Goal: Task Accomplishment & Management: Manage account settings

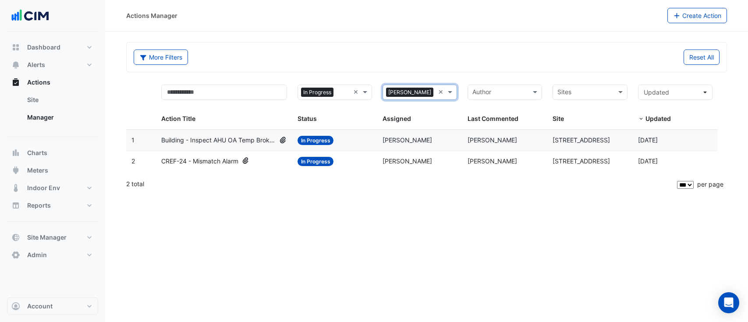
select select "***"
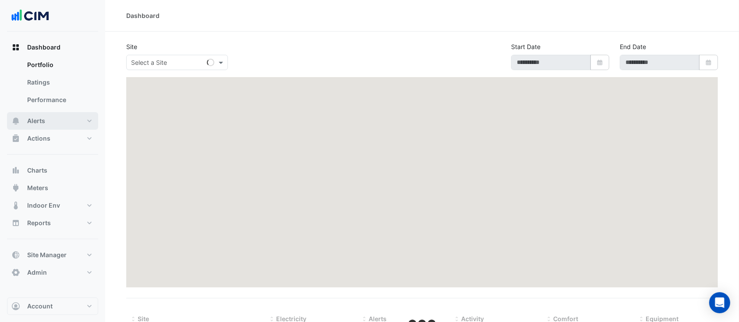
click at [54, 121] on button "Alerts" at bounding box center [52, 121] width 91 height 18
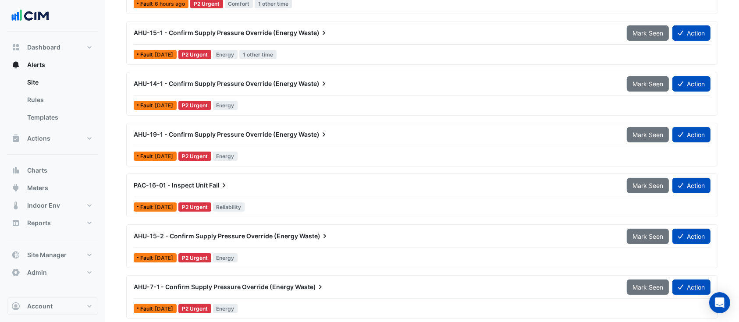
scroll to position [151, 0]
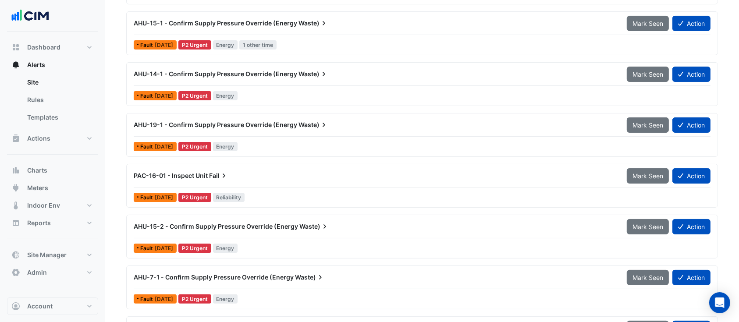
click at [250, 178] on div "PAC-16-01 - Inspect Unit Fail" at bounding box center [375, 175] width 483 height 9
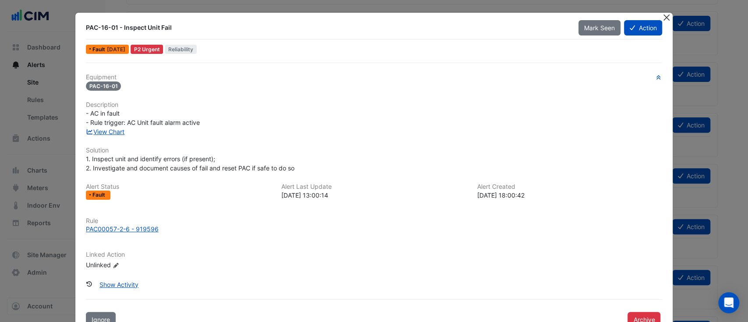
click at [664, 18] on button "Close" at bounding box center [666, 17] width 9 height 9
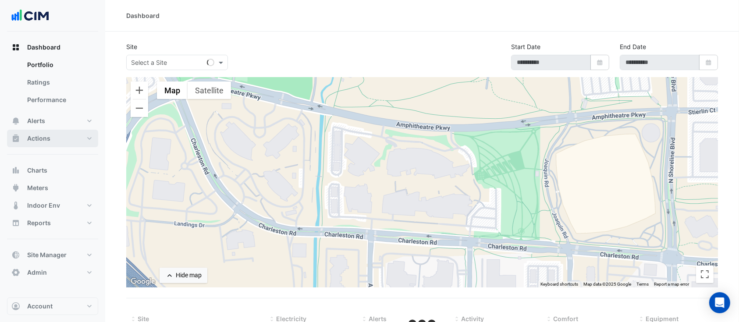
type input "**********"
select select "***"
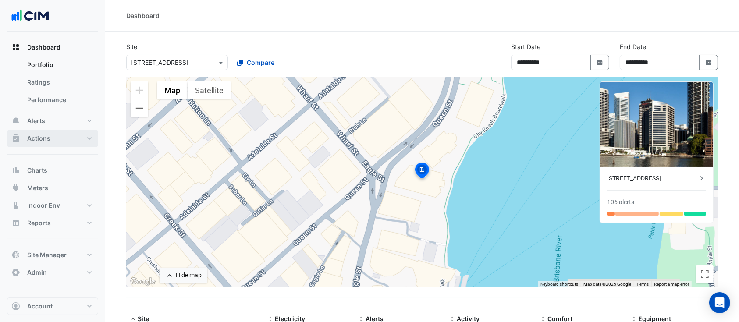
click at [52, 139] on button "Actions" at bounding box center [52, 139] width 91 height 18
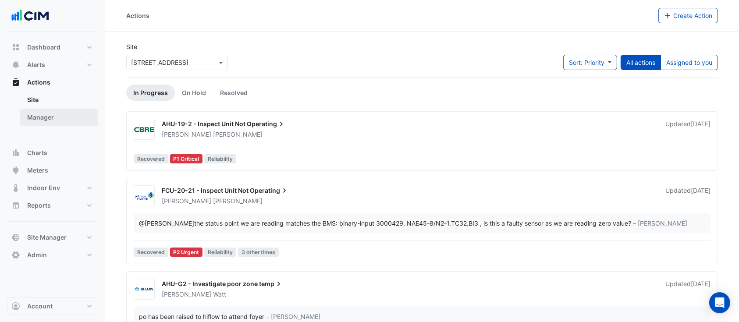
click at [63, 119] on link "Manager" at bounding box center [59, 118] width 78 height 18
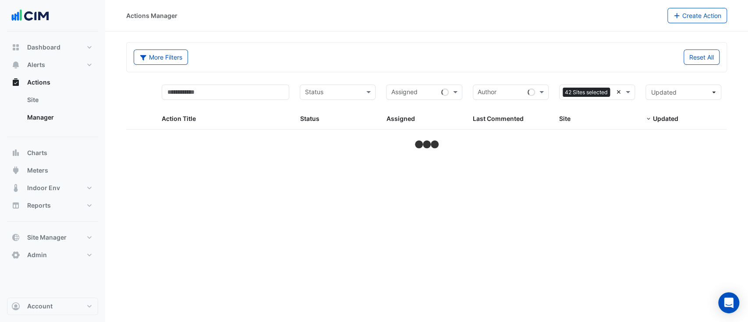
select select "***"
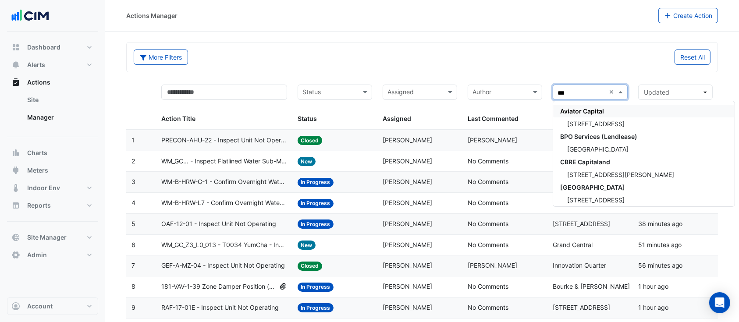
type input "****"
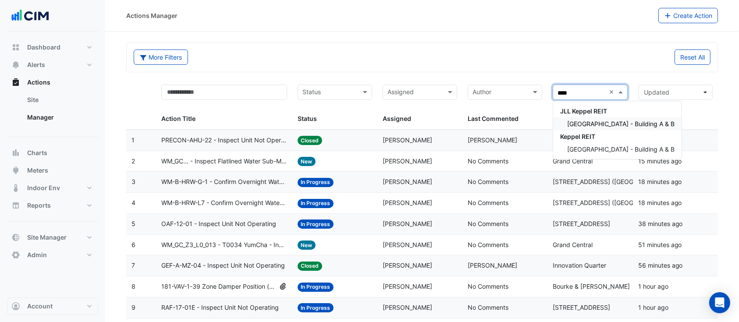
click at [618, 121] on span "[GEOGRAPHIC_DATA] - Building A & B" at bounding box center [620, 123] width 107 height 7
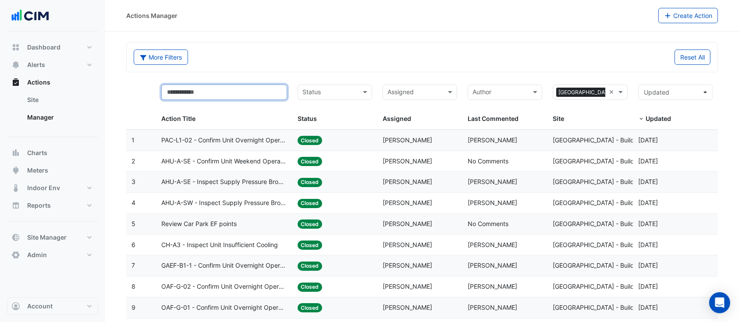
click at [263, 94] on input "text" at bounding box center [224, 92] width 126 height 15
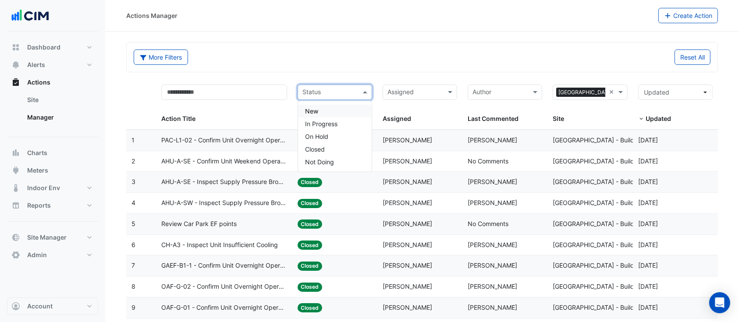
click at [323, 95] on input "text" at bounding box center [330, 93] width 55 height 10
click at [318, 125] on span "In Progress" at bounding box center [321, 123] width 32 height 7
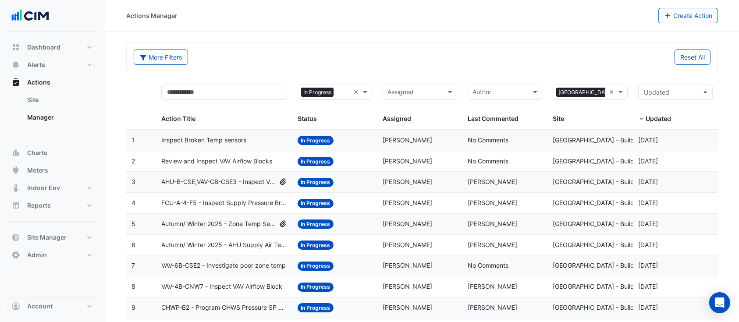
click at [263, 138] on div "Inspect Broken Temp sensors" at bounding box center [224, 140] width 126 height 10
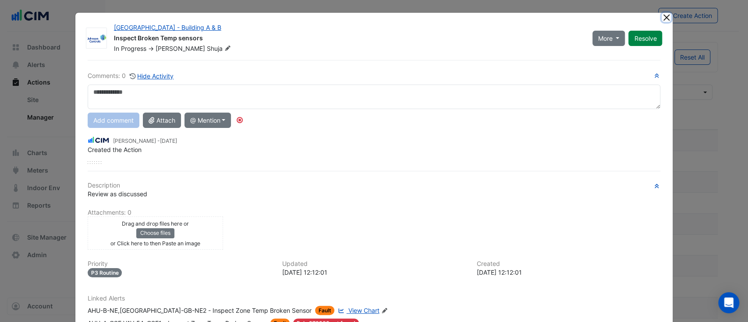
click at [662, 20] on button "Close" at bounding box center [666, 17] width 9 height 9
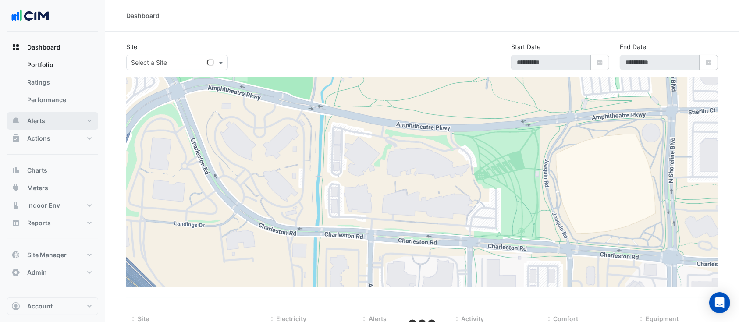
click at [51, 120] on button "Alerts" at bounding box center [52, 121] width 91 height 18
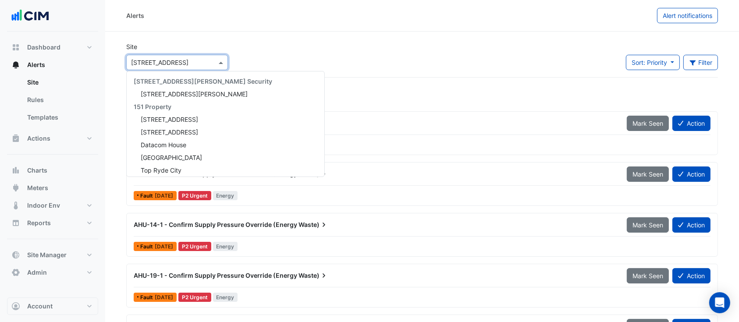
click at [194, 62] on input "text" at bounding box center [168, 62] width 75 height 9
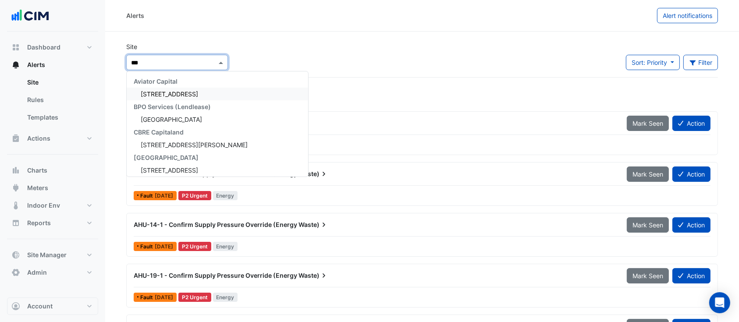
type input "****"
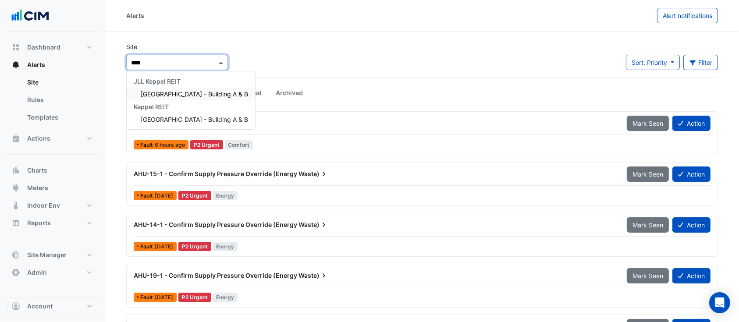
click at [196, 93] on span "Pinnacle Office Park - Building A & B" at bounding box center [194, 93] width 107 height 7
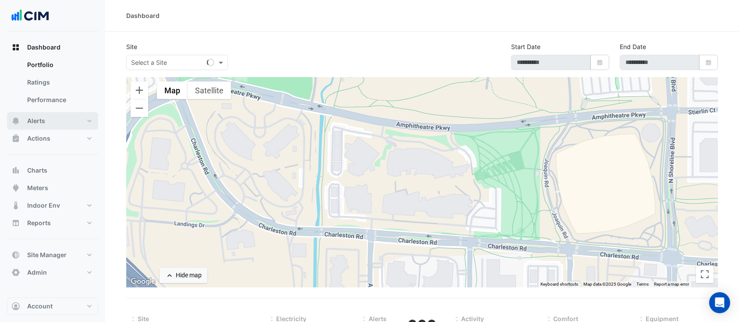
click at [63, 121] on button "Alerts" at bounding box center [52, 121] width 91 height 18
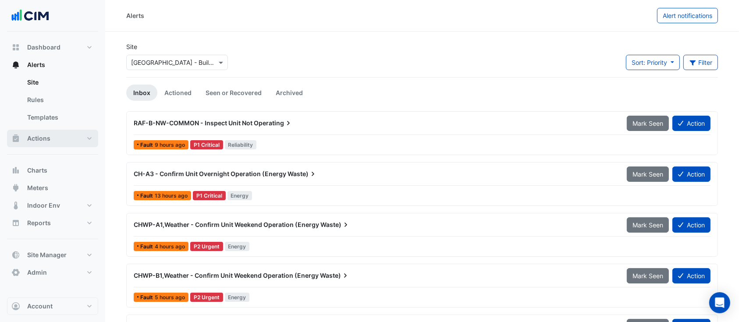
click at [60, 142] on button "Actions" at bounding box center [52, 139] width 91 height 18
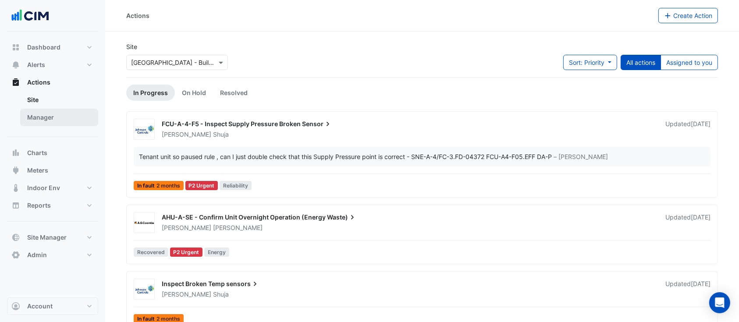
click at [52, 121] on link "Manager" at bounding box center [59, 118] width 78 height 18
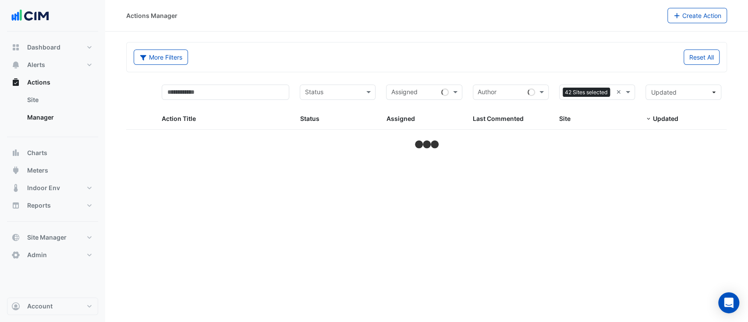
select select "***"
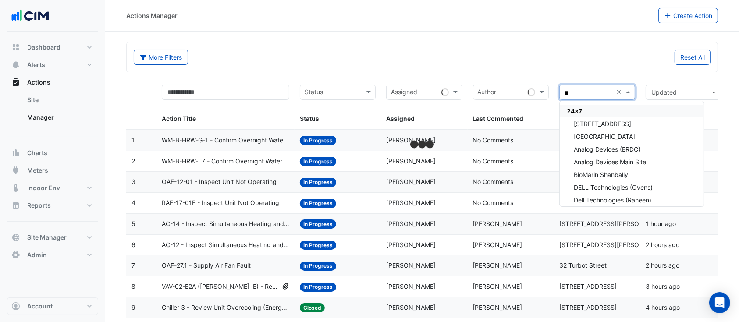
type input "***"
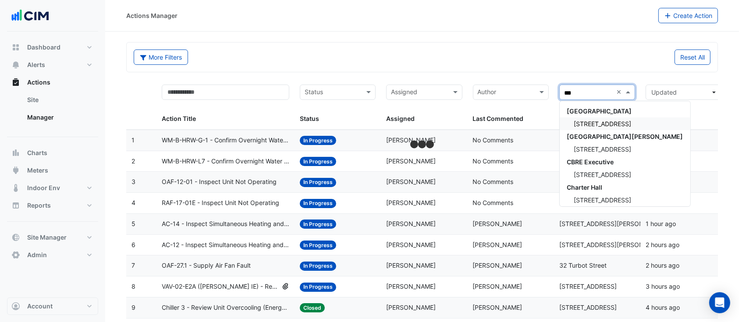
click at [602, 121] on span "[STREET_ADDRESS]" at bounding box center [602, 123] width 57 height 7
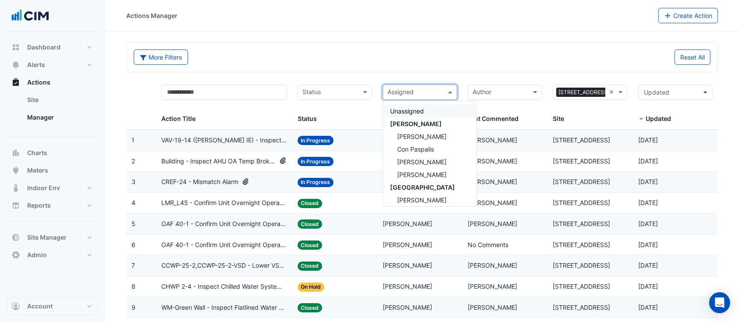
click at [429, 92] on input "text" at bounding box center [415, 93] width 55 height 10
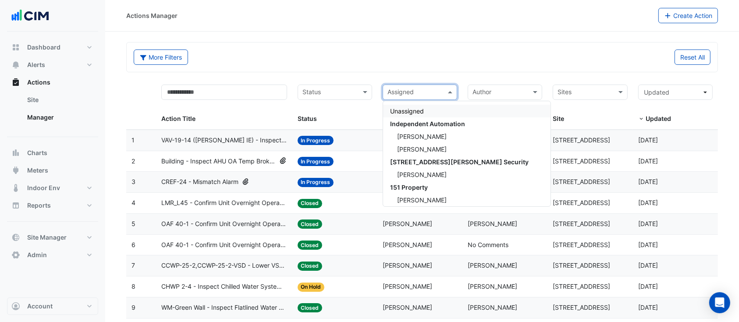
click at [388, 70] on div "More Filters Reset All" at bounding box center [422, 57] width 591 height 29
click at [405, 89] on input "text" at bounding box center [415, 93] width 55 height 10
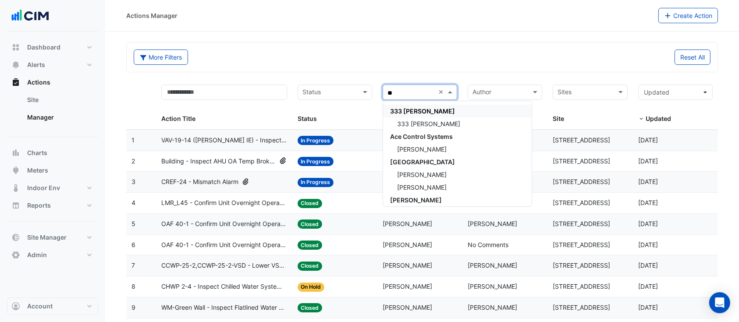
type input "*"
type input "****"
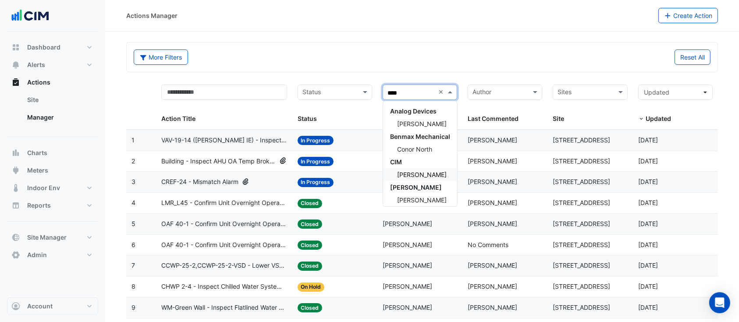
click at [421, 177] on span "[PERSON_NAME]" at bounding box center [422, 174] width 50 height 7
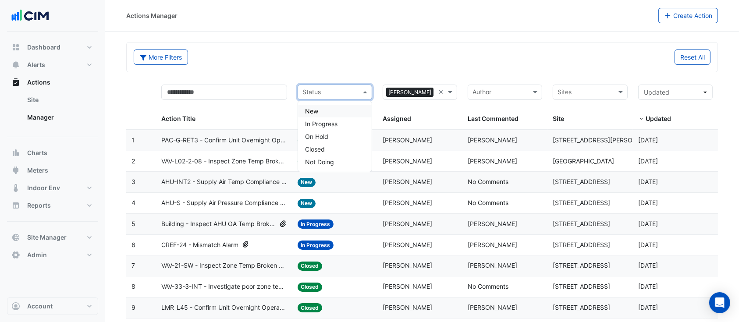
click at [341, 93] on input "text" at bounding box center [330, 93] width 55 height 10
click at [340, 122] on div "In Progress" at bounding box center [335, 124] width 74 height 13
click at [344, 93] on input "text" at bounding box center [343, 93] width 13 height 10
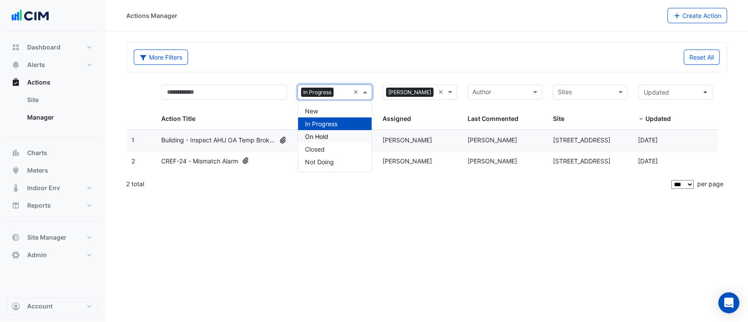
click at [329, 136] on div "On Hold" at bounding box center [335, 136] width 74 height 13
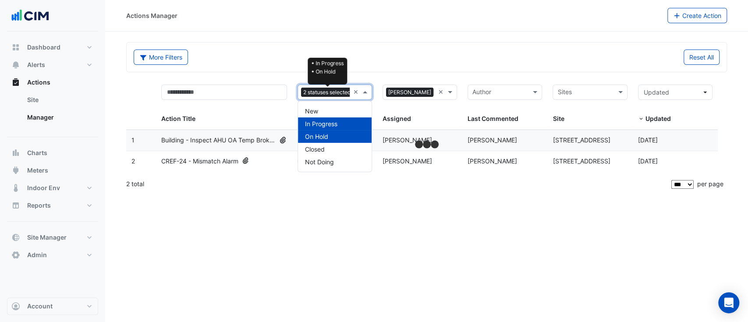
click at [343, 91] on span "2 statuses selected" at bounding box center [327, 93] width 52 height 10
click at [319, 110] on div "New" at bounding box center [335, 111] width 74 height 13
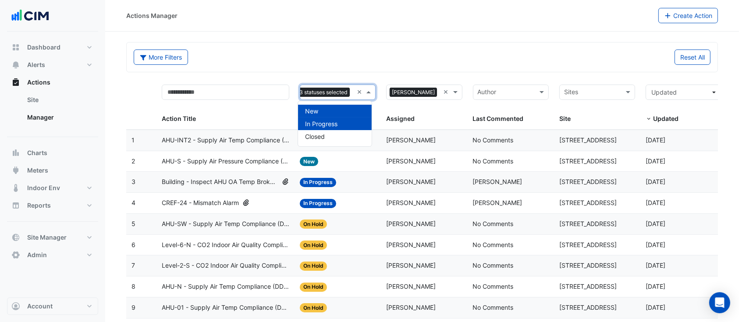
click at [126, 95] on section "More Filters Reset All 3 statuses selected × × Conor Deane × Sites Action Title…" at bounding box center [422, 292] width 634 height 520
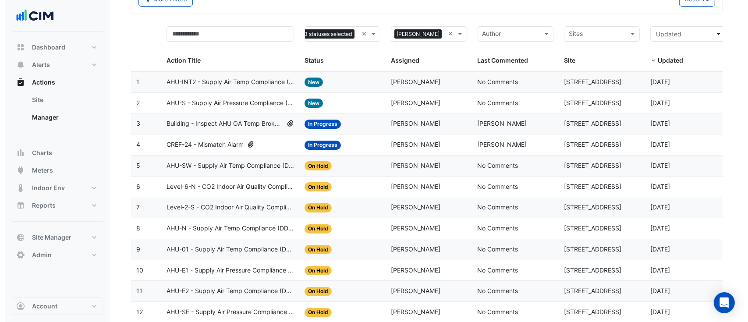
scroll to position [58, 0]
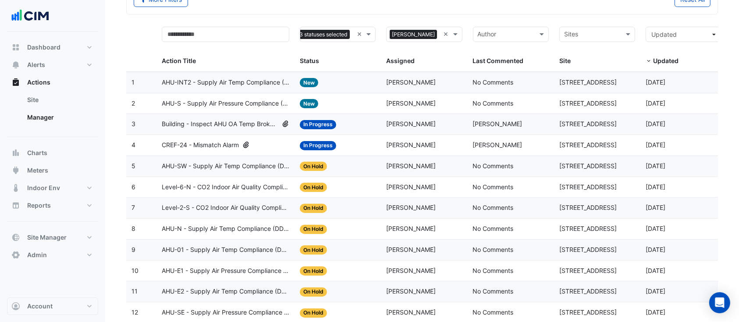
click at [358, 143] on div "Status: In Progress" at bounding box center [338, 145] width 76 height 10
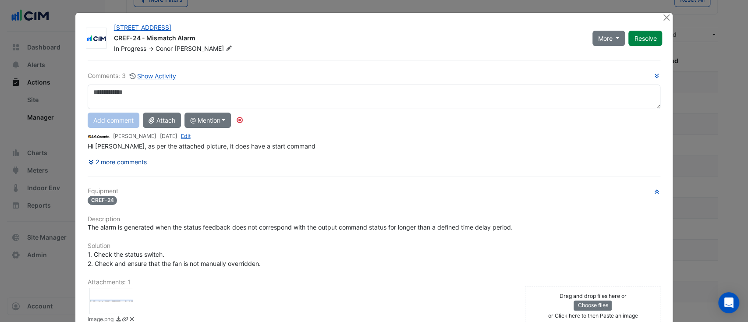
click at [136, 161] on div "Comments: 3 Show Activity Add comment Attach @ Mention AG Coombs Brendan Sadler…" at bounding box center [374, 245] width 584 height 371
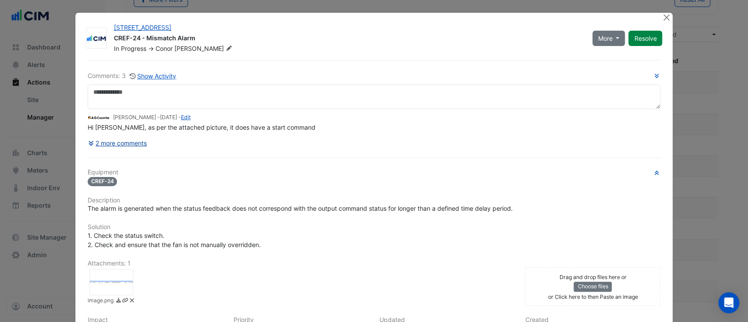
click at [126, 142] on button "2 more comments" at bounding box center [118, 142] width 60 height 15
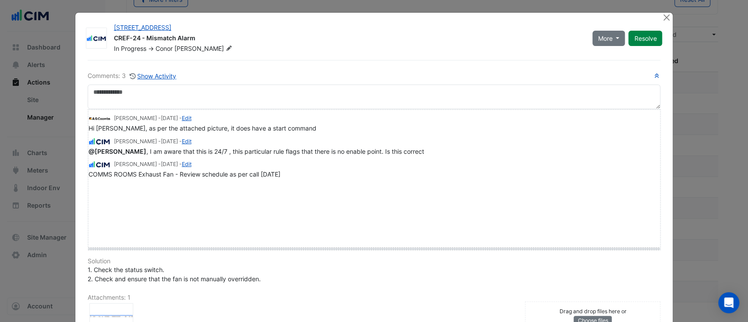
drag, startPoint x: 93, startPoint y: 185, endPoint x: 91, endPoint y: 263, distance: 77.6
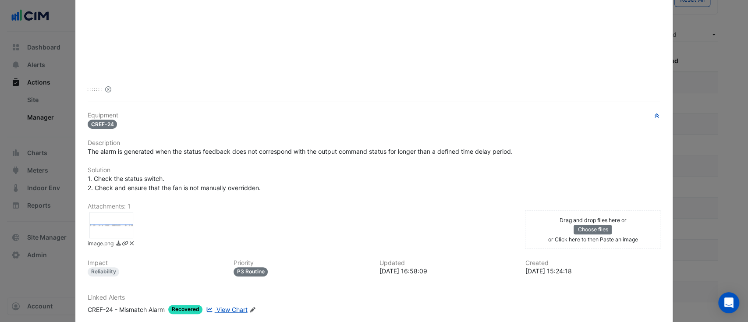
scroll to position [236, 0]
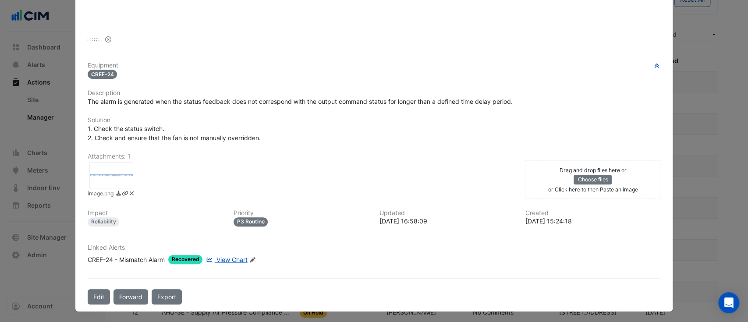
click at [230, 257] on span "View Chart" at bounding box center [232, 259] width 31 height 7
click at [109, 177] on div at bounding box center [111, 175] width 44 height 26
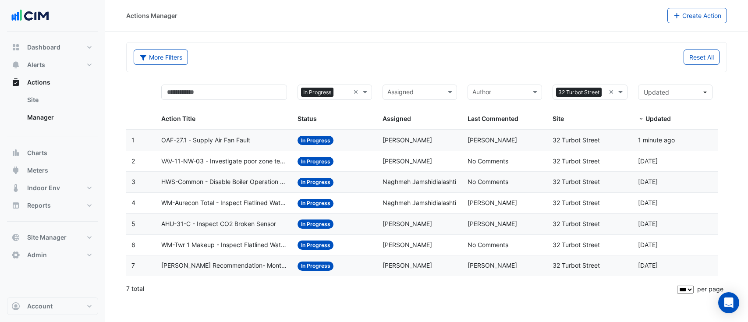
select select "***"
click at [45, 67] on button "Alerts" at bounding box center [52, 65] width 91 height 18
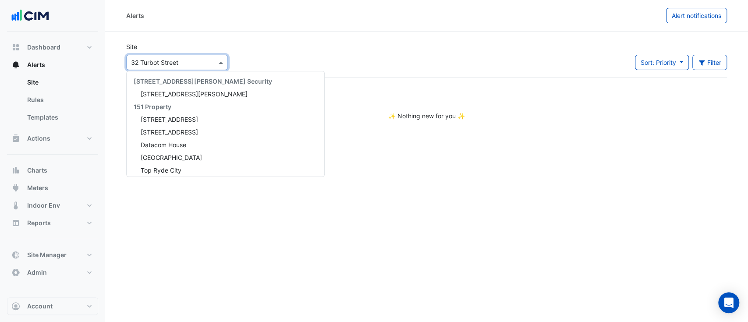
click at [148, 64] on input "text" at bounding box center [168, 62] width 75 height 9
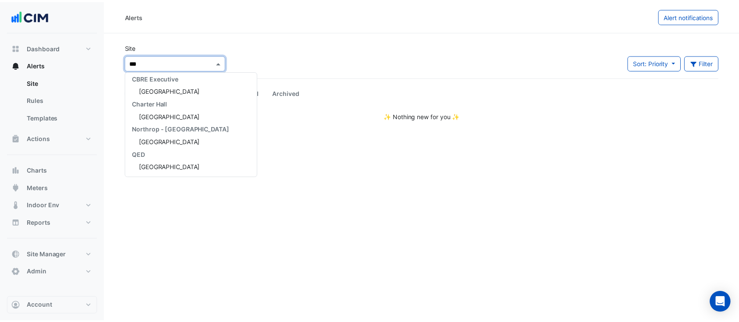
scroll to position [54, 0]
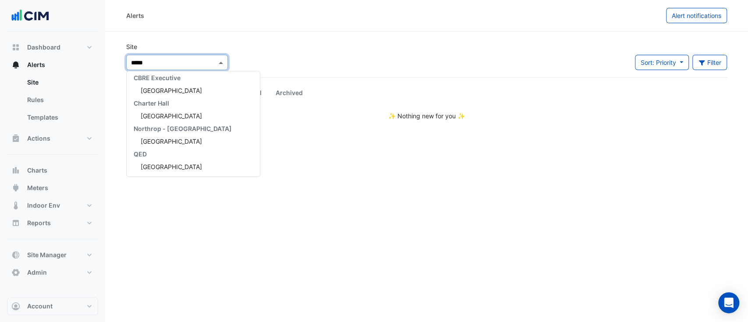
type input "*****"
click at [173, 86] on div "Raine Square" at bounding box center [193, 90] width 133 height 13
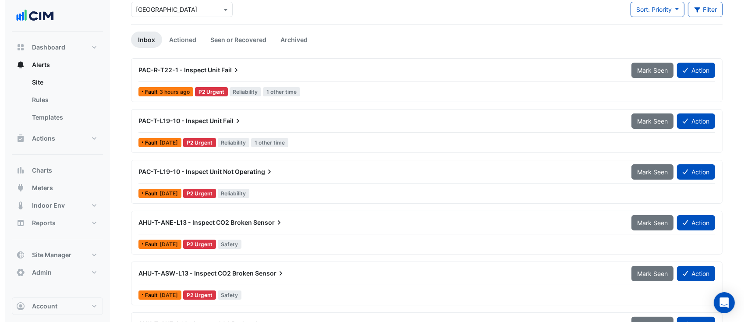
scroll to position [53, 0]
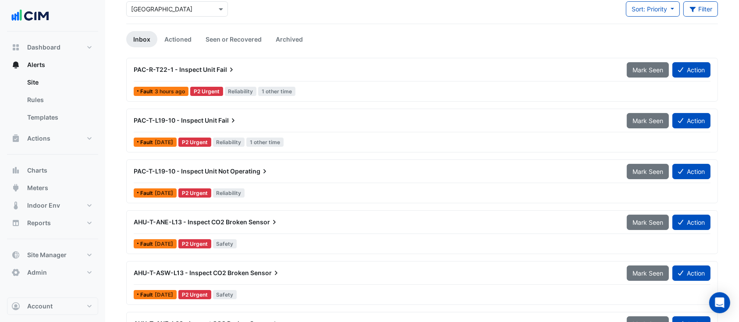
click at [288, 77] on div "PAC-R-T22-1 - Inspect Unit Fail" at bounding box center [374, 70] width 493 height 16
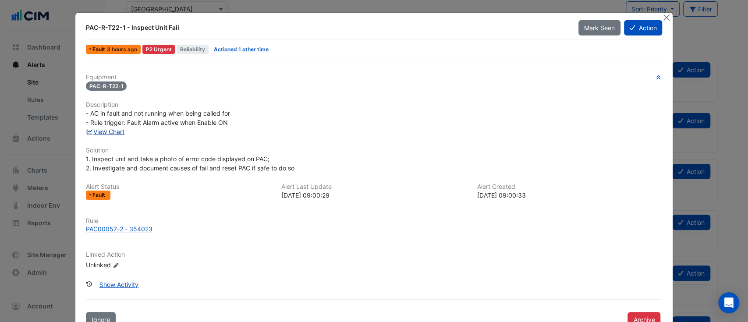
click at [95, 132] on link "View Chart" at bounding box center [105, 131] width 39 height 7
click at [662, 20] on button "Close" at bounding box center [666, 17] width 9 height 9
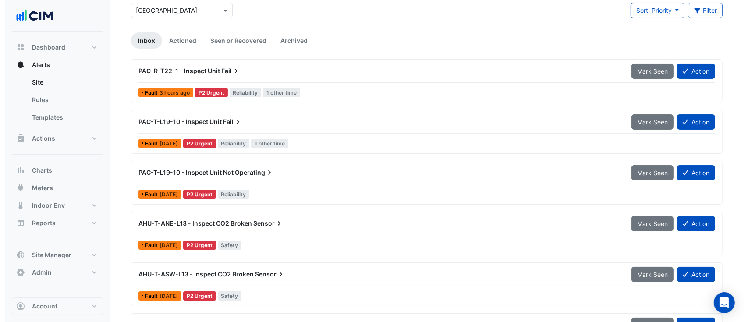
scroll to position [51, 0]
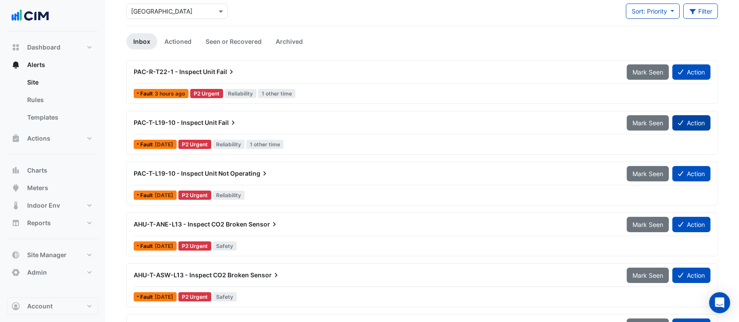
click at [690, 125] on button "Action" at bounding box center [692, 122] width 38 height 15
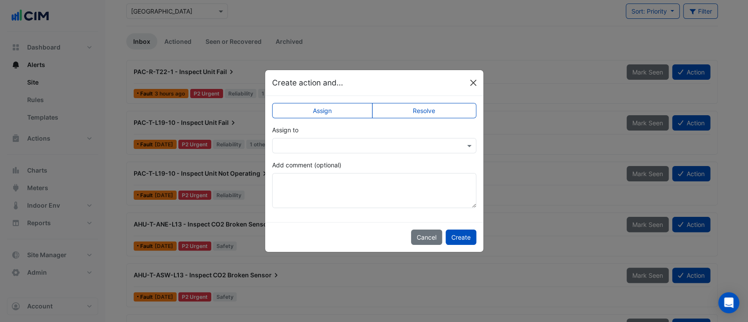
click at [473, 80] on button "Close" at bounding box center [473, 82] width 13 height 13
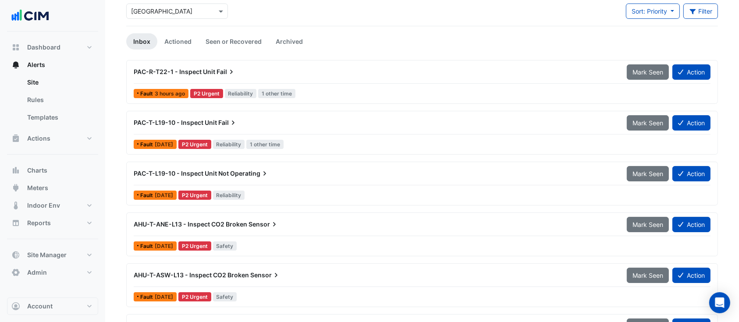
click at [306, 123] on div "PAC-T-L19-10 - Inspect Unit Fail" at bounding box center [375, 122] width 483 height 9
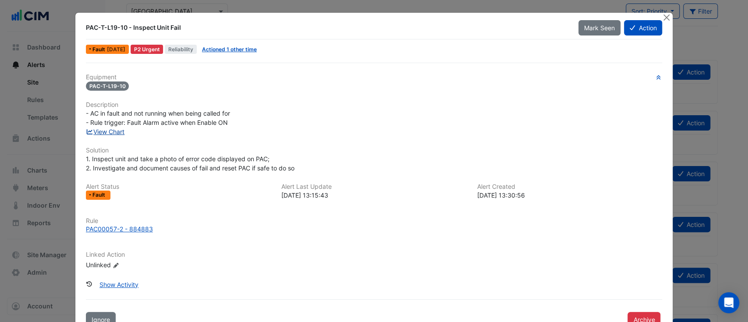
click at [103, 130] on link "View Chart" at bounding box center [105, 131] width 39 height 7
click at [665, 18] on button "Close" at bounding box center [666, 17] width 9 height 9
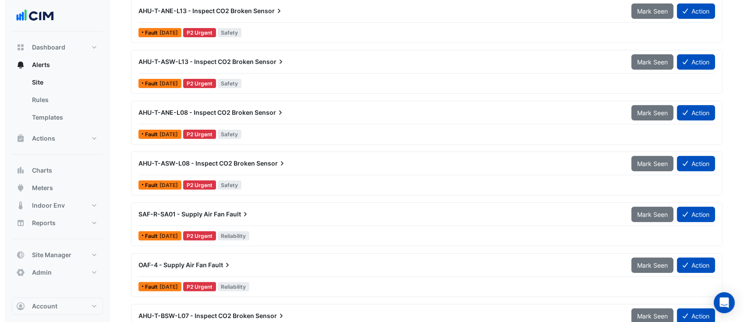
scroll to position [268, 0]
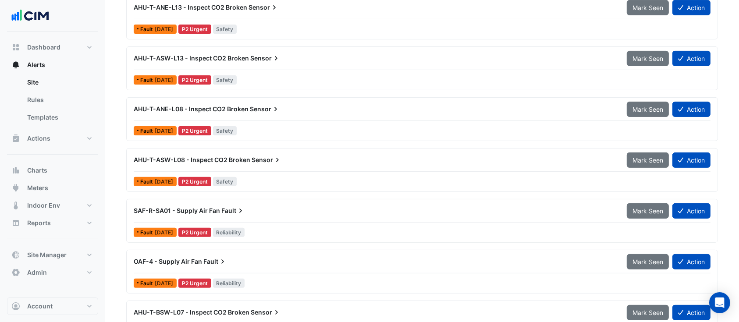
click at [213, 156] on span "AHU-T-ASW-L08 - Inspect CO2 Broken" at bounding box center [192, 159] width 117 height 7
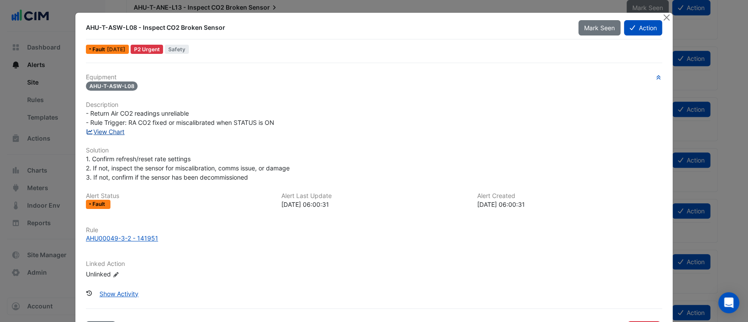
click at [105, 132] on link "View Chart" at bounding box center [105, 131] width 39 height 7
click at [662, 18] on button "Close" at bounding box center [666, 17] width 9 height 9
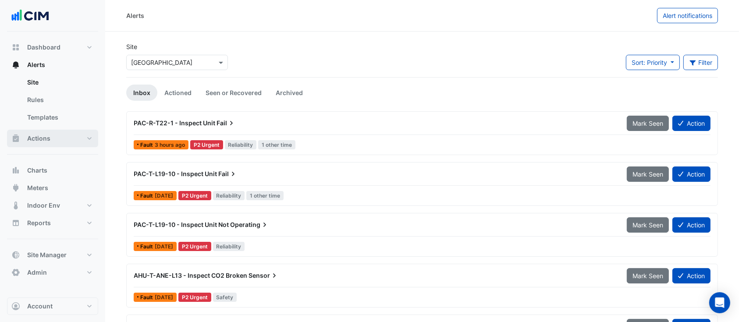
click at [47, 132] on button "Actions" at bounding box center [52, 139] width 91 height 18
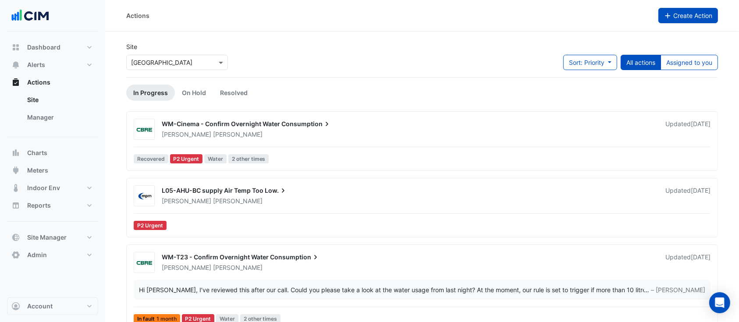
click at [684, 15] on span "Create Action" at bounding box center [692, 15] width 39 height 7
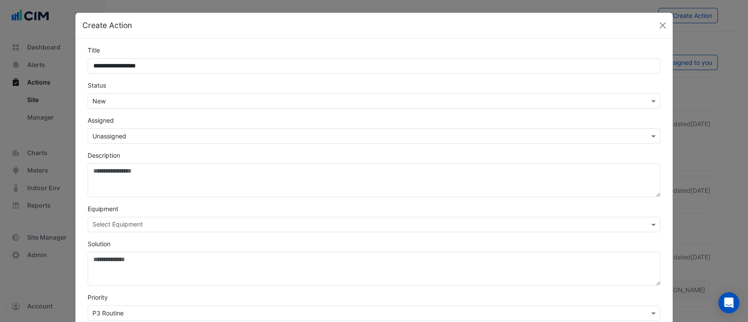
click at [112, 64] on input "**********" at bounding box center [375, 65] width 574 height 15
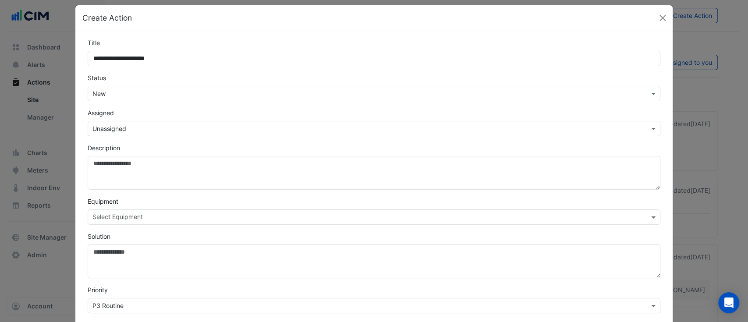
scroll to position [8, 0]
type input "**********"
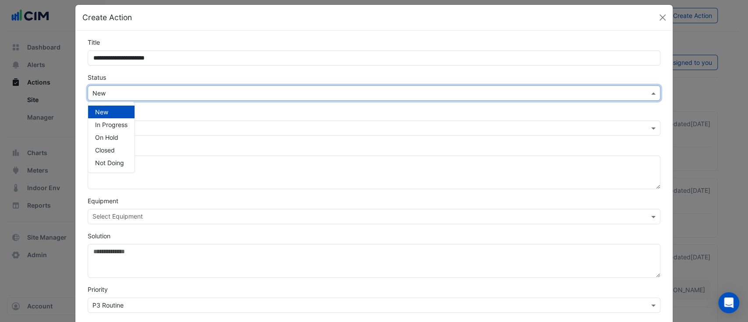
click at [107, 86] on div "× New" at bounding box center [375, 93] width 574 height 15
click at [108, 122] on span "In Progress" at bounding box center [111, 124] width 32 height 7
click at [146, 121] on div "× Unassigned" at bounding box center [375, 128] width 574 height 15
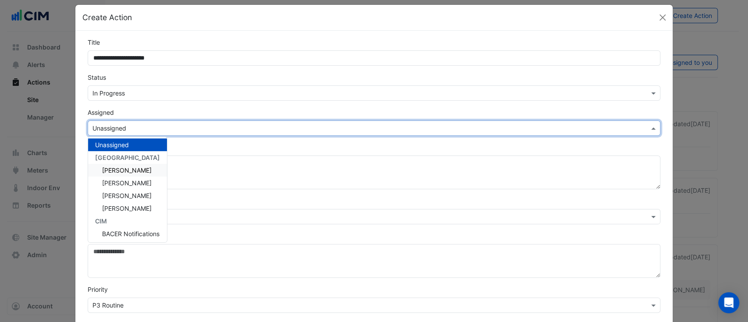
scroll to position [2, 0]
click at [137, 169] on div "[PERSON_NAME]" at bounding box center [127, 170] width 79 height 13
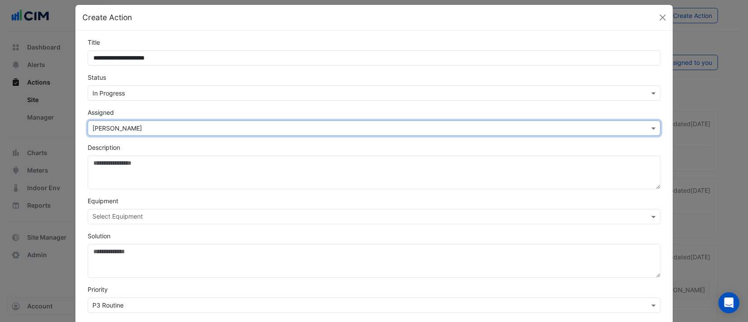
scroll to position [153, 0]
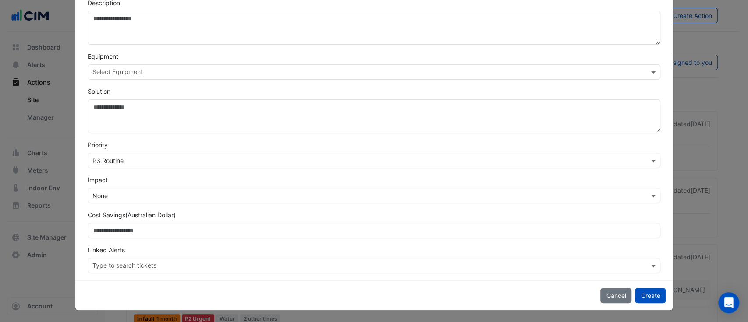
click at [144, 267] on input "text" at bounding box center [371, 266] width 557 height 9
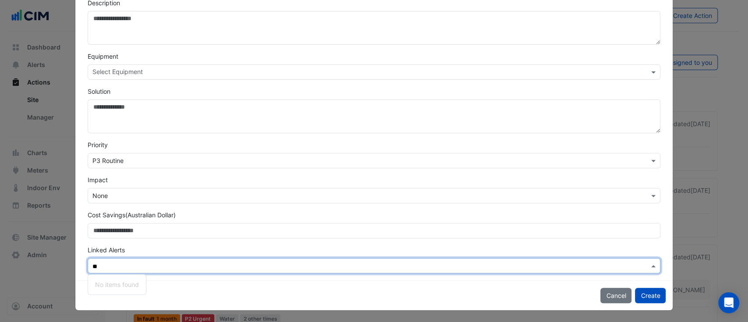
type input "***"
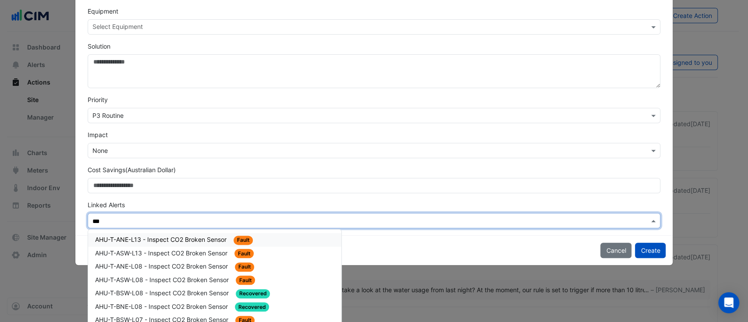
scroll to position [210, 0]
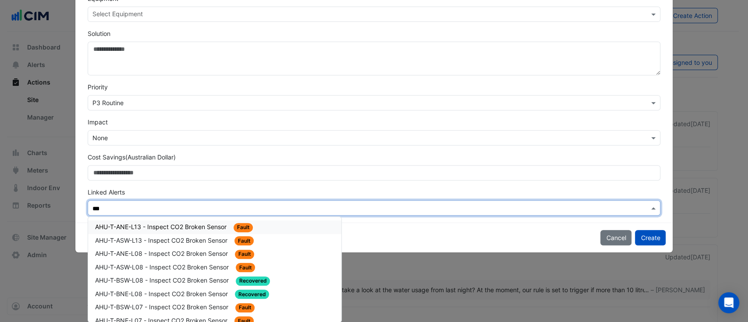
click at [172, 225] on span "AHU-T-ANE-L13 - Inspect CO2 Broken Sensor" at bounding box center [161, 226] width 133 height 7
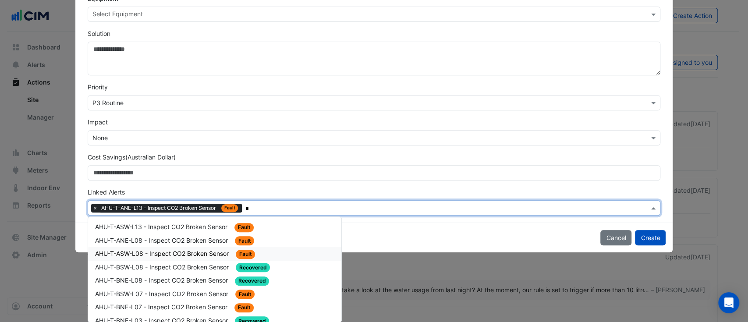
type input "**"
click at [283, 226] on div "AHU-T-ASW-L13 - Inspect CO2 Broken Sensor Fault" at bounding box center [215, 227] width 240 height 10
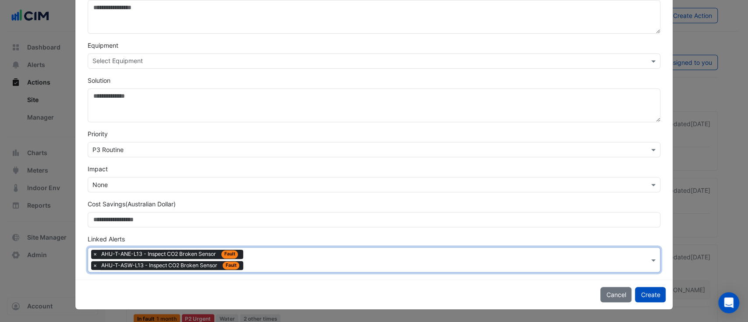
scroll to position [163, 0]
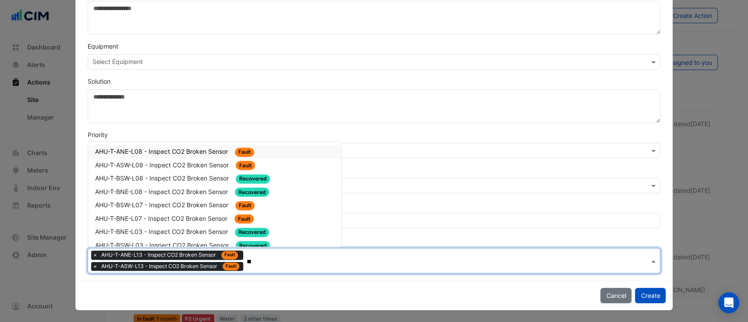
type input "***"
click at [262, 157] on div "AHU-T-ANE-L08 - Inspect CO2 Broken Sensor Fault" at bounding box center [215, 152] width 254 height 14
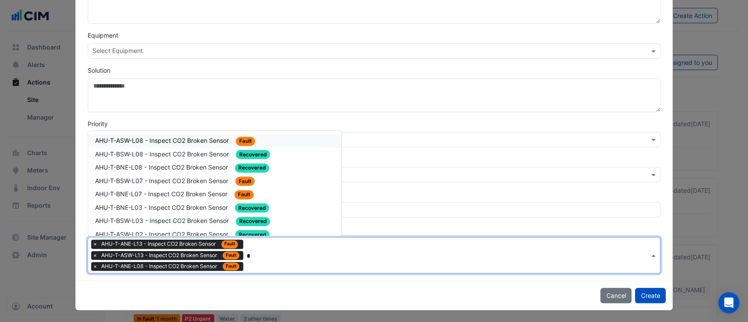
type input "**"
click at [268, 142] on div "AHU-T-ASW-L08 - Inspect CO2 Broken Sensor Fault" at bounding box center [215, 141] width 240 height 10
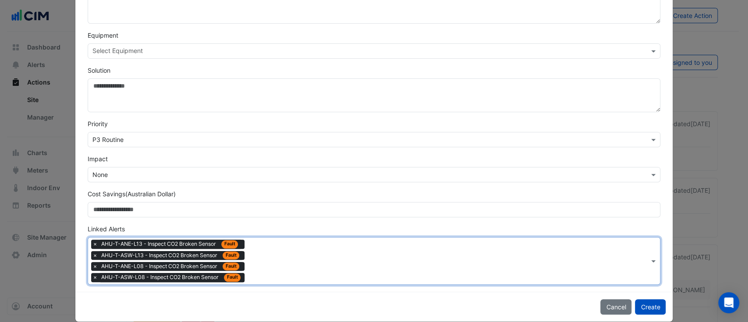
scroll to position [185, 0]
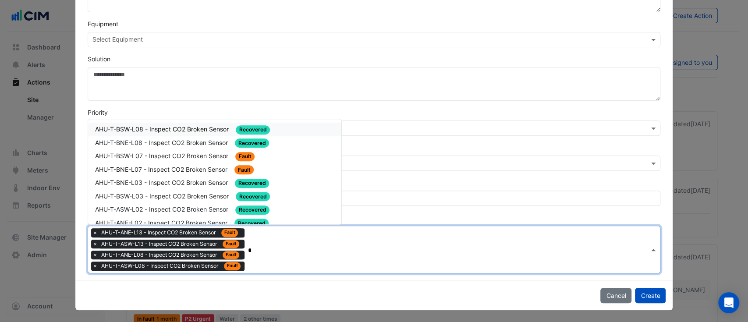
type input "**"
click at [152, 157] on span "AHU-T-BSW-L07 - Inspect CO2 Broken Sensor" at bounding box center [162, 155] width 135 height 7
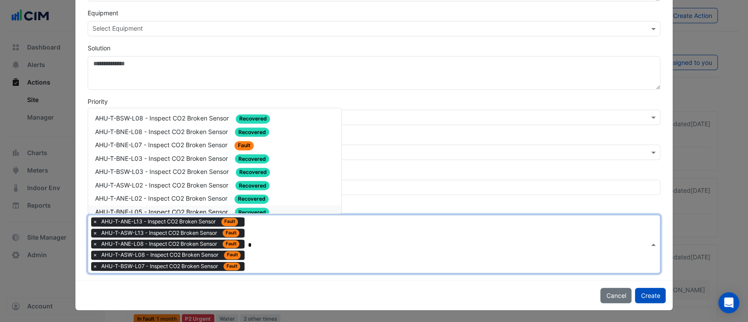
type input "**"
click at [223, 139] on div "AHU-T-BNE-L07 - Inspect CO2 Broken Sensor Fault" at bounding box center [215, 146] width 254 height 14
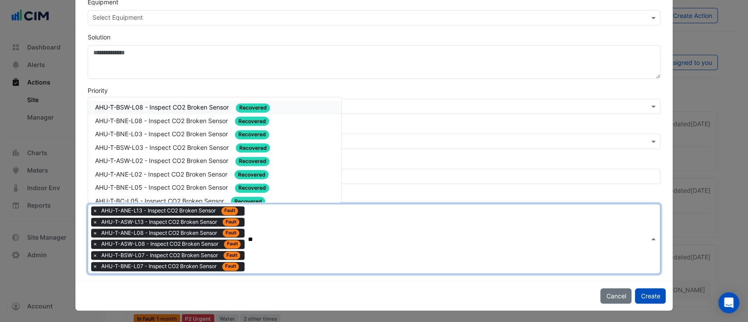
type input "***"
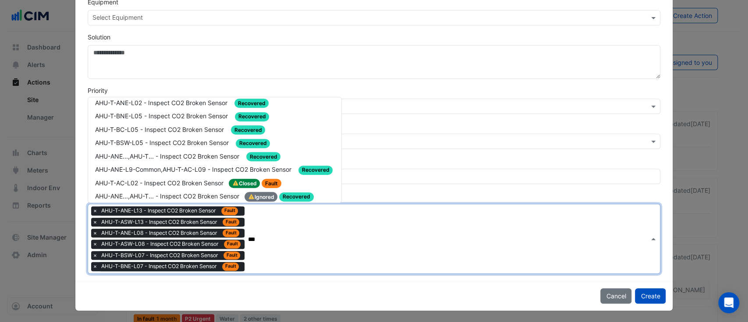
scroll to position [71, 0]
click at [141, 179] on span "AHU-T-AC-L02 - Inspect CO2 Broken Sensor" at bounding box center [160, 182] width 130 height 7
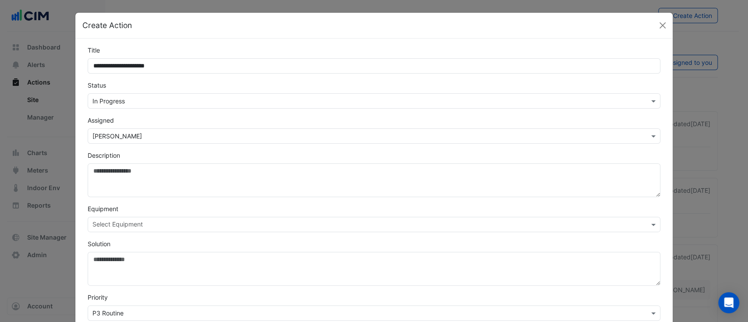
scroll to position [219, 0]
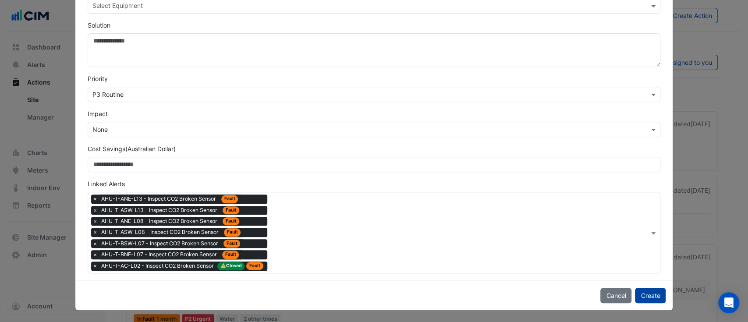
click at [645, 295] on button "Create" at bounding box center [650, 295] width 31 height 15
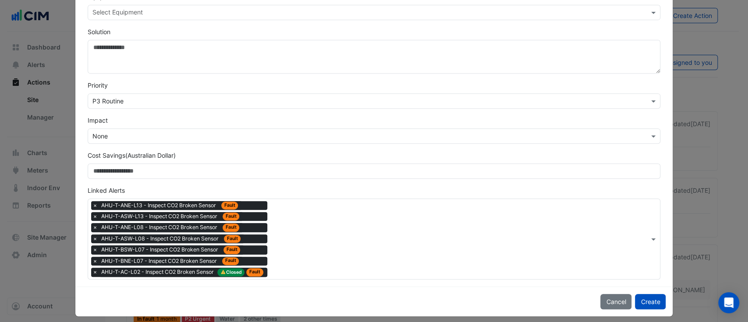
scroll to position [228, 0]
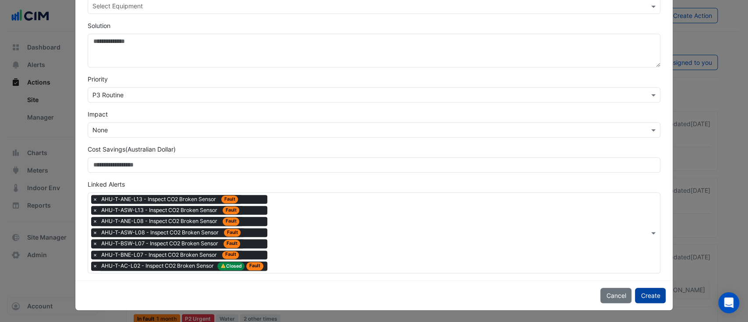
click at [648, 296] on button "Create" at bounding box center [650, 295] width 31 height 15
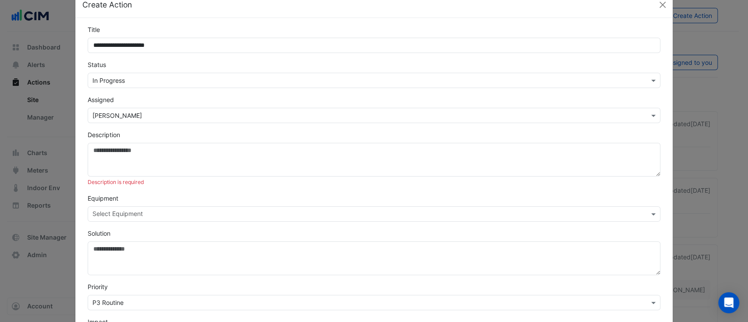
scroll to position [20, 0]
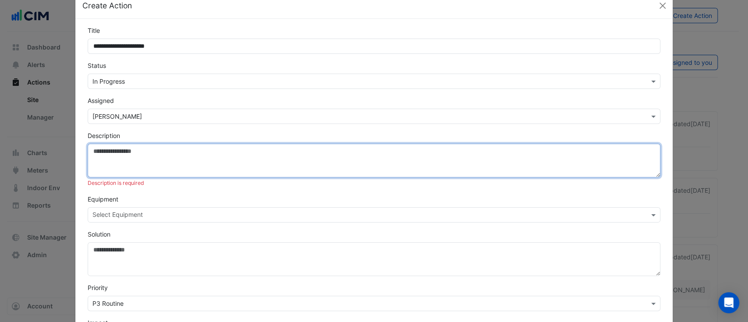
click at [192, 153] on textarea "Description" at bounding box center [375, 161] width 574 height 34
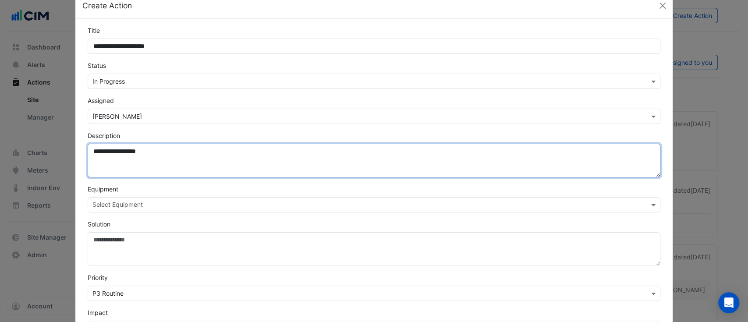
scroll to position [219, 0]
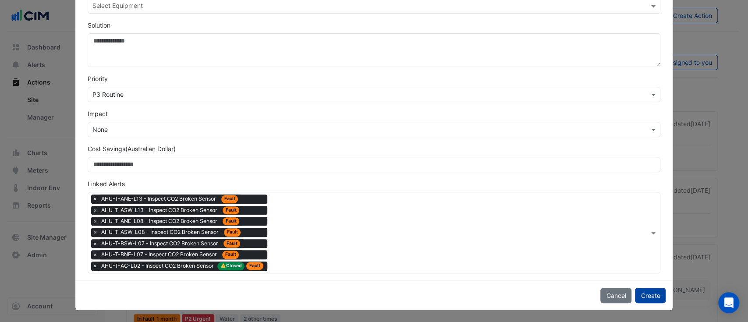
type textarea "**********"
click at [641, 293] on button "Create" at bounding box center [650, 295] width 31 height 15
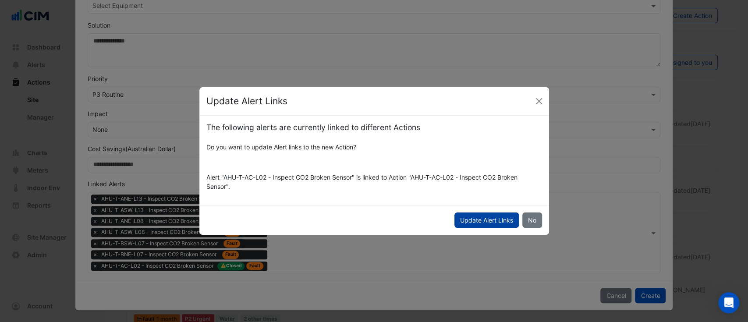
click at [490, 218] on button "Update Alert Links" at bounding box center [487, 220] width 64 height 15
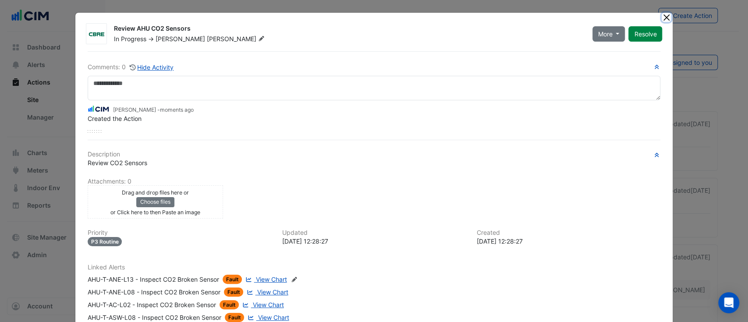
click at [664, 21] on button "Close" at bounding box center [666, 17] width 9 height 9
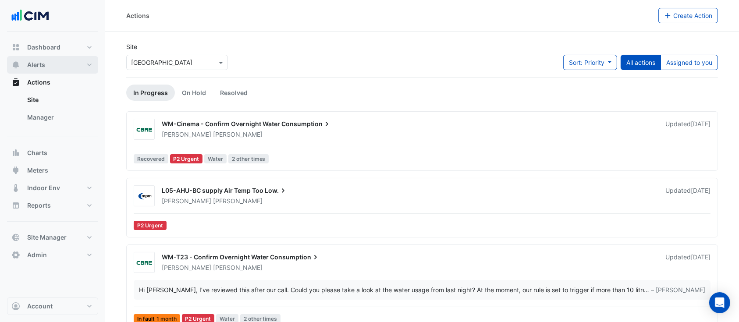
click at [48, 61] on button "Alerts" at bounding box center [52, 65] width 91 height 18
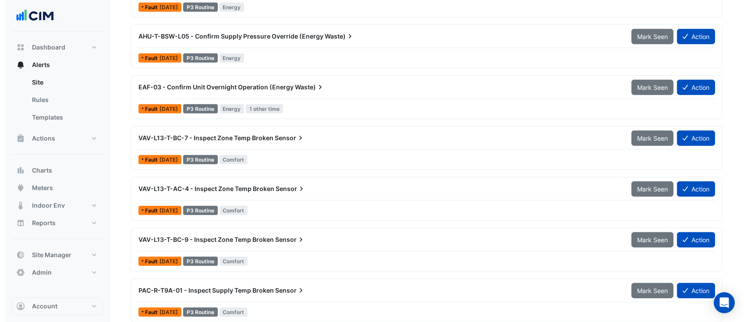
scroll to position [652, 0]
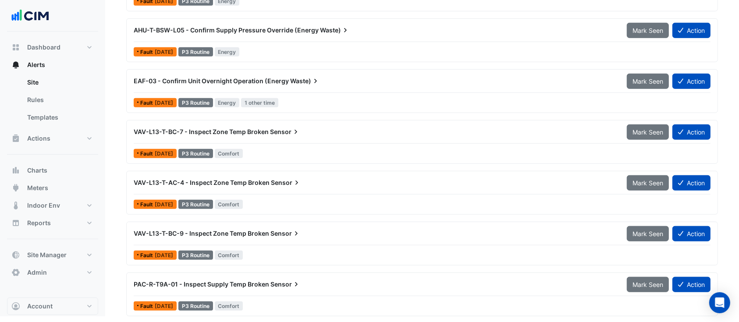
click at [290, 184] on span "Sensor" at bounding box center [286, 182] width 30 height 9
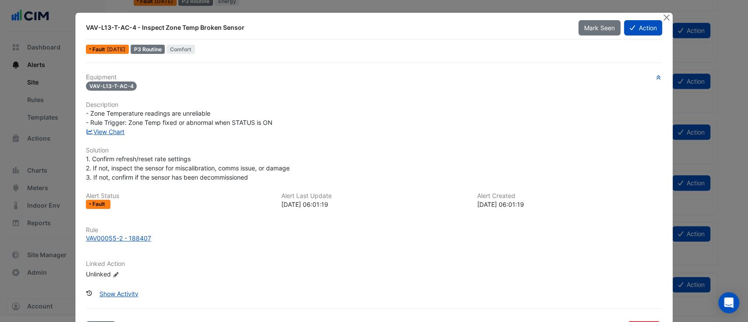
scroll to position [33, 0]
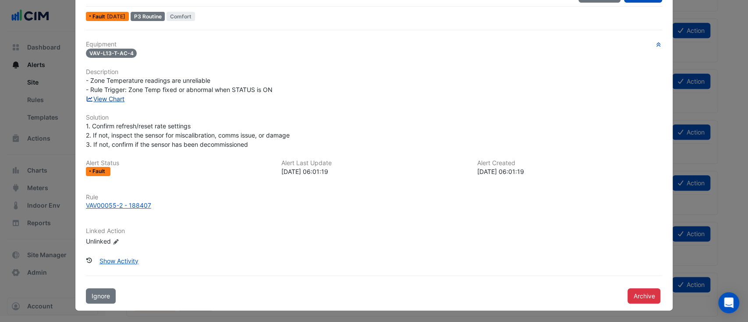
click at [104, 100] on link "View Chart" at bounding box center [105, 98] width 39 height 7
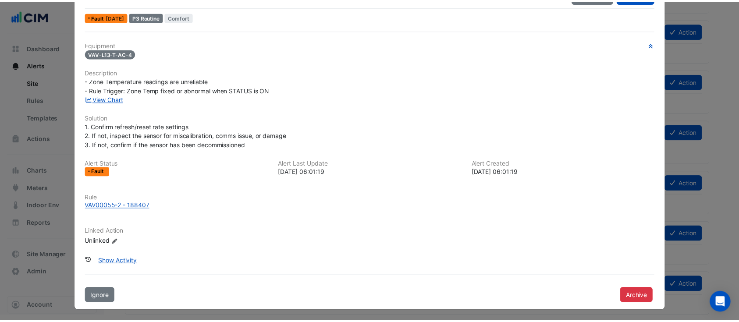
scroll to position [0, 0]
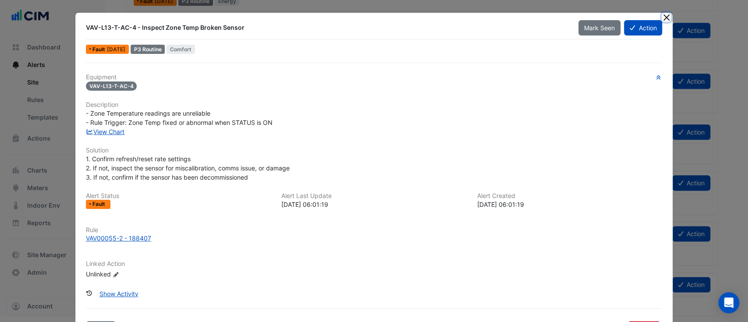
click at [662, 16] on button "Close" at bounding box center [666, 17] width 9 height 9
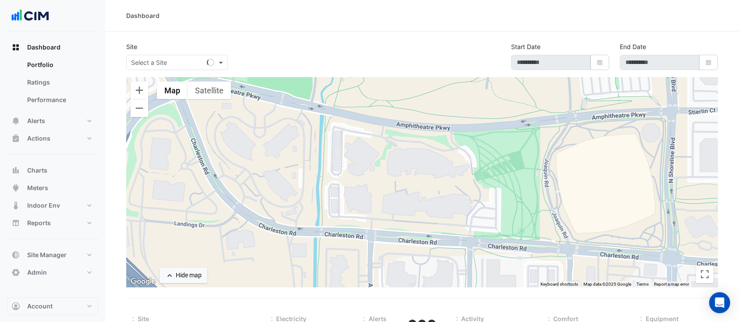
select select "***"
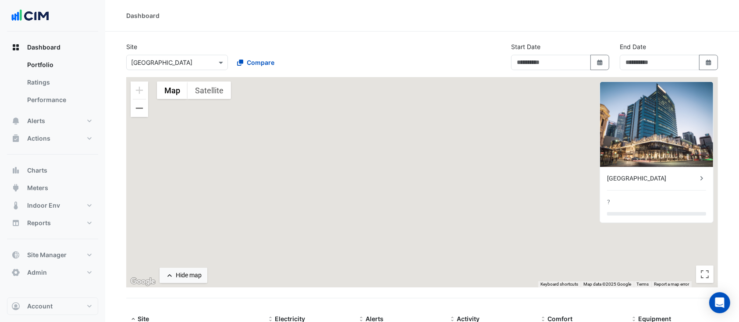
type input "**********"
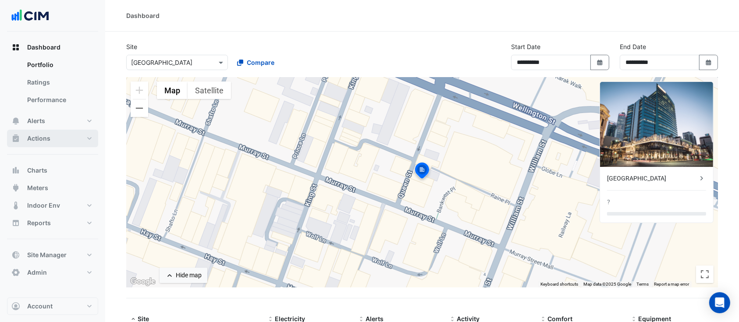
click at [41, 143] on span "Actions" at bounding box center [38, 138] width 23 height 9
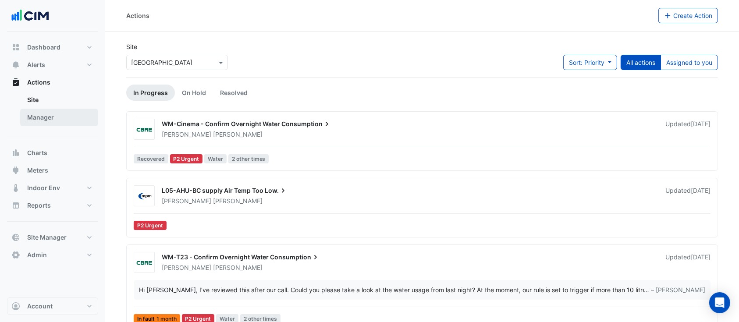
click at [51, 115] on link "Manager" at bounding box center [59, 118] width 78 height 18
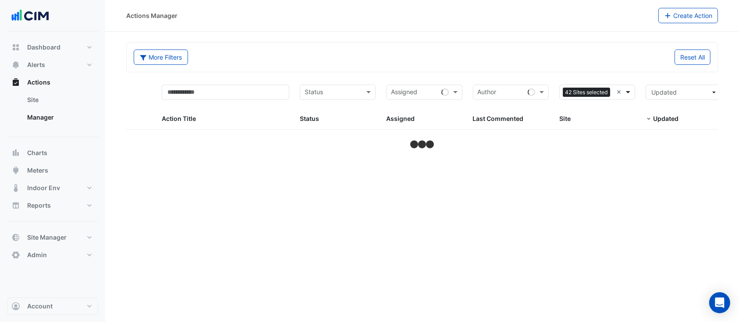
select select "***"
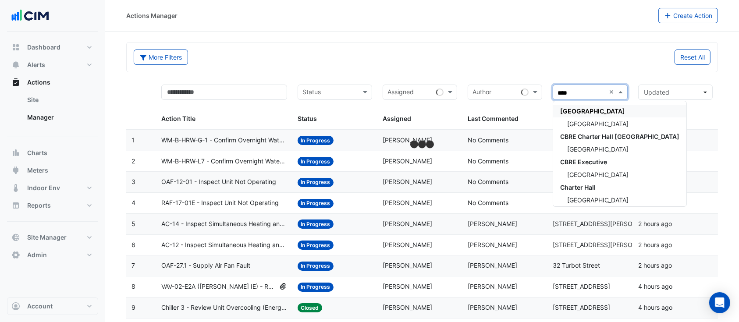
type input "*****"
click at [578, 125] on span "[GEOGRAPHIC_DATA]" at bounding box center [597, 123] width 61 height 7
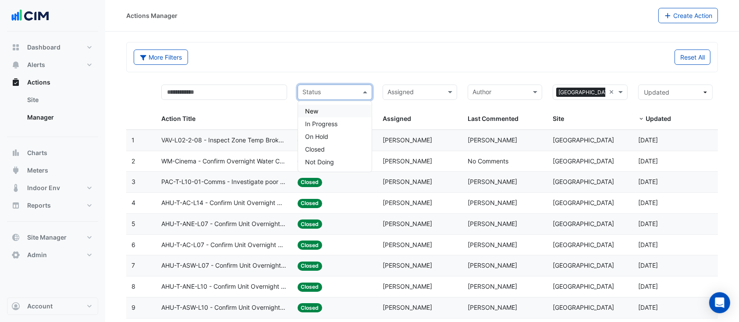
click at [334, 92] on input "text" at bounding box center [330, 93] width 55 height 10
click at [317, 125] on span "In Progress" at bounding box center [321, 123] width 32 height 7
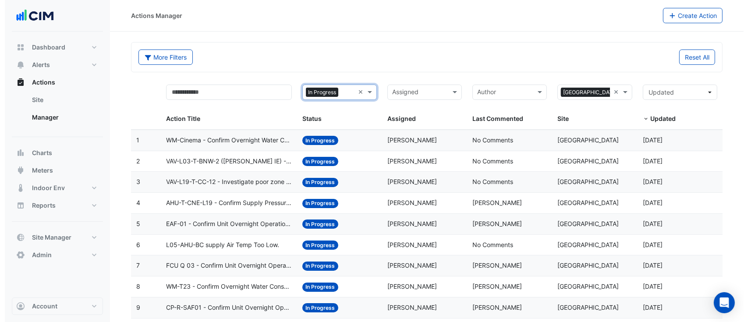
scroll to position [541, 0]
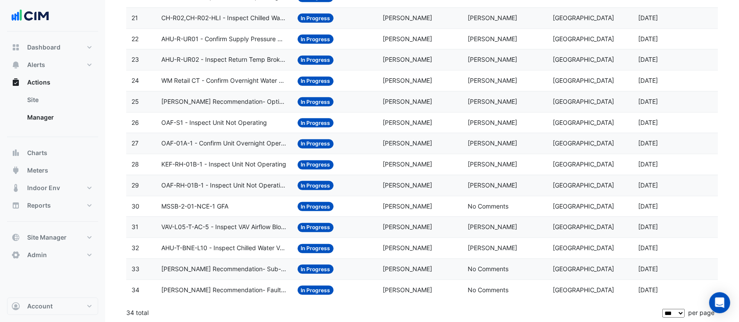
click at [363, 247] on div "Status: In Progress" at bounding box center [335, 248] width 75 height 10
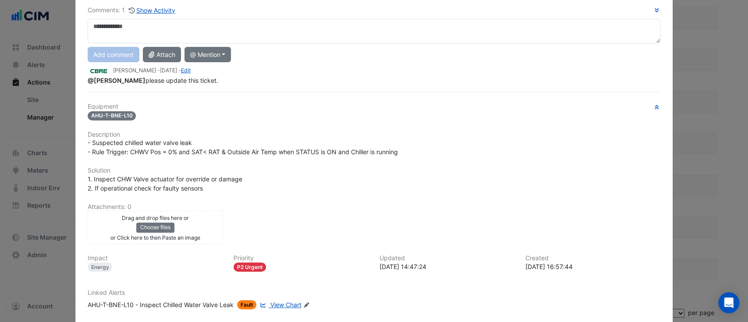
scroll to position [0, 0]
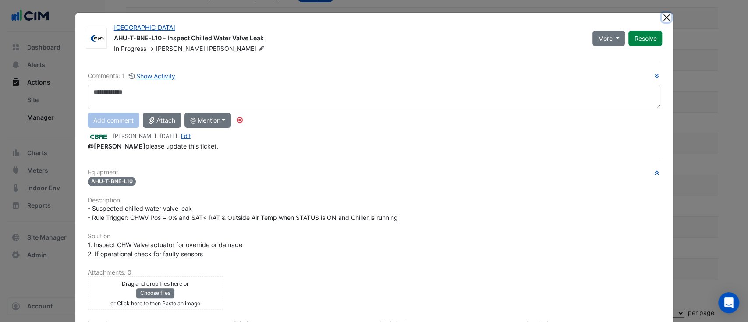
click at [665, 14] on button "Close" at bounding box center [666, 17] width 9 height 9
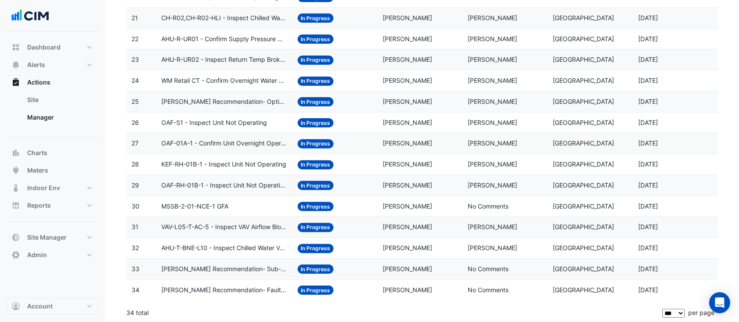
click at [365, 203] on div "Status: In Progress" at bounding box center [335, 207] width 75 height 10
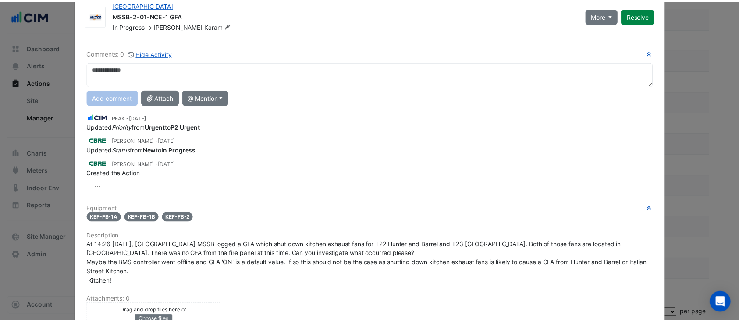
scroll to position [13, 0]
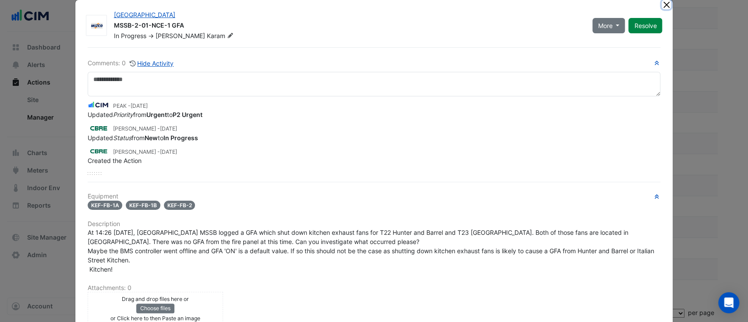
click at [666, 6] on button "Close" at bounding box center [666, 4] width 9 height 9
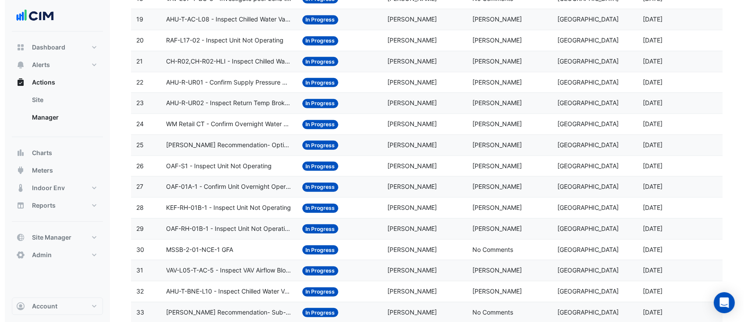
scroll to position [496, 0]
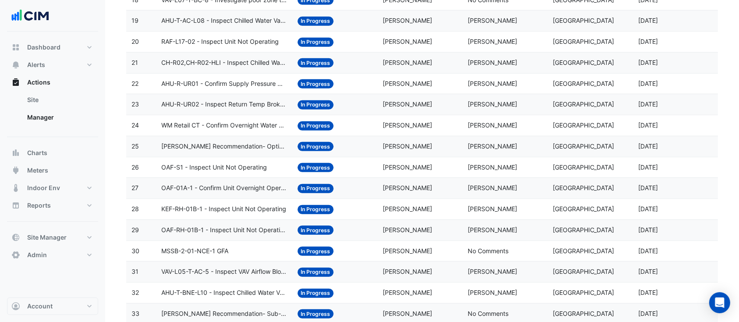
click at [262, 205] on span "KEF-RH-01B-1 - Inspect Unit Not Operating" at bounding box center [223, 209] width 125 height 10
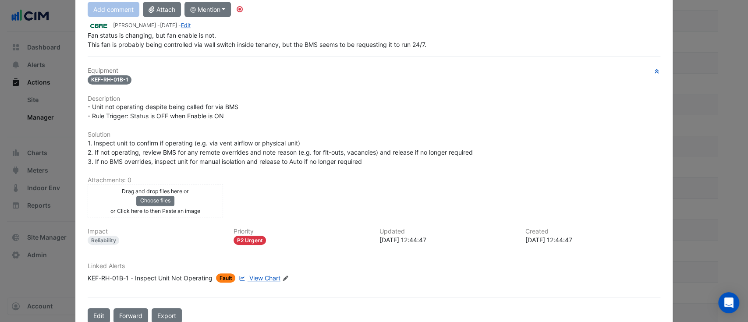
scroll to position [112, 0]
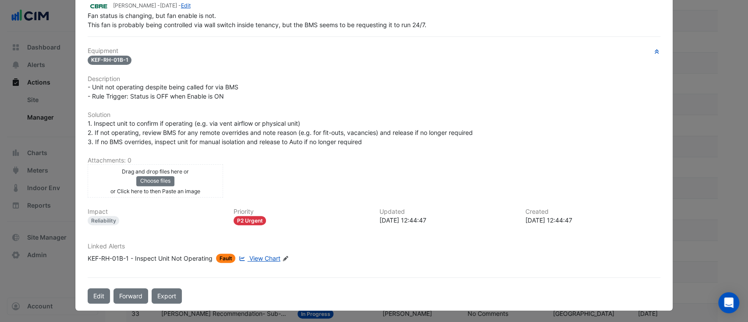
click at [257, 275] on div "Comments: 1 Show Activity Ross Carter - 6 months and 9 days ago - Edit Fan stat…" at bounding box center [374, 126] width 584 height 356
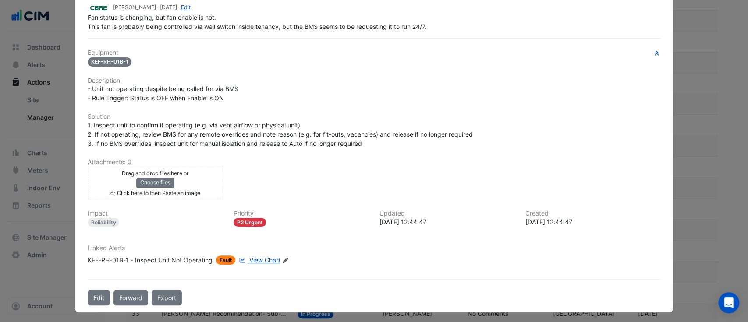
click at [264, 257] on span "View Chart" at bounding box center [264, 260] width 31 height 7
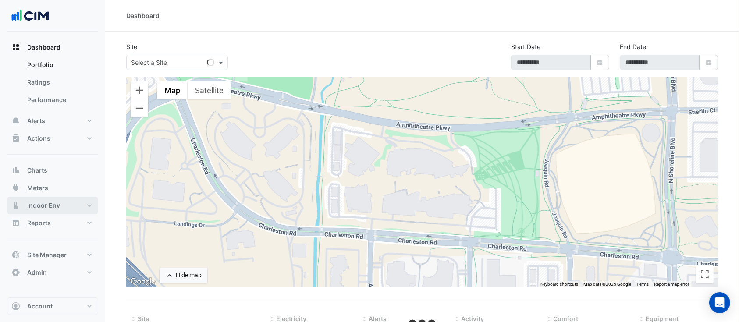
click at [47, 200] on button "Indoor Env" at bounding box center [52, 206] width 91 height 18
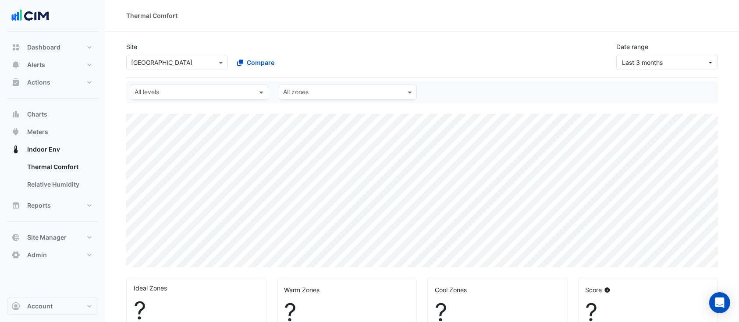
select select "***"
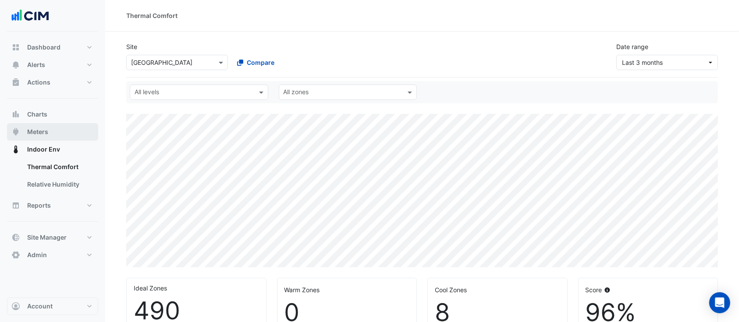
click at [56, 131] on button "Meters" at bounding box center [52, 132] width 91 height 18
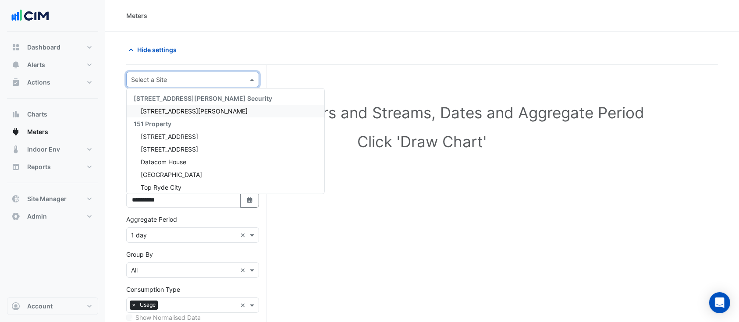
click at [200, 86] on div "Select a Site" at bounding box center [192, 79] width 133 height 15
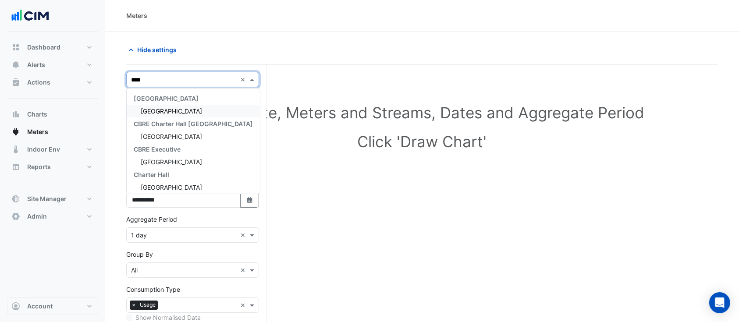
type input "*****"
click at [179, 111] on div "[GEOGRAPHIC_DATA]" at bounding box center [193, 111] width 133 height 13
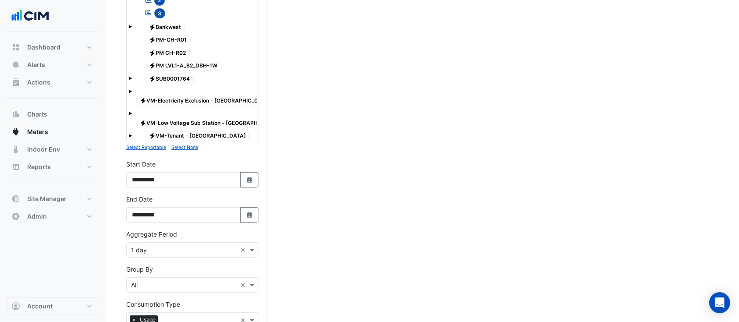
scroll to position [277, 0]
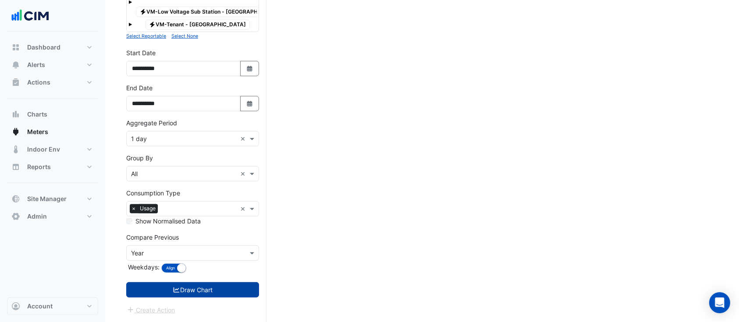
click at [211, 289] on button "Draw Chart" at bounding box center [192, 289] width 133 height 15
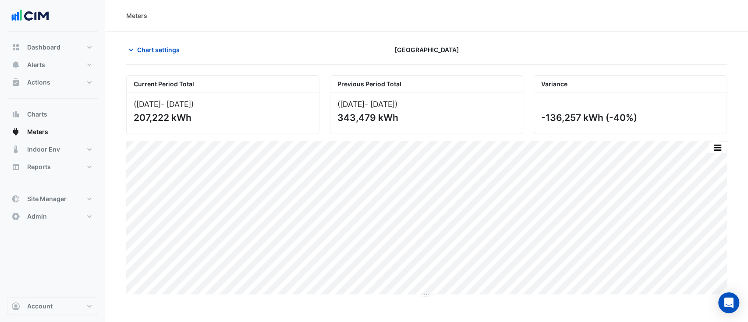
click at [577, 23] on div "Meters" at bounding box center [426, 16] width 643 height 32
click at [145, 49] on span "Chart settings" at bounding box center [158, 49] width 43 height 9
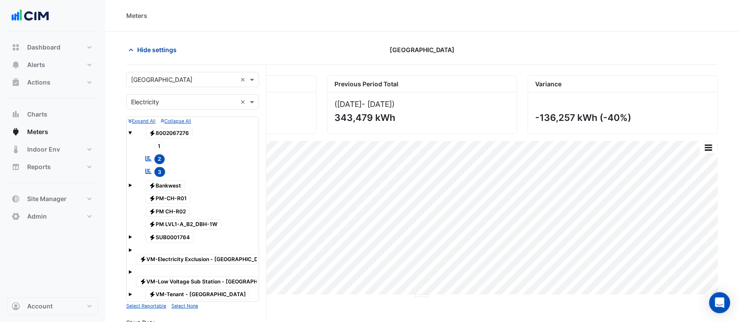
click at [158, 49] on span "Hide settings" at bounding box center [156, 49] width 39 height 9
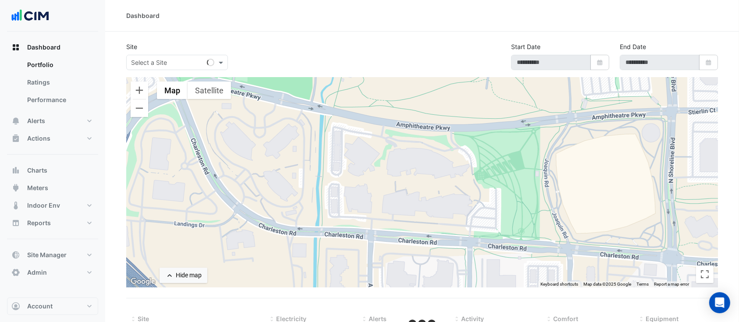
type input "**********"
select select "***"
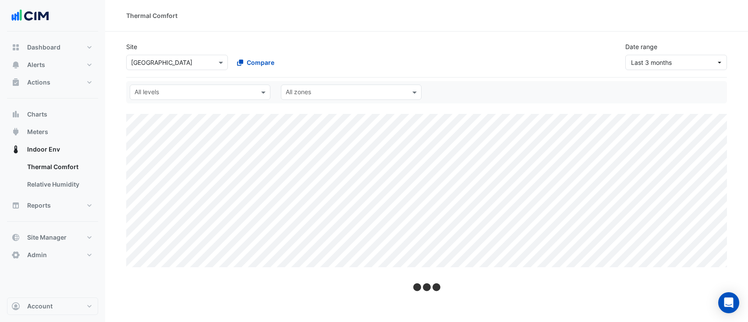
select select "***"
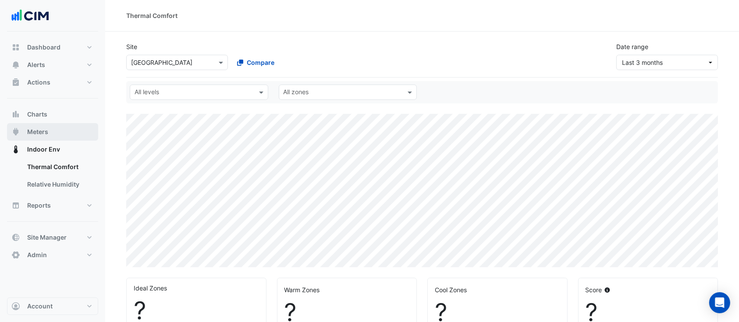
select select "***"
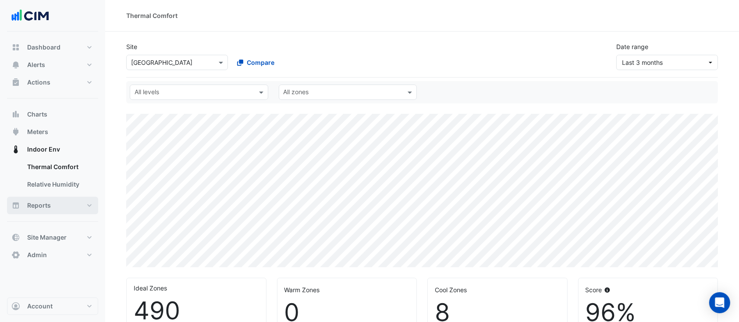
click at [59, 207] on button "Reports" at bounding box center [52, 206] width 91 height 18
select select "***"
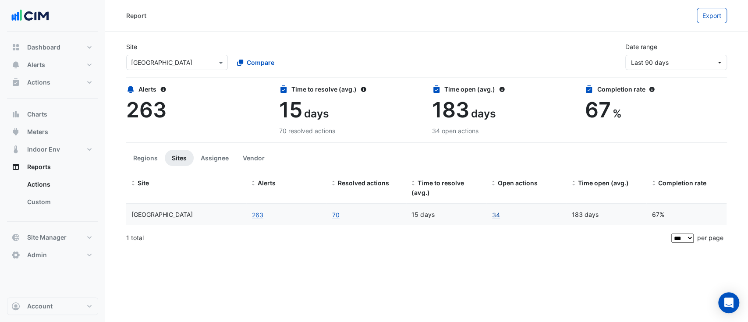
click at [499, 215] on link "34" at bounding box center [496, 215] width 9 height 10
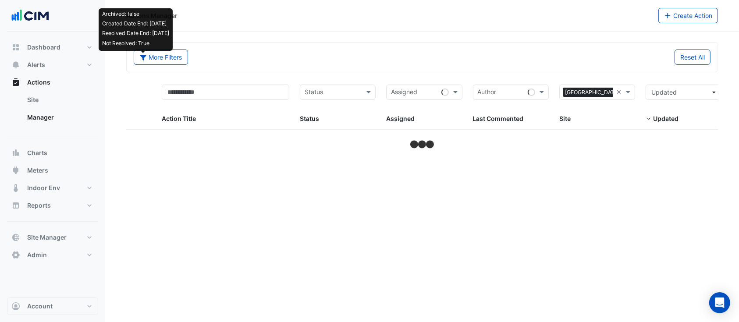
select select "***"
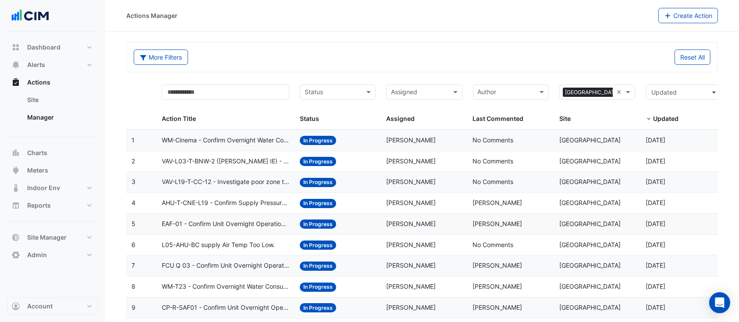
click at [368, 139] on div "Status: In Progress" at bounding box center [338, 140] width 76 height 10
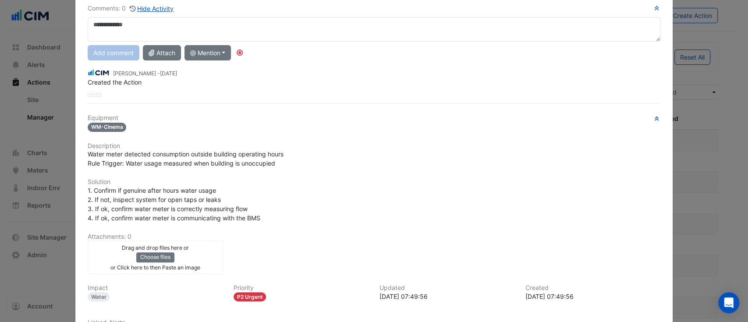
scroll to position [142, 0]
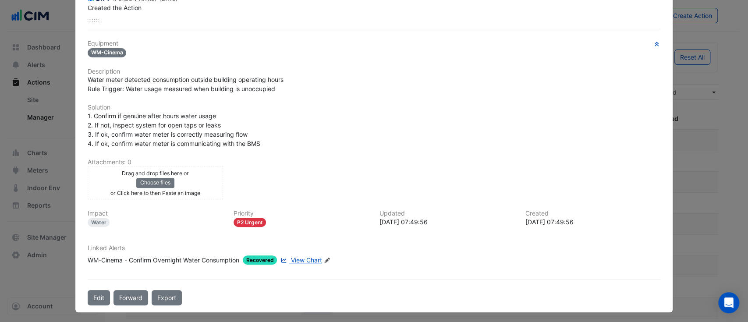
click at [302, 259] on span "View Chart" at bounding box center [306, 260] width 31 height 7
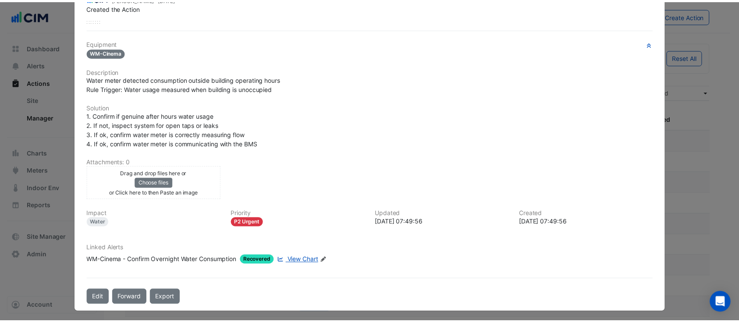
scroll to position [0, 0]
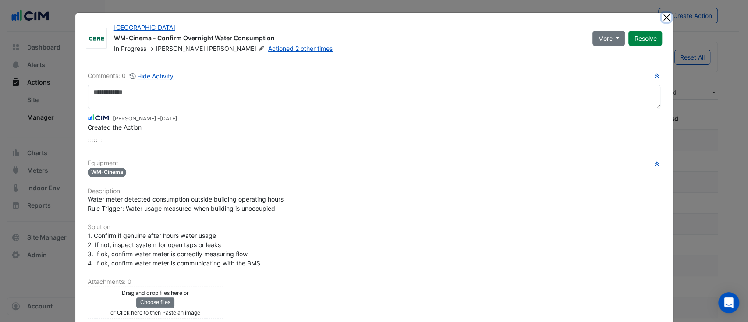
click at [662, 19] on button "Close" at bounding box center [666, 17] width 9 height 9
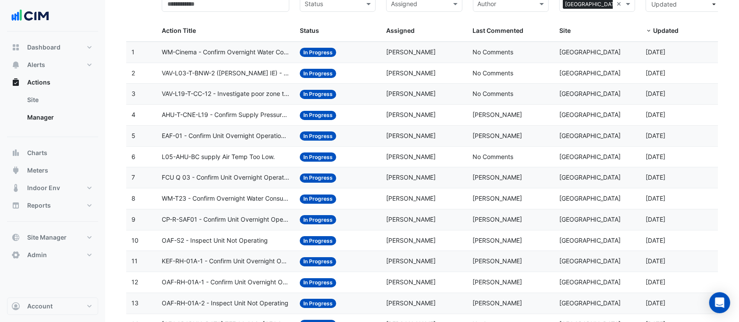
scroll to position [89, 0]
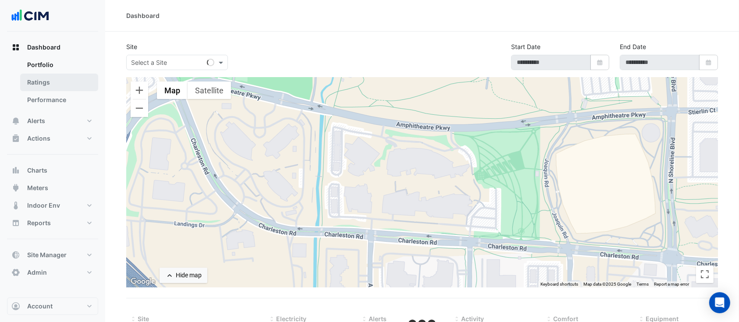
click at [57, 89] on link "Ratings" at bounding box center [59, 83] width 78 height 18
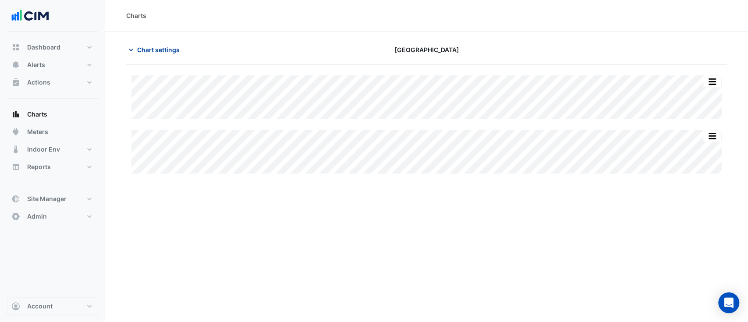
click at [155, 51] on span "Chart settings" at bounding box center [158, 49] width 43 height 9
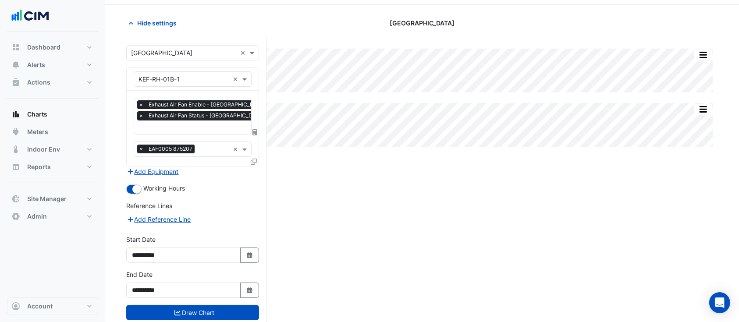
scroll to position [30, 0]
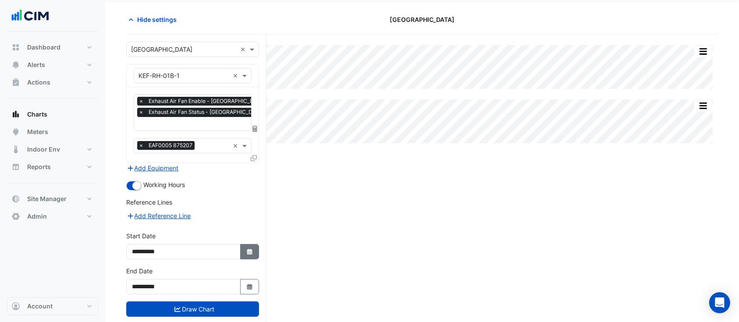
click at [258, 246] on button "Select Date" at bounding box center [249, 251] width 19 height 15
select select "*"
select select "****"
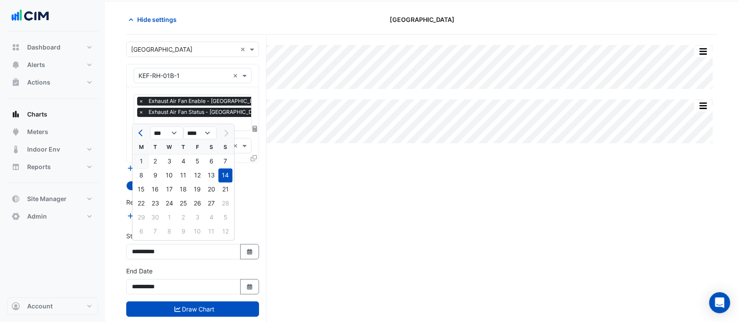
click at [143, 162] on div "1" at bounding box center [141, 162] width 14 height 14
type input "**********"
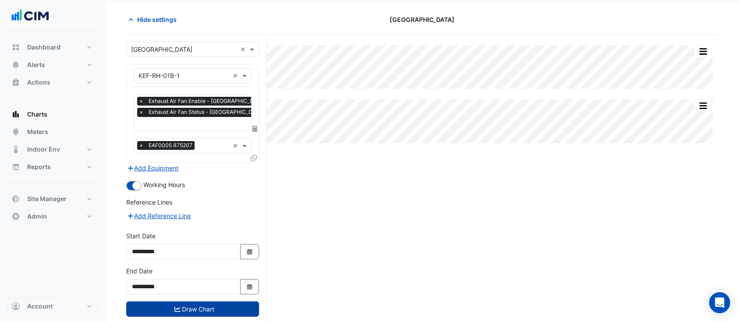
click at [182, 305] on button "Draw Chart" at bounding box center [192, 309] width 133 height 15
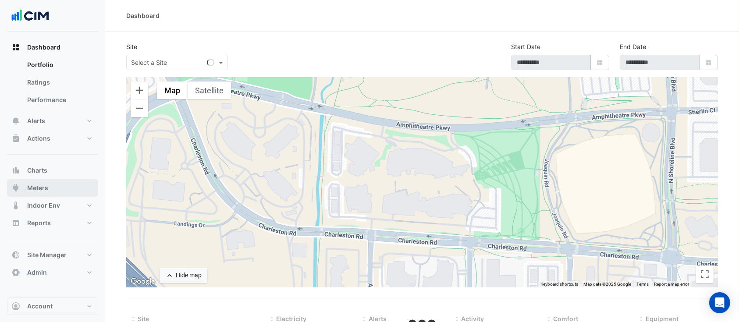
type input "**********"
select select "***"
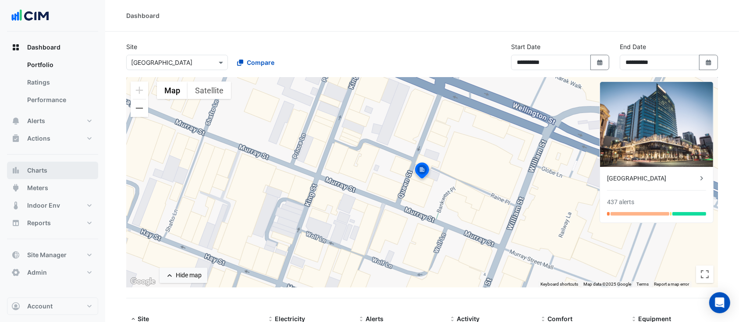
click at [45, 173] on span "Charts" at bounding box center [37, 170] width 20 height 9
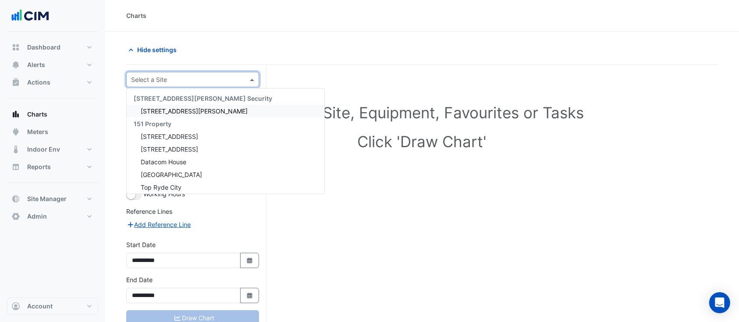
click at [184, 82] on input "text" at bounding box center [184, 79] width 106 height 9
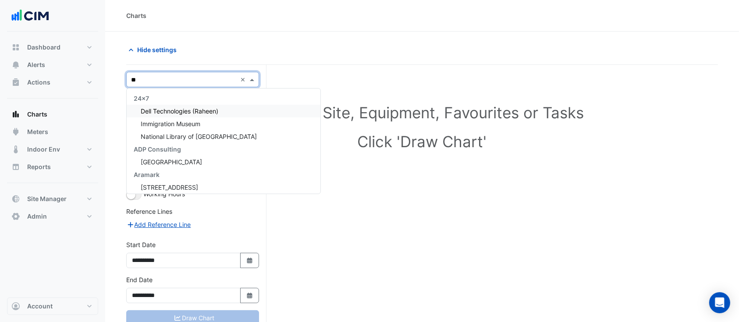
type input "***"
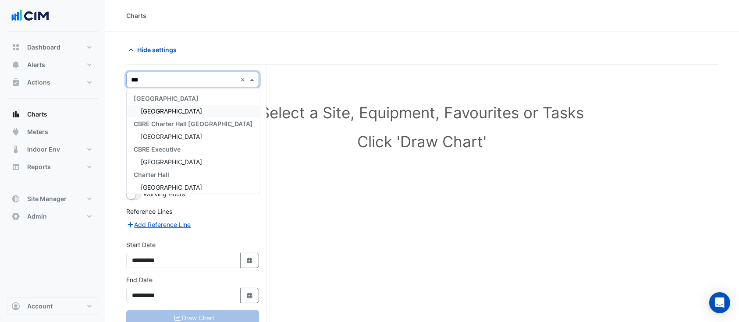
click at [182, 110] on div "[GEOGRAPHIC_DATA]" at bounding box center [193, 111] width 133 height 13
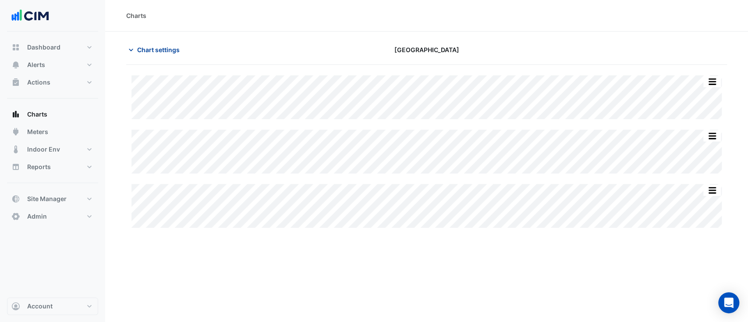
click at [152, 53] on span "Chart settings" at bounding box center [158, 49] width 43 height 9
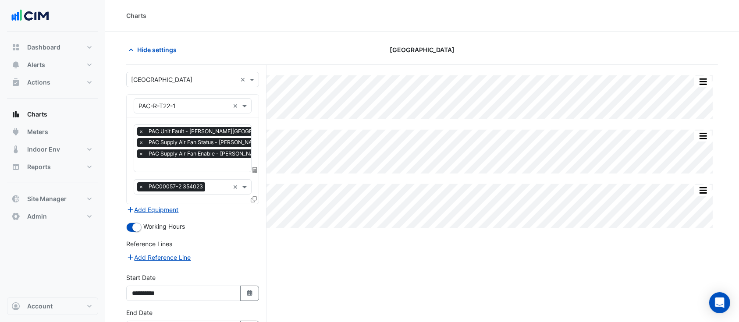
scroll to position [57, 0]
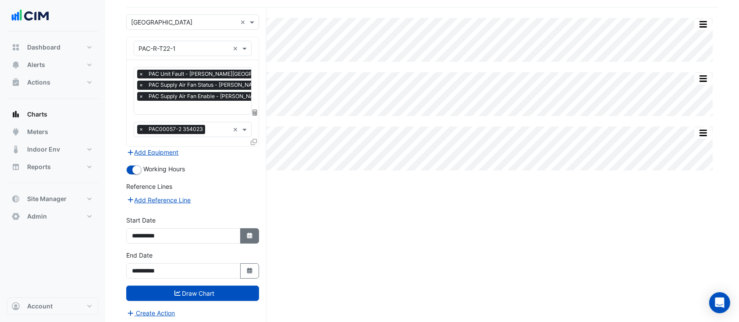
click at [247, 232] on fa-icon "Select Date" at bounding box center [250, 235] width 8 height 7
select select "*"
select select "****"
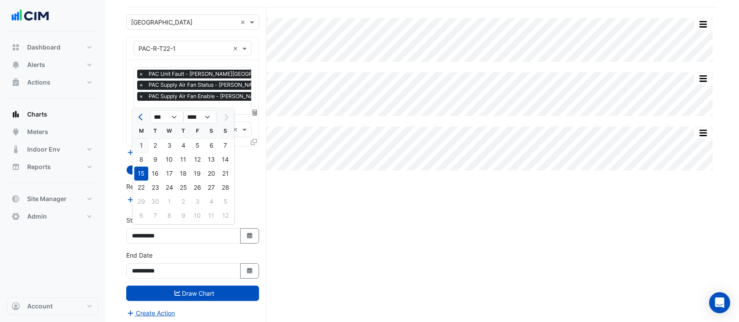
click at [142, 146] on div "1" at bounding box center [141, 146] width 14 height 14
type input "**********"
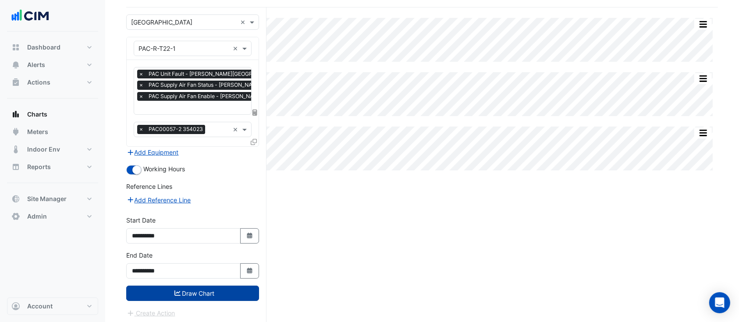
click at [192, 291] on button "Draw Chart" at bounding box center [192, 293] width 133 height 15
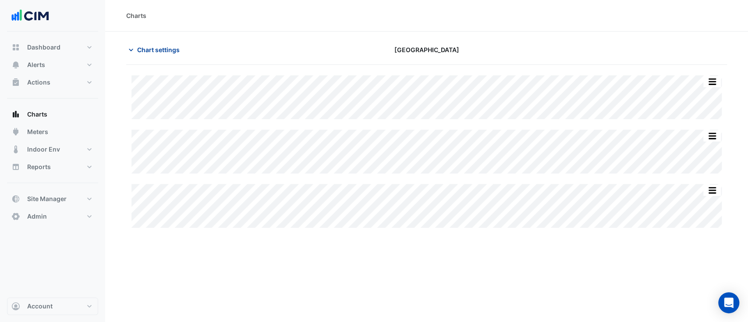
click at [175, 49] on span "Chart settings" at bounding box center [158, 49] width 43 height 9
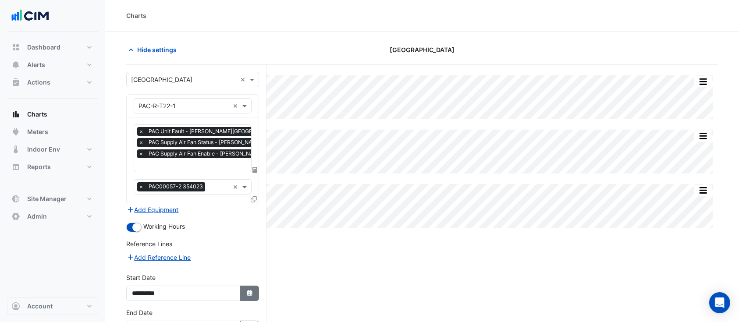
click at [249, 291] on icon "button" at bounding box center [249, 293] width 5 height 6
select select "*"
select select "****"
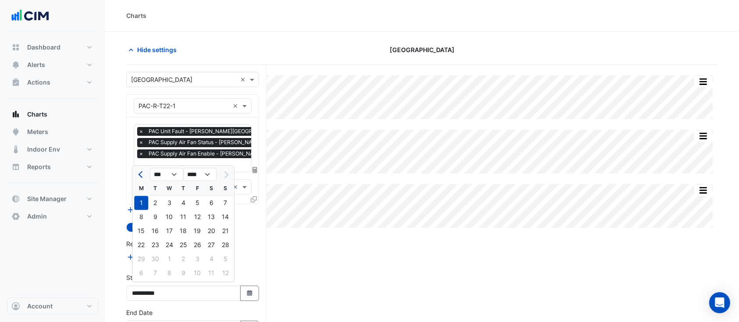
click at [141, 175] on span "Previous month" at bounding box center [142, 174] width 7 height 7
select select "*"
click at [193, 203] on div "1" at bounding box center [197, 203] width 14 height 14
type input "**********"
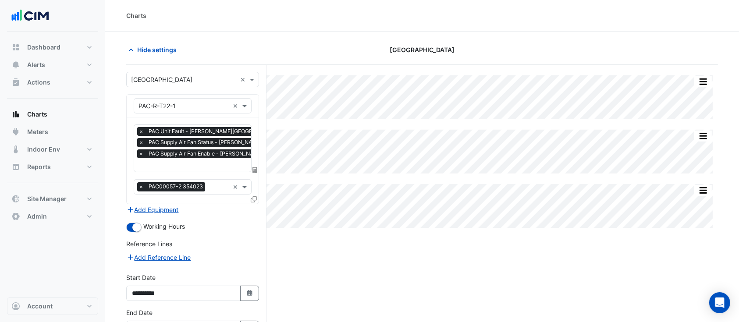
scroll to position [57, 0]
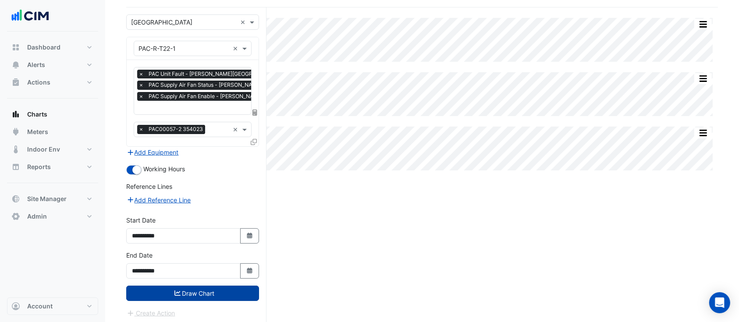
click at [199, 293] on button "Draw Chart" at bounding box center [192, 293] width 133 height 15
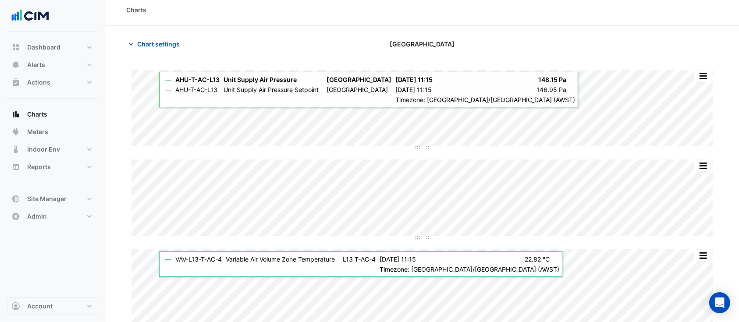
scroll to position [5, 0]
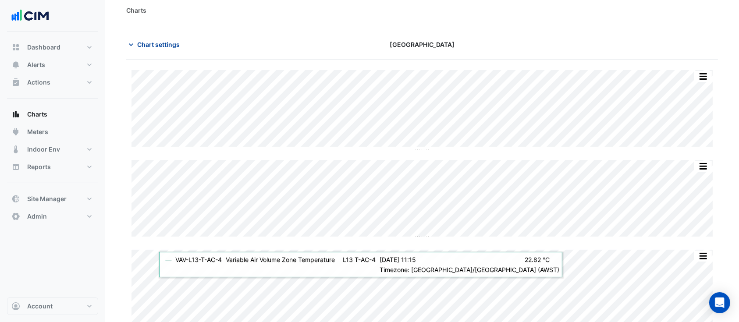
click at [148, 42] on span "Chart settings" at bounding box center [158, 44] width 43 height 9
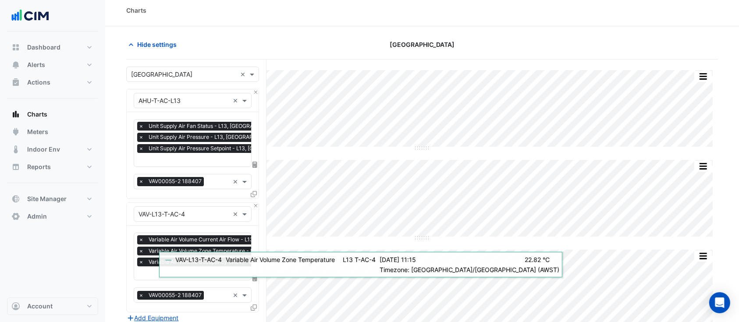
scroll to position [170, 0]
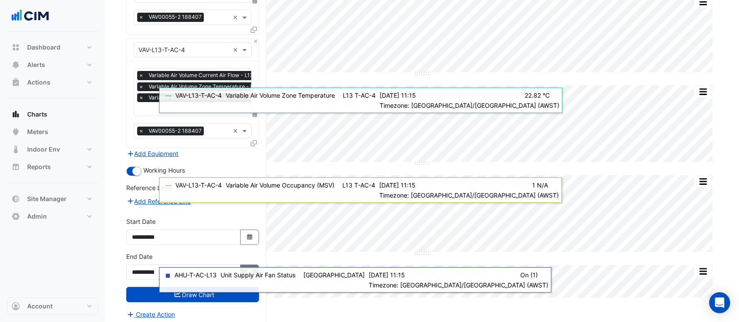
click at [249, 269] on icon "Select Date" at bounding box center [250, 272] width 8 height 6
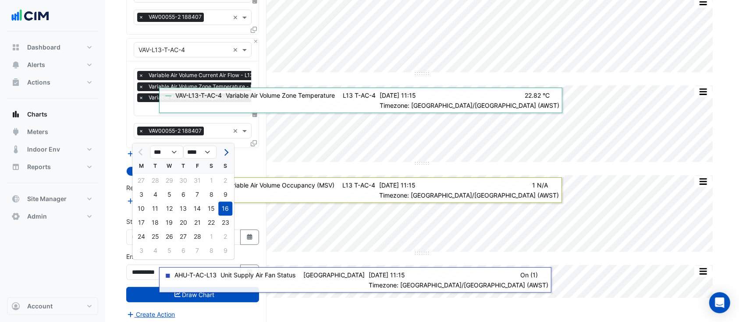
click at [224, 152] on span "Next month" at bounding box center [225, 152] width 7 height 7
select select "*"
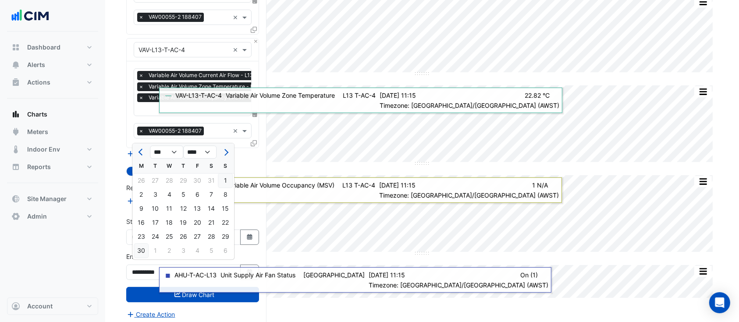
click at [141, 249] on div "30" at bounding box center [141, 251] width 14 height 14
type input "**********"
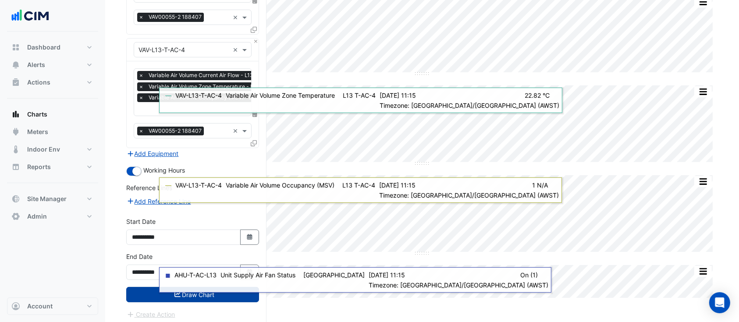
click at [149, 292] on button "Draw Chart" at bounding box center [192, 294] width 133 height 15
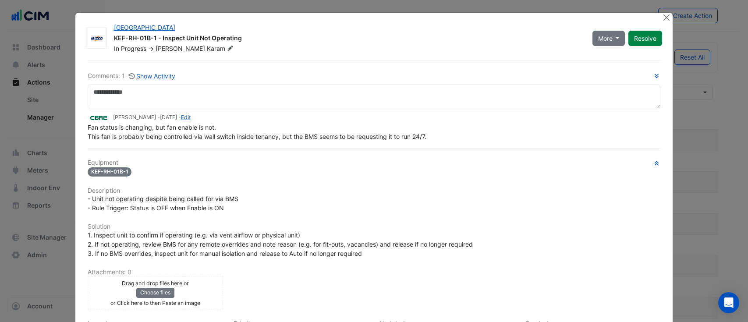
select select "***"
click at [662, 19] on button "Close" at bounding box center [666, 17] width 9 height 9
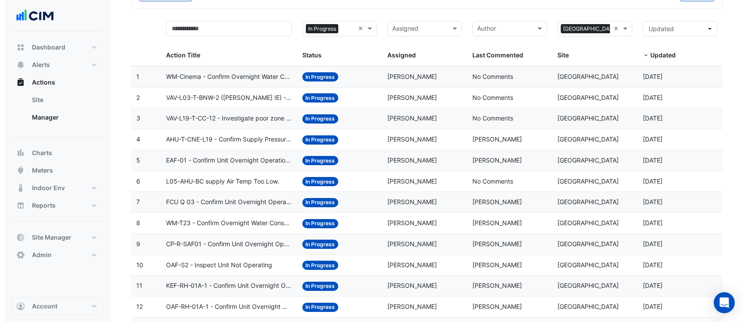
scroll to position [63, 0]
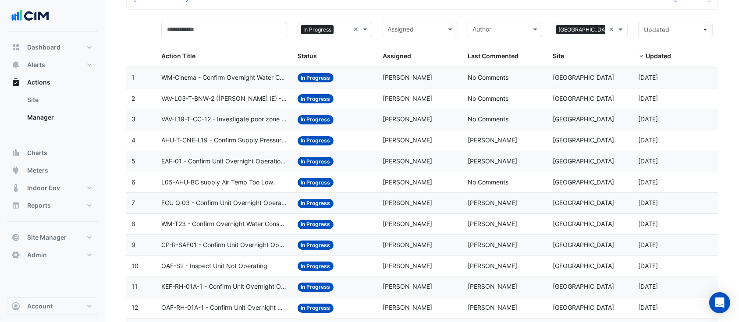
click at [209, 80] on span "WM-Cinema - Confirm Overnight Water Consumption" at bounding box center [224, 78] width 126 height 10
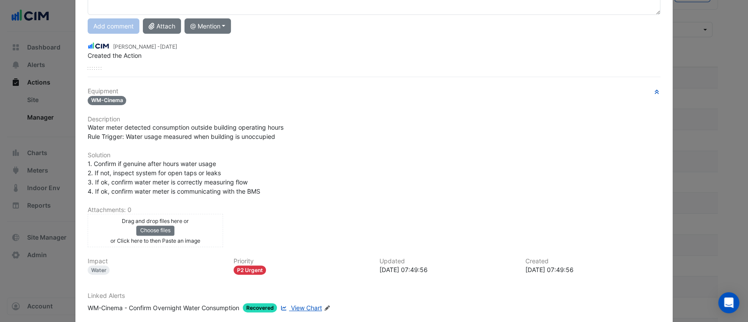
scroll to position [142, 0]
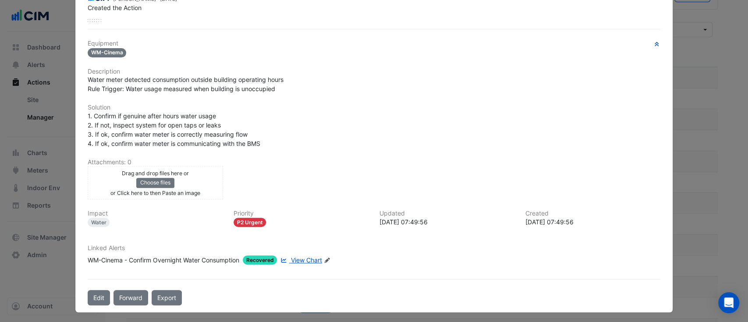
click at [312, 257] on span "View Chart" at bounding box center [306, 260] width 31 height 7
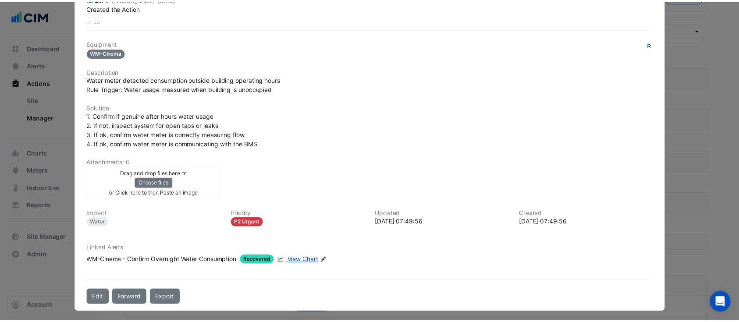
scroll to position [0, 0]
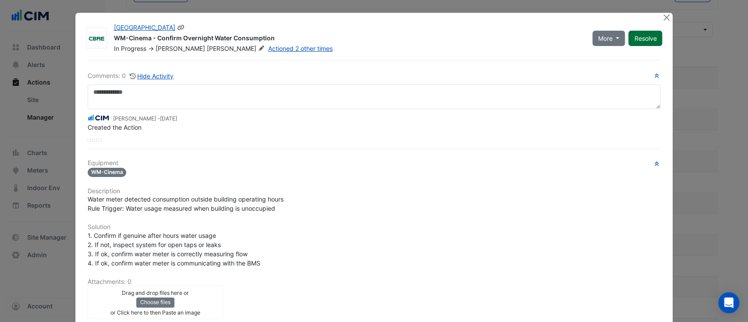
click at [643, 34] on button "Resolve" at bounding box center [646, 38] width 34 height 15
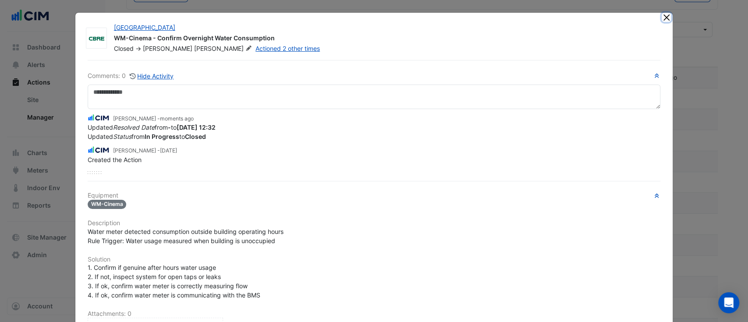
click at [663, 14] on button "Close" at bounding box center [666, 17] width 9 height 9
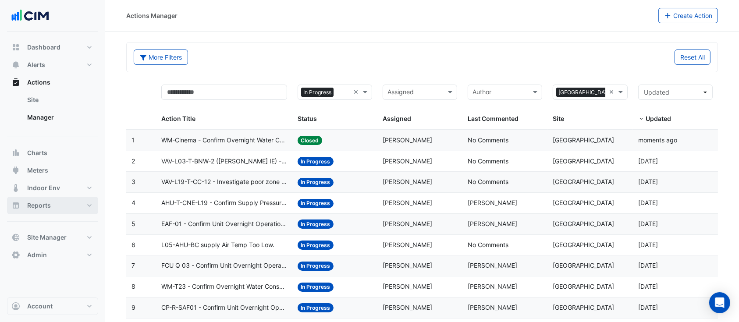
click at [49, 203] on span "Reports" at bounding box center [39, 205] width 24 height 9
select select "***"
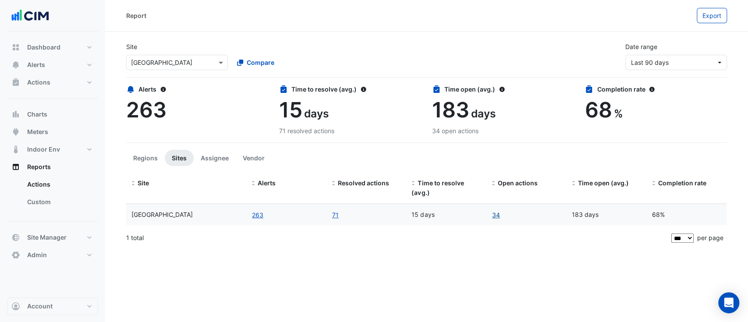
click at [498, 216] on link "34" at bounding box center [496, 215] width 9 height 10
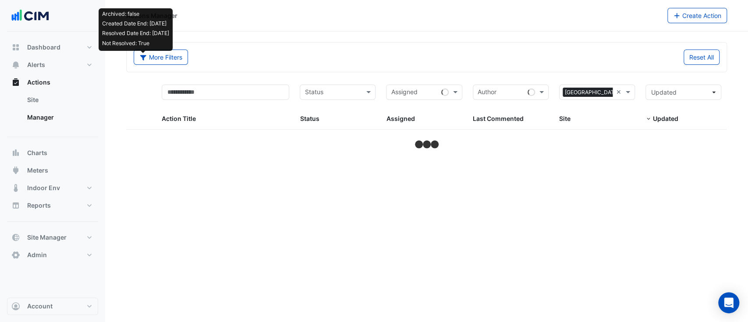
select select "***"
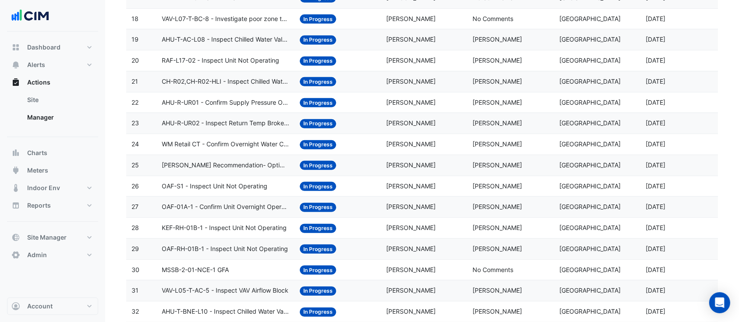
scroll to position [475, 0]
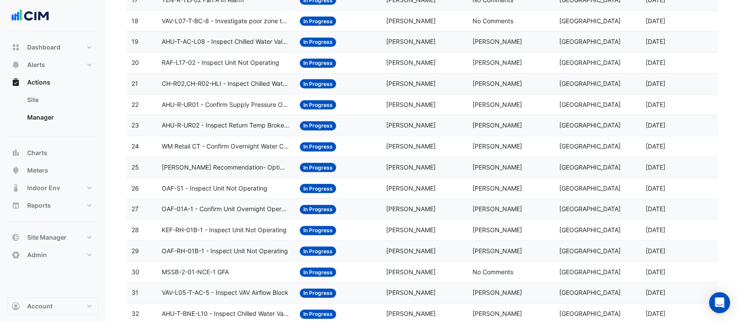
click at [370, 146] on div "Status: In Progress" at bounding box center [338, 147] width 76 height 10
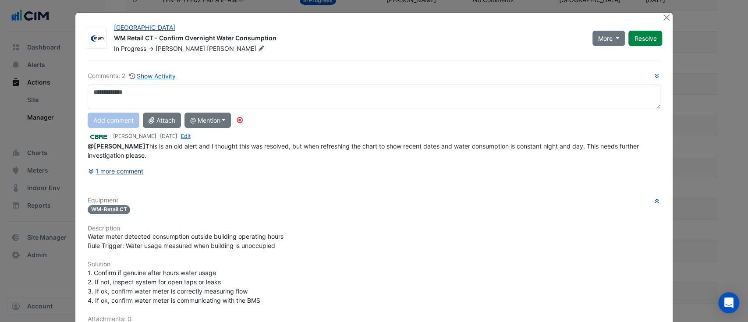
click at [122, 172] on div "Comments: 2 Show Activity Add comment Attach @ Mention CBRE Charter Hall Ross C…" at bounding box center [374, 261] width 584 height 403
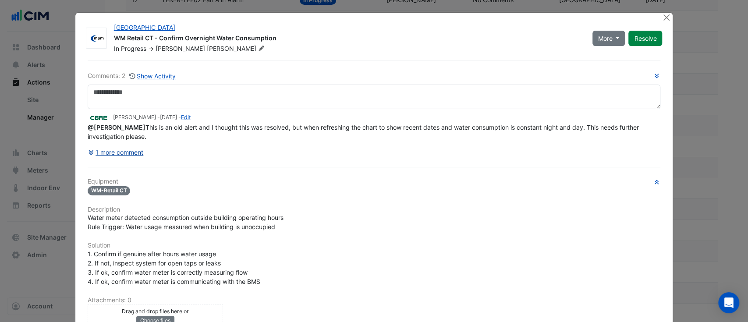
click at [123, 152] on button "1 more comment" at bounding box center [116, 152] width 57 height 15
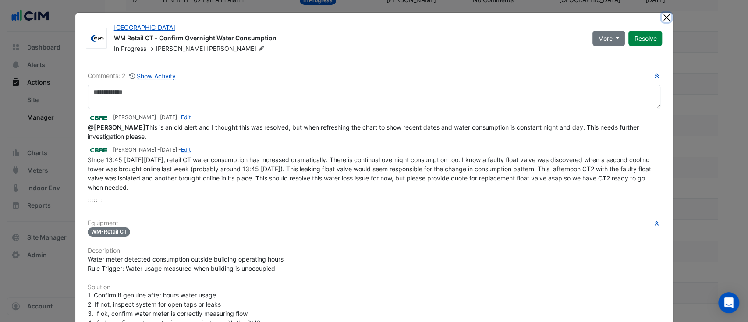
click at [662, 16] on button "Close" at bounding box center [666, 17] width 9 height 9
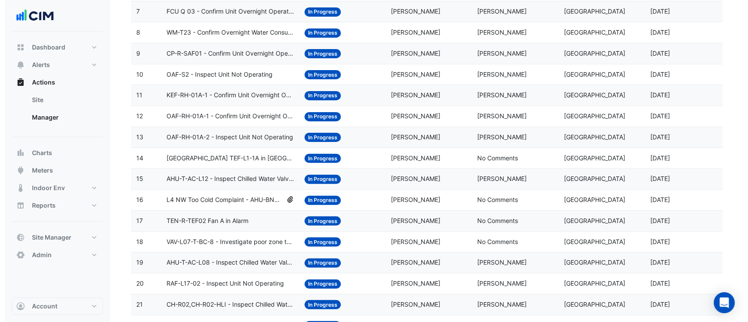
scroll to position [253, 0]
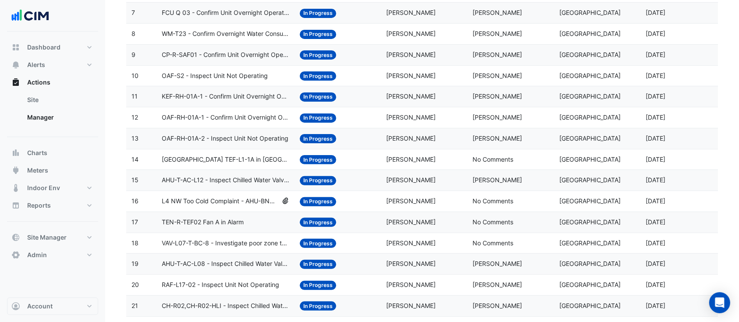
click at [356, 161] on div "Status: In Progress" at bounding box center [338, 160] width 76 height 10
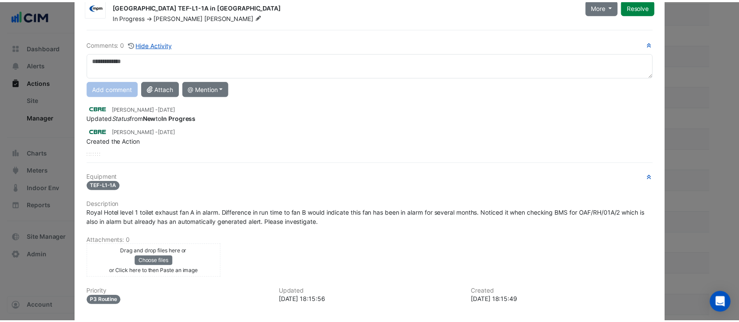
scroll to position [0, 0]
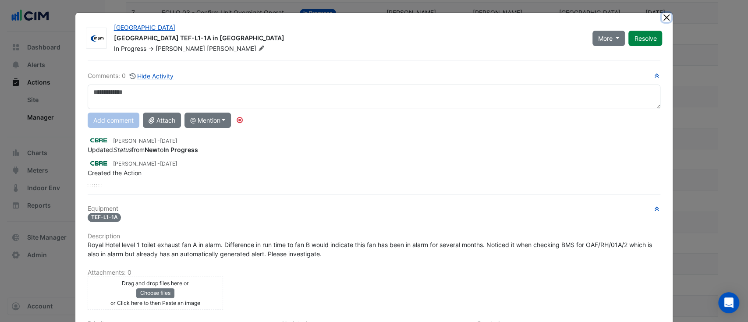
click at [663, 18] on button "Close" at bounding box center [666, 17] width 9 height 9
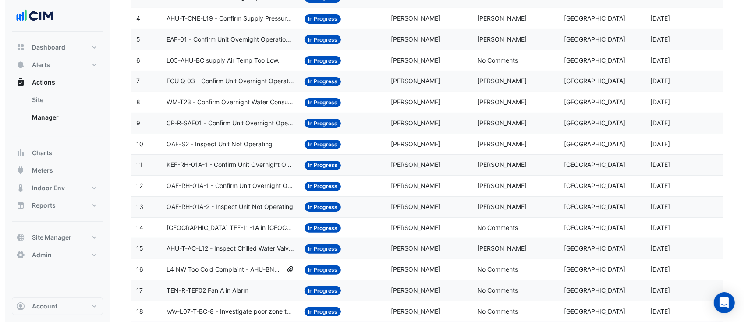
scroll to position [184, 0]
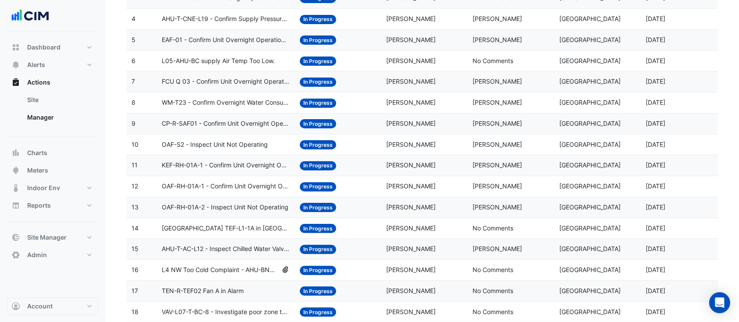
click at [268, 188] on span "OAF-RH-01A-1 - Confirm Unit Overnight Operation (Energy Waste)" at bounding box center [226, 187] width 128 height 10
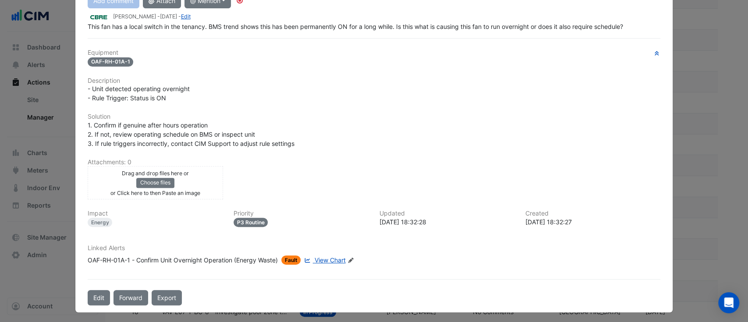
scroll to position [119, 0]
click at [320, 258] on span "View Chart" at bounding box center [330, 260] width 31 height 7
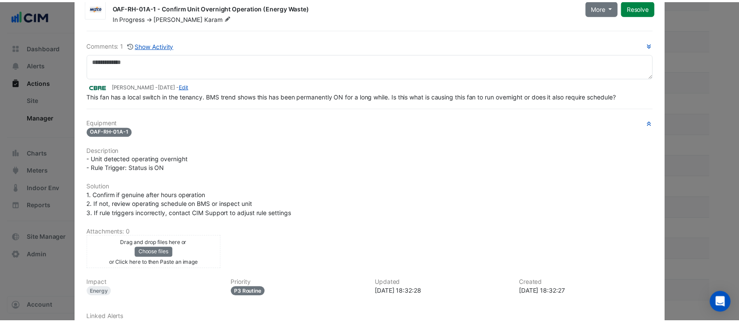
scroll to position [0, 0]
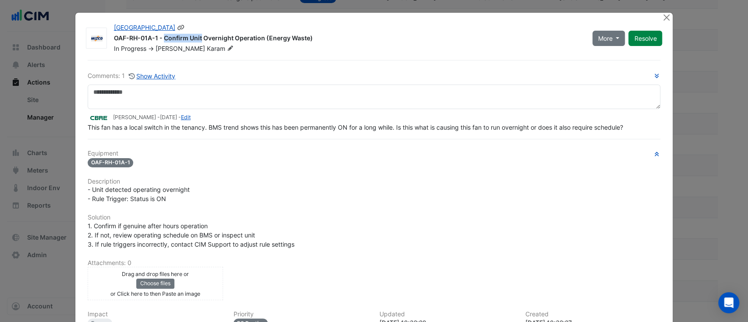
drag, startPoint x: 153, startPoint y: 39, endPoint x: 107, endPoint y: 40, distance: 46.5
click at [109, 40] on div "Raine Square OAF-RH-01A-1 - Confirm Unit Overnight Operation (Energy Waste) In …" at bounding box center [348, 38] width 479 height 30
click at [662, 17] on button "Close" at bounding box center [666, 17] width 9 height 9
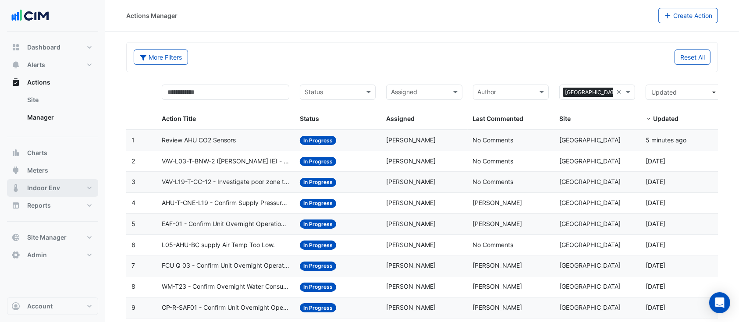
click at [50, 190] on span "Indoor Env" at bounding box center [43, 188] width 33 height 9
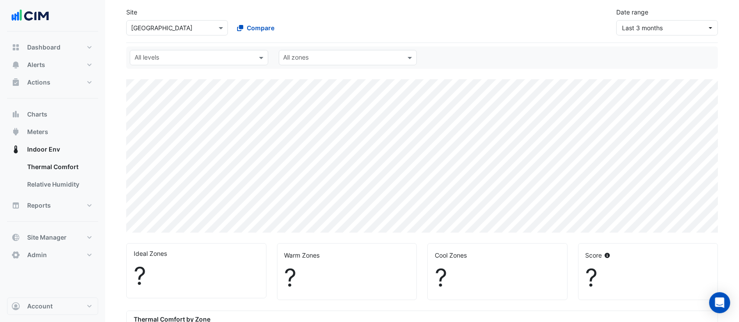
scroll to position [33, 0]
select select "***"
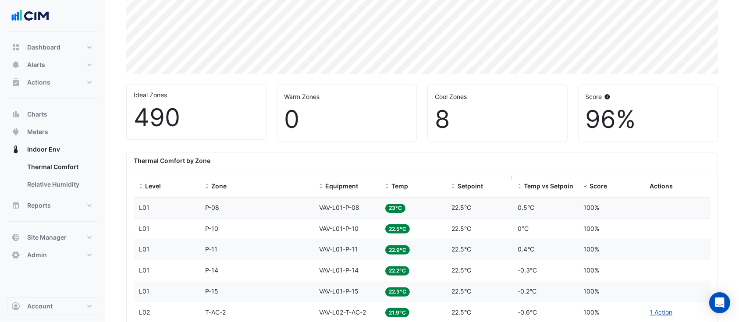
scroll to position [268, 0]
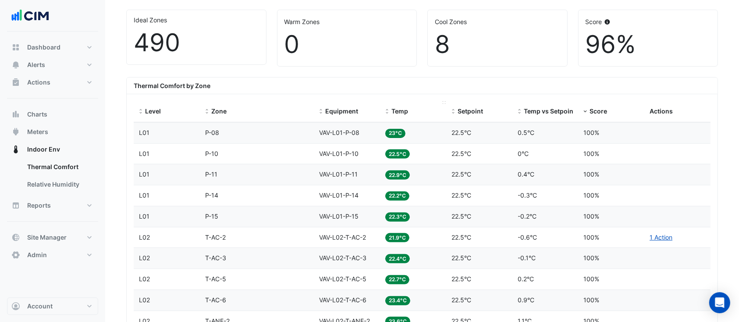
click at [398, 115] on div "Temp" at bounding box center [413, 112] width 56 height 10
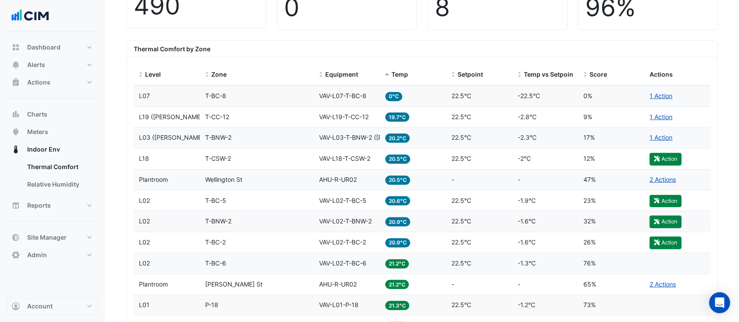
scroll to position [306, 0]
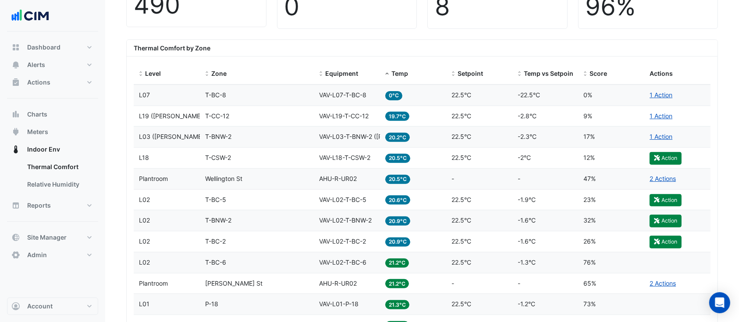
click at [340, 177] on span "AHU-R-UR02" at bounding box center [339, 178] width 38 height 7
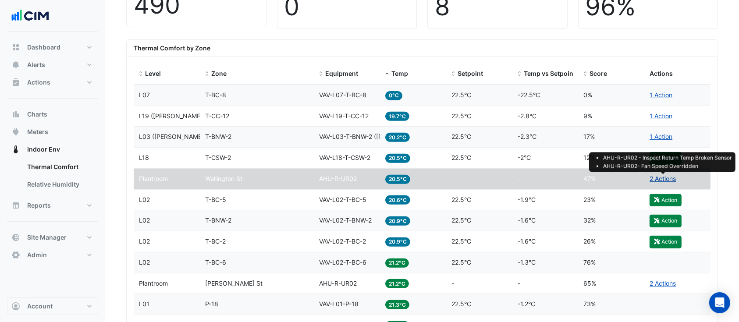
click at [668, 177] on link "2 Actions" at bounding box center [663, 178] width 26 height 7
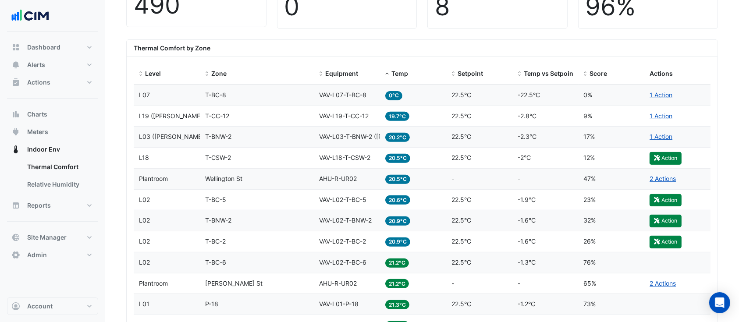
click at [320, 135] on span "VAV-L03-T-BNW-2 (NABERS IE)" at bounding box center [378, 136] width 116 height 7
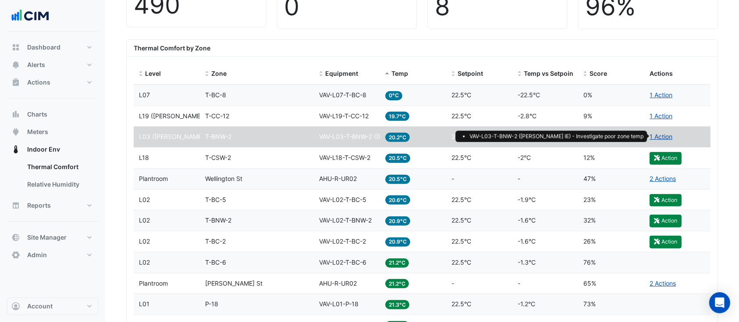
click at [659, 135] on link "1 Action" at bounding box center [661, 136] width 23 height 7
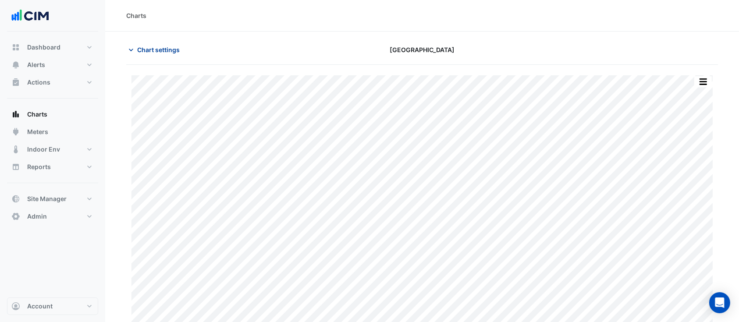
click at [140, 51] on span "Chart settings" at bounding box center [158, 49] width 43 height 9
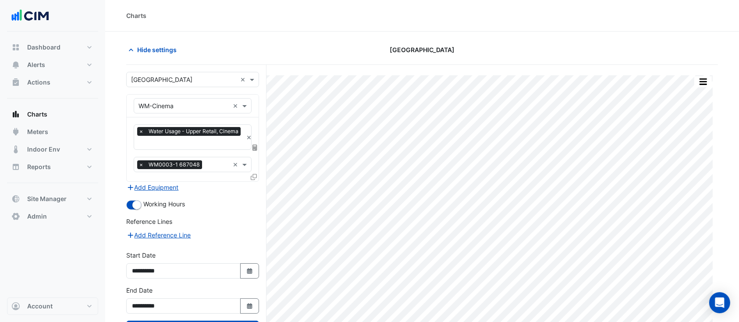
scroll to position [35, 0]
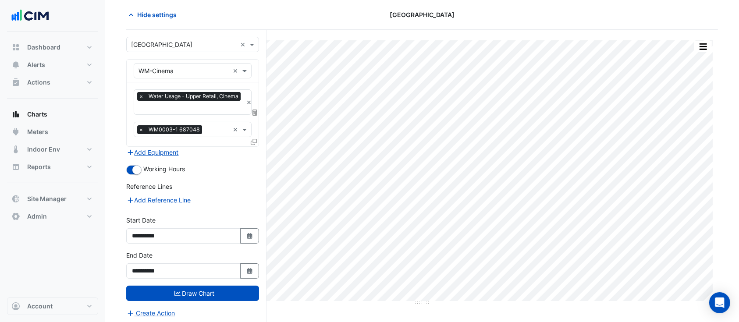
click at [254, 110] on icon at bounding box center [255, 113] width 5 height 6
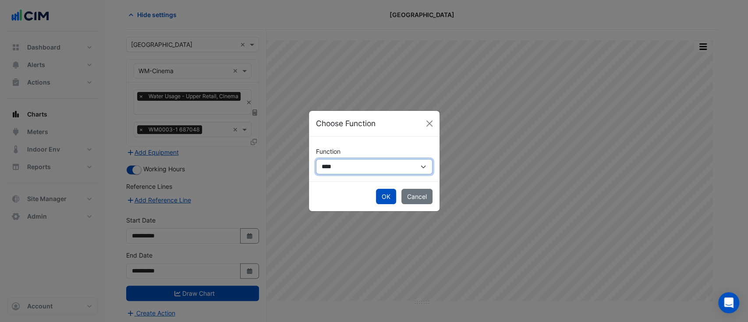
click at [348, 160] on select "**********" at bounding box center [374, 166] width 117 height 15
select select "******"
click at [316, 159] on select "**********" at bounding box center [374, 166] width 117 height 15
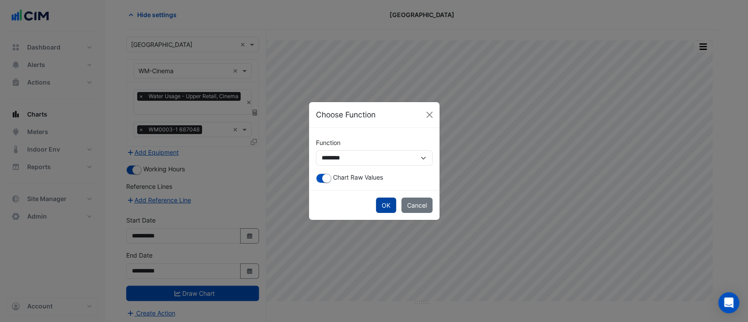
click at [384, 205] on button "OK" at bounding box center [386, 205] width 20 height 15
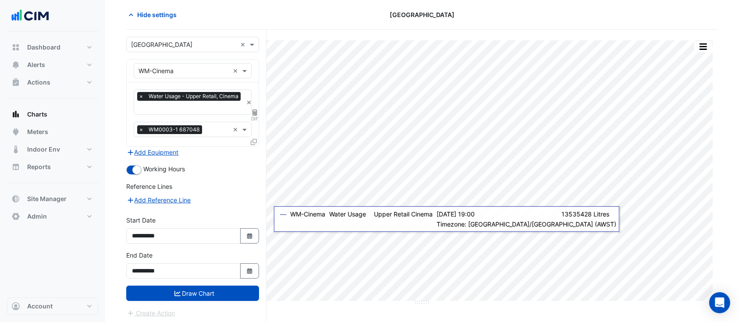
click at [210, 298] on form "**********" at bounding box center [192, 177] width 133 height 281
click at [210, 292] on button "Draw Chart" at bounding box center [192, 293] width 133 height 15
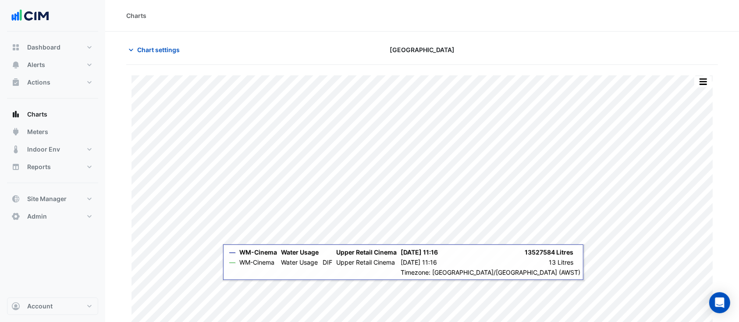
scroll to position [18, 0]
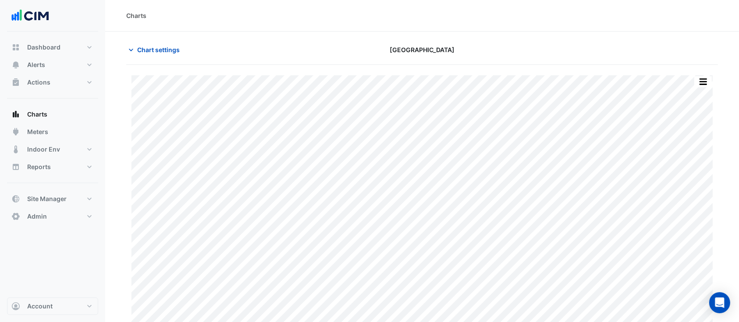
type input "**********"
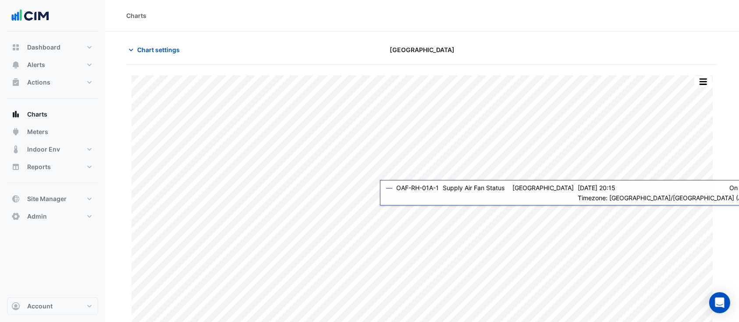
scroll to position [18, 0]
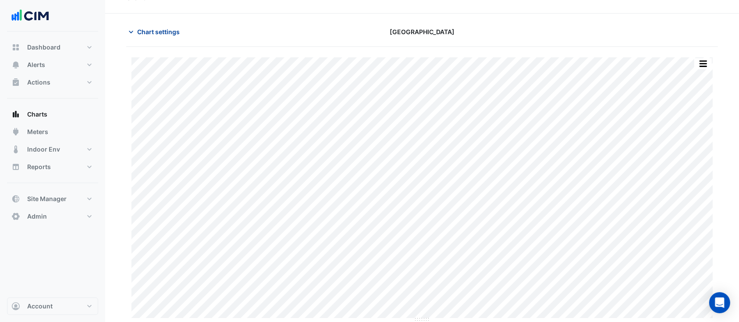
click at [146, 30] on span "Chart settings" at bounding box center [158, 31] width 43 height 9
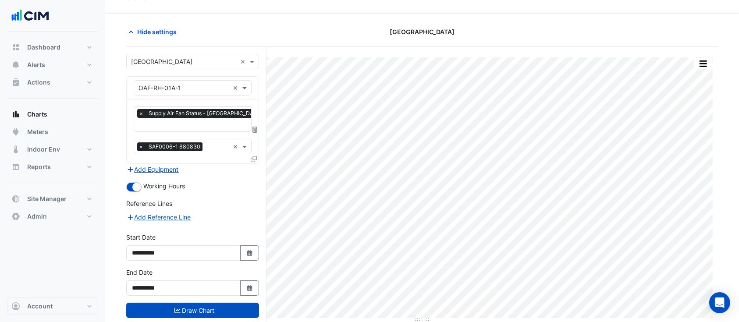
click at [314, 15] on section "Hide settings [GEOGRAPHIC_DATA] Print Save as JPEG Save as PNG Pivot Data Table…" at bounding box center [422, 178] width 634 height 329
click at [158, 29] on span "Hide settings" at bounding box center [156, 31] width 39 height 9
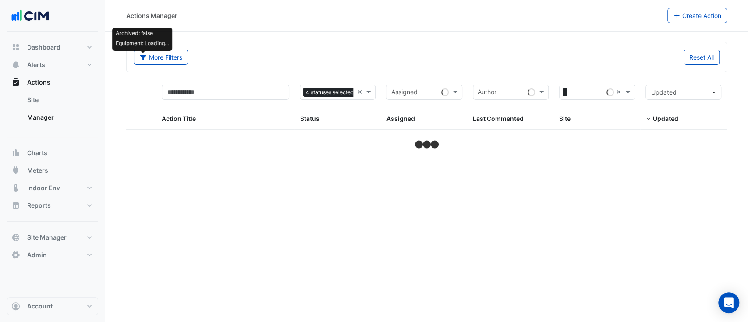
select select "***"
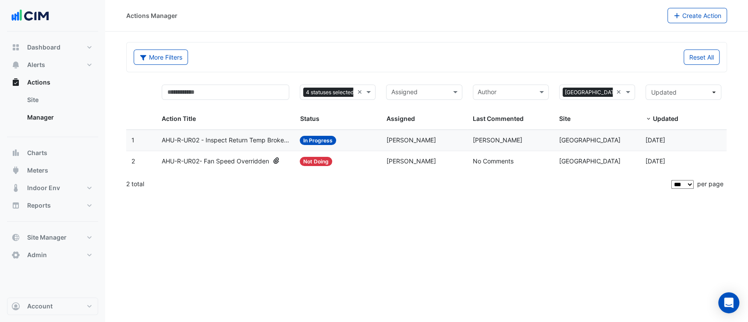
click at [361, 142] on div "Status: In Progress" at bounding box center [338, 140] width 76 height 10
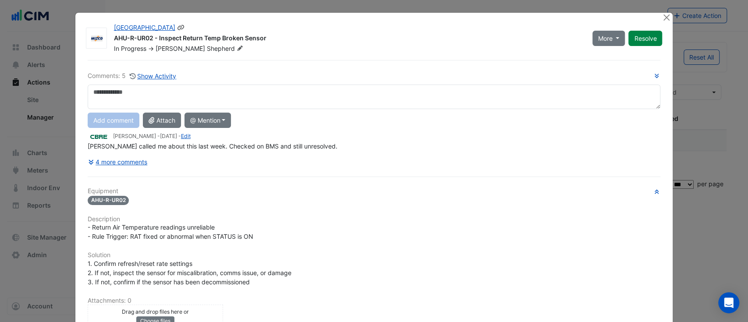
click at [235, 44] on fa-icon at bounding box center [240, 48] width 10 height 9
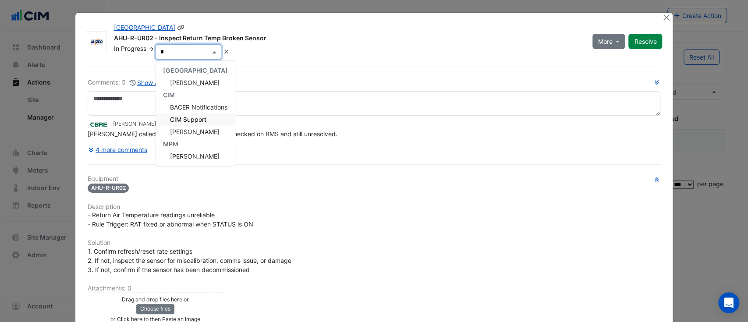
type input "**"
click at [196, 82] on span "[PERSON_NAME]" at bounding box center [195, 82] width 50 height 7
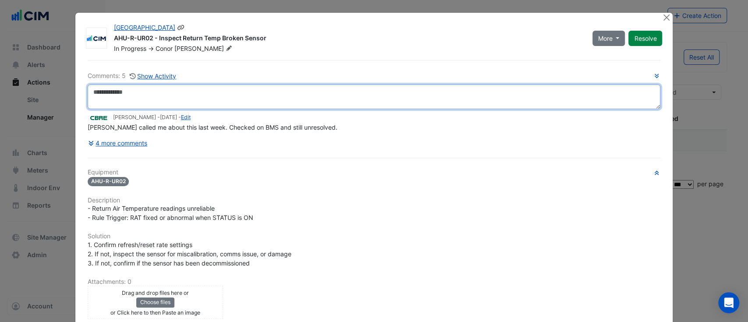
click at [118, 100] on textarea at bounding box center [375, 97] width 574 height 25
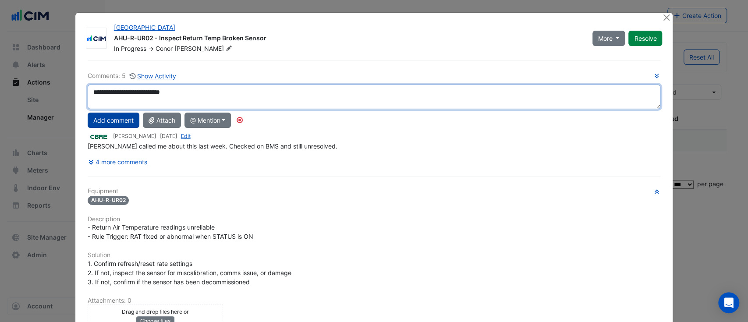
type textarea "**********"
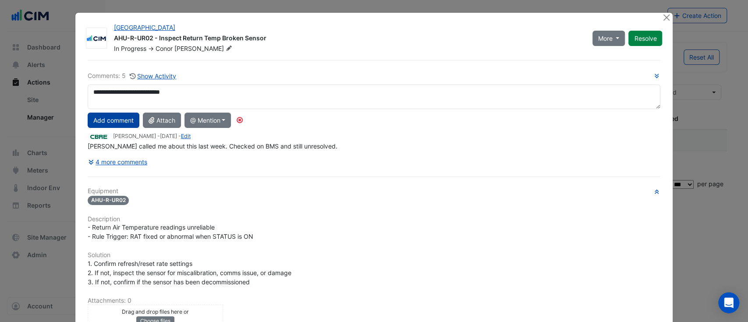
click at [108, 118] on button "Add comment" at bounding box center [114, 120] width 52 height 15
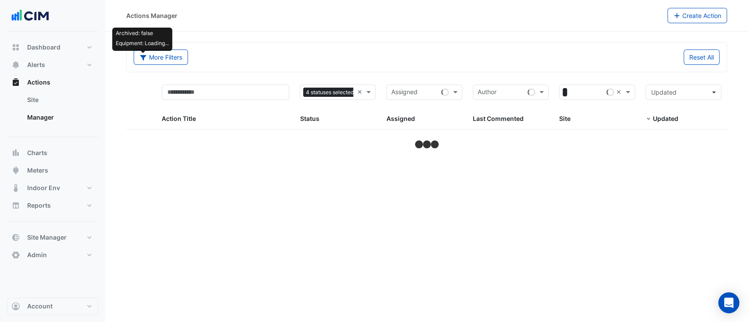
select select "***"
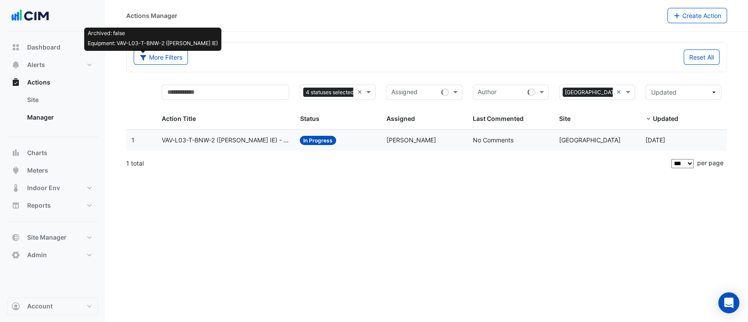
click at [447, 142] on div "Assigned: [PERSON_NAME]" at bounding box center [424, 140] width 76 height 10
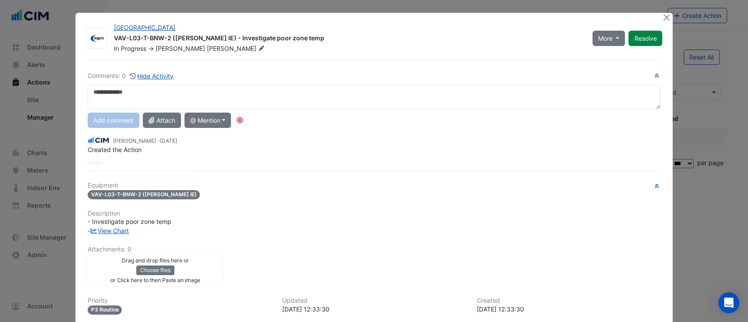
scroll to position [88, 0]
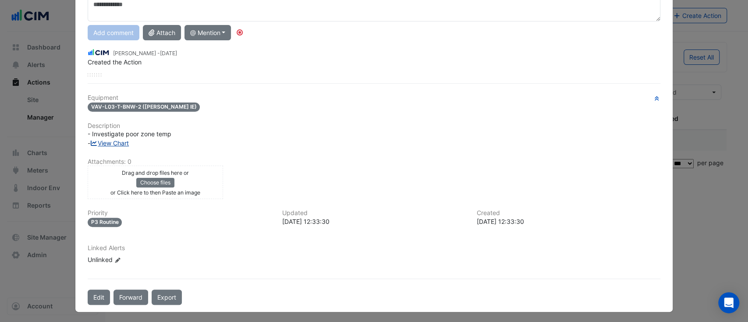
click at [113, 141] on link "View Chart" at bounding box center [109, 142] width 39 height 7
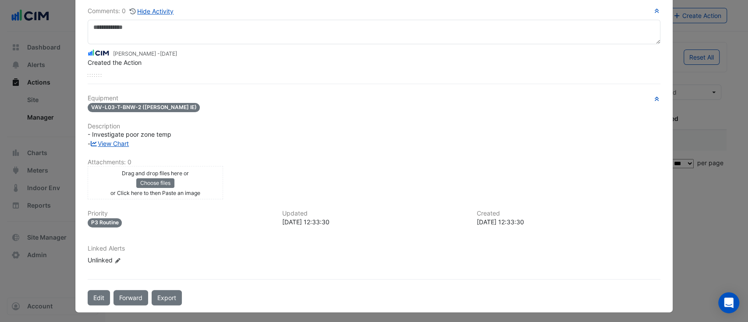
scroll to position [0, 0]
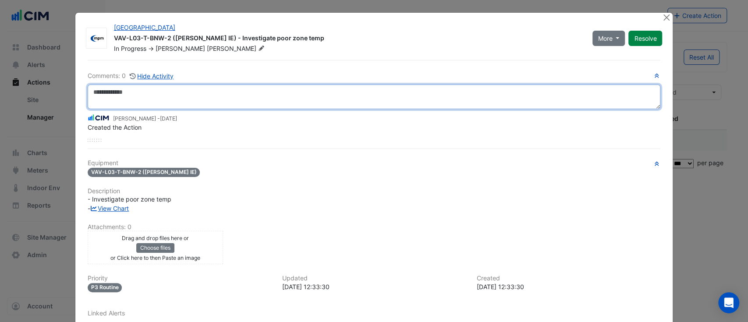
click at [217, 93] on textarea at bounding box center [375, 97] width 574 height 25
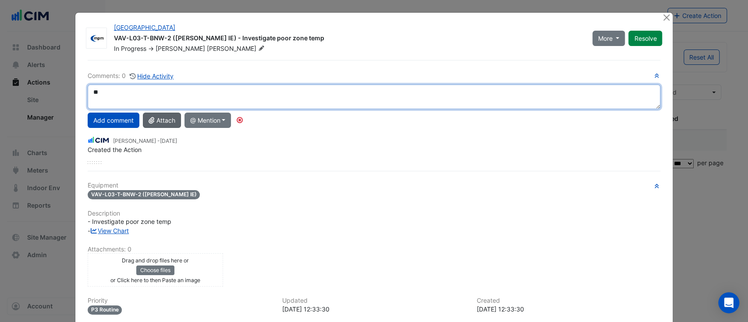
type textarea "*"
click at [114, 125] on div "**********" at bounding box center [375, 117] width 574 height 93
type textarea "**********"
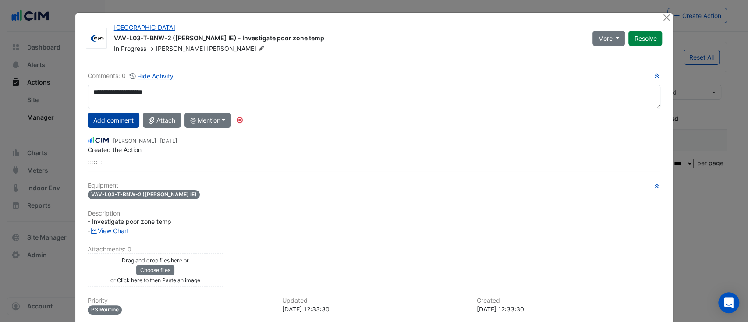
click at [111, 115] on button "Add comment" at bounding box center [114, 120] width 52 height 15
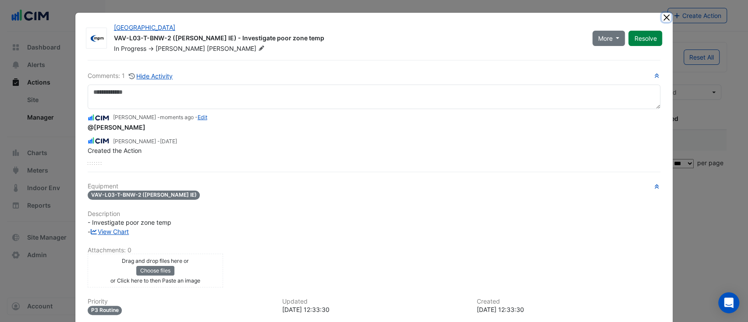
click at [662, 18] on button "Close" at bounding box center [666, 17] width 9 height 9
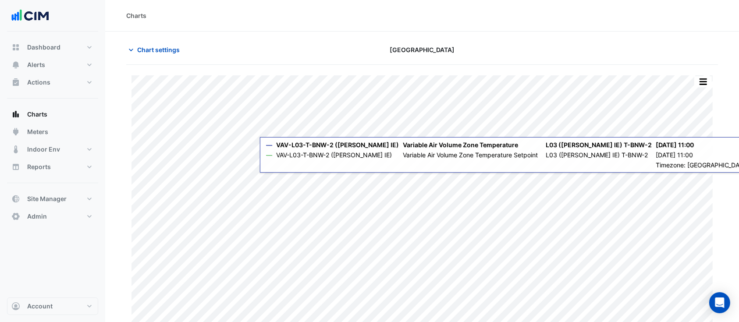
scroll to position [18, 0]
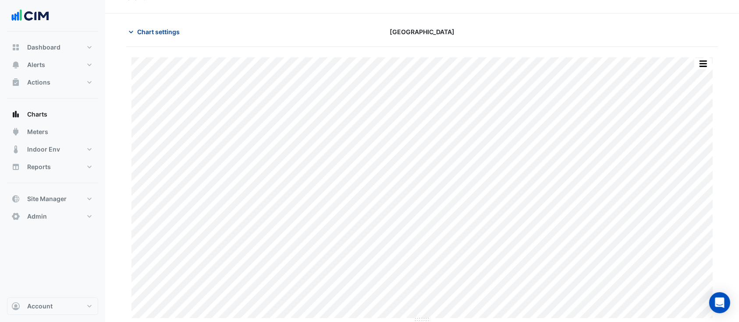
click at [177, 27] on span "Chart settings" at bounding box center [158, 31] width 43 height 9
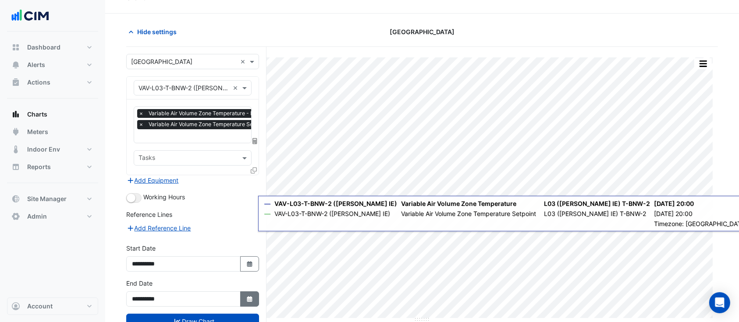
click at [251, 299] on fa-icon "Select Date" at bounding box center [250, 299] width 8 height 7
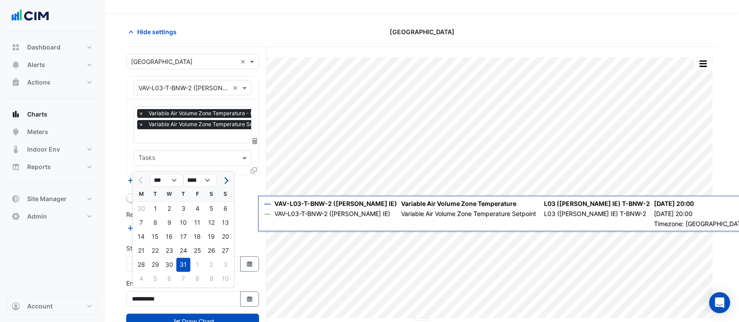
click at [222, 183] on button "Next month" at bounding box center [225, 181] width 11 height 14
select select "*"
click at [143, 236] on div "15" at bounding box center [141, 237] width 14 height 14
type input "**********"
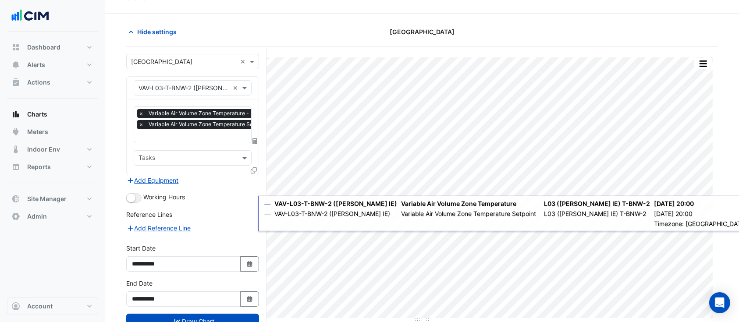
scroll to position [46, 0]
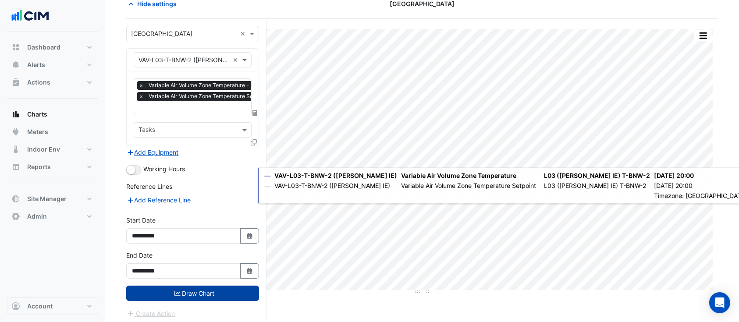
click at [185, 291] on button "Draw Chart" at bounding box center [192, 293] width 133 height 15
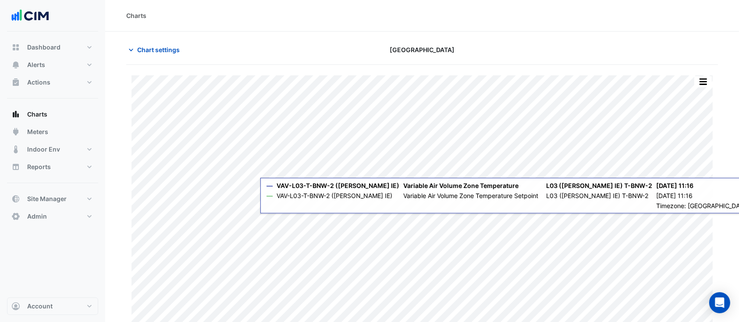
scroll to position [18, 0]
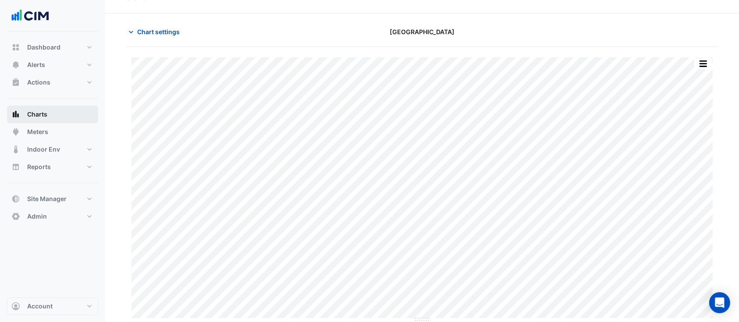
click at [36, 114] on span "Charts" at bounding box center [37, 114] width 20 height 9
click at [159, 25] on button "Chart settings" at bounding box center [155, 31] width 59 height 15
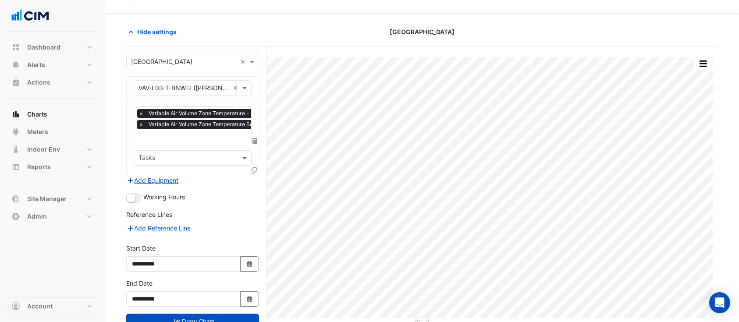
scroll to position [0, 4]
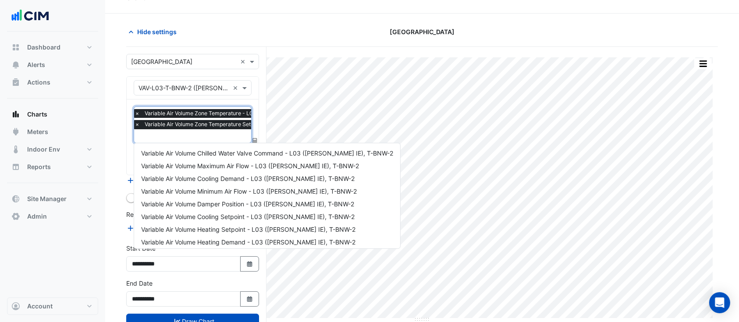
click at [182, 136] on input "text" at bounding box center [249, 136] width 228 height 9
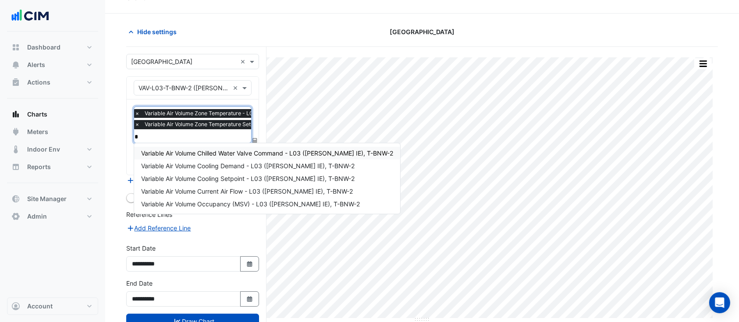
scroll to position [0, 0]
type input "**"
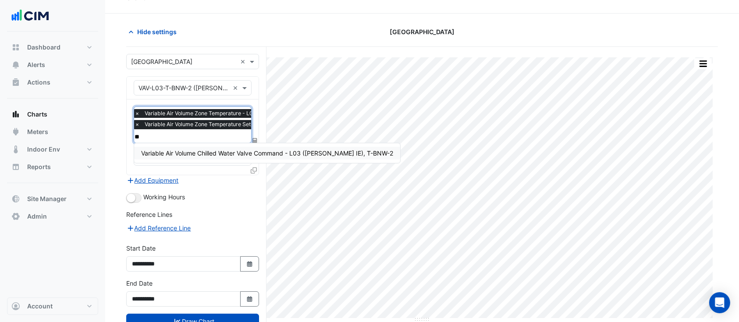
click at [184, 148] on div "Variable Air Volume Chilled Water Valve Command - L03 (NABERS IE), T-BNW-2" at bounding box center [267, 153] width 266 height 13
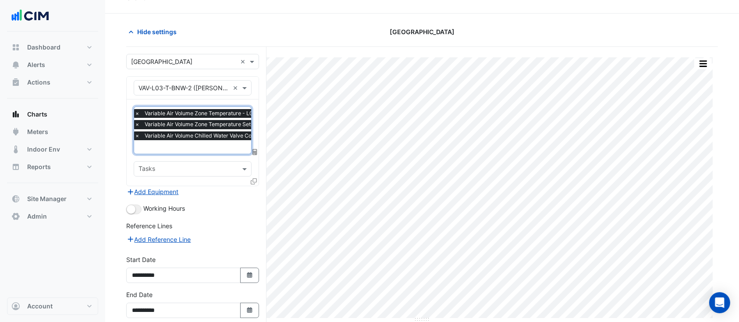
scroll to position [57, 0]
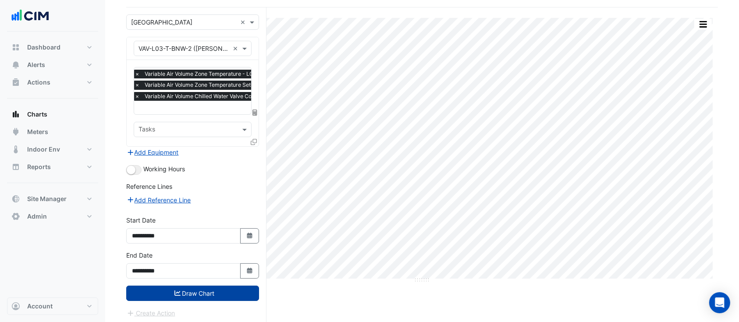
click at [185, 292] on button "Draw Chart" at bounding box center [192, 293] width 133 height 15
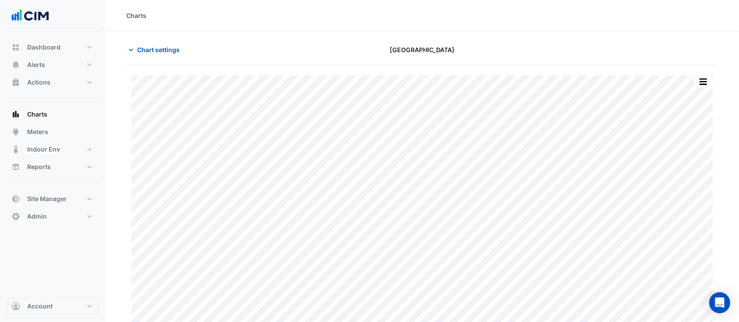
scroll to position [18, 0]
click at [150, 30] on span "Chart settings" at bounding box center [158, 31] width 43 height 9
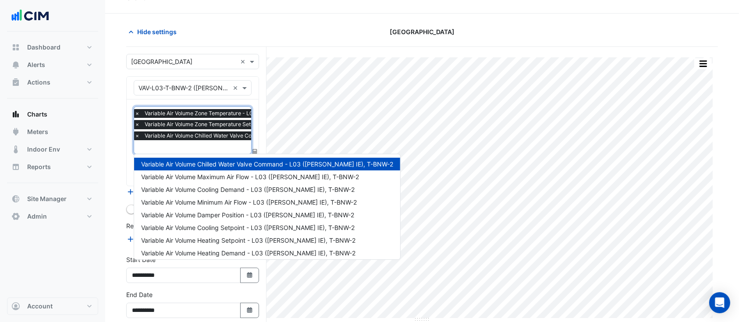
click at [156, 146] on input "text" at bounding box center [253, 147] width 236 height 9
type input "*"
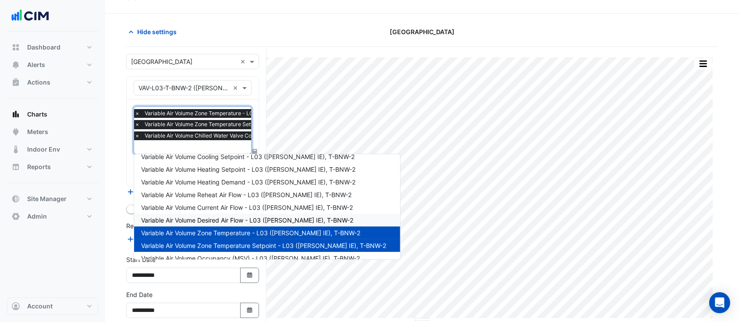
scroll to position [70, 0]
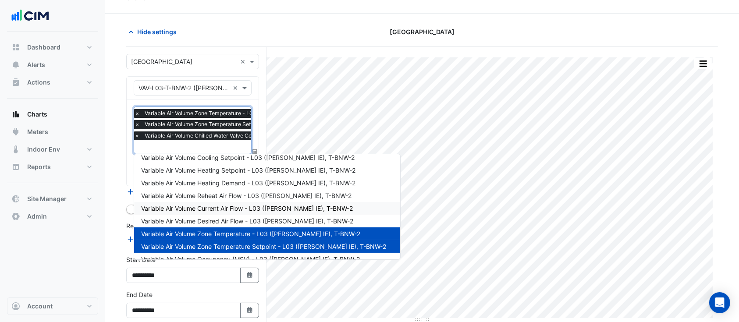
click at [182, 205] on span "Variable Air Volume Current Air Flow - L03 (NABERS IE), T-BNW-2" at bounding box center [247, 208] width 212 height 7
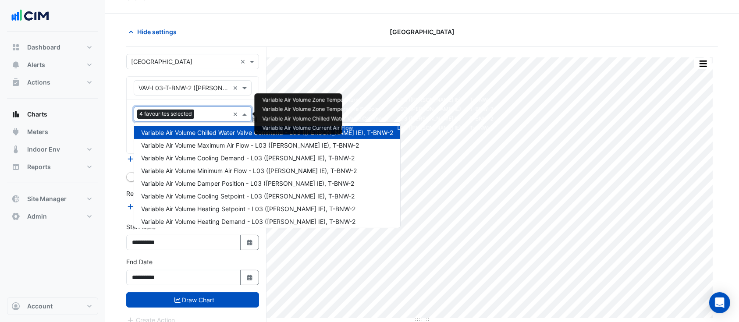
scroll to position [80, 0]
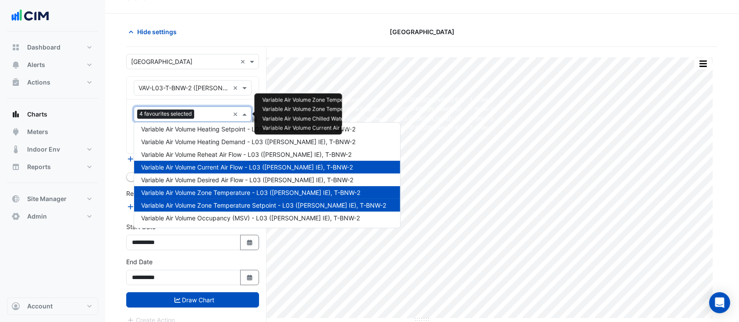
click at [205, 112] on input "text" at bounding box center [214, 114] width 32 height 9
click at [192, 179] on span "Variable Air Volume Desired Air Flow - L03 (NABERS IE), T-BNW-2" at bounding box center [247, 179] width 212 height 7
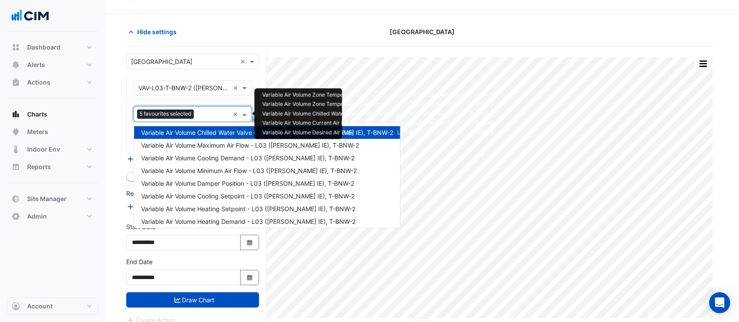
click at [205, 116] on input "text" at bounding box center [213, 114] width 32 height 9
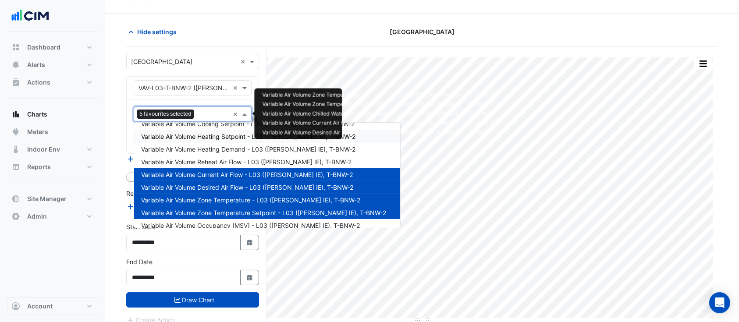
scroll to position [79, 0]
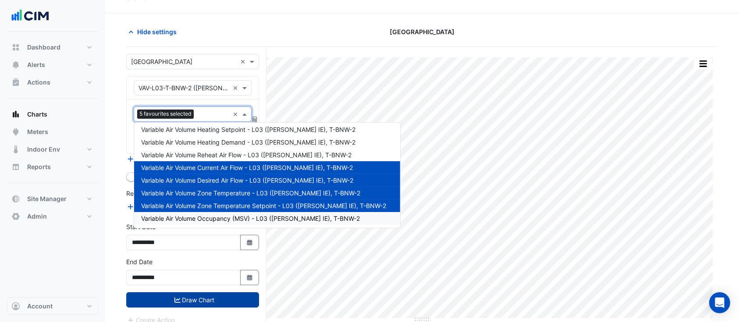
click at [197, 300] on button "Draw Chart" at bounding box center [192, 299] width 133 height 15
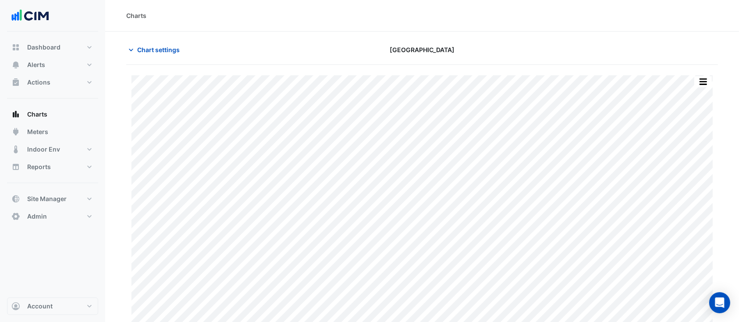
scroll to position [18, 0]
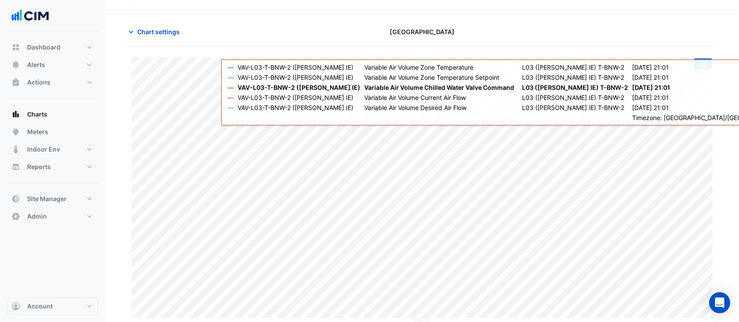
click at [705, 65] on button "button" at bounding box center [704, 63] width 18 height 11
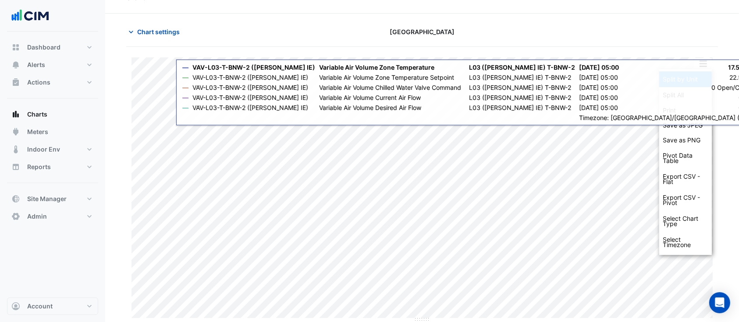
click at [695, 82] on div "Split by Unit" at bounding box center [685, 79] width 53 height 16
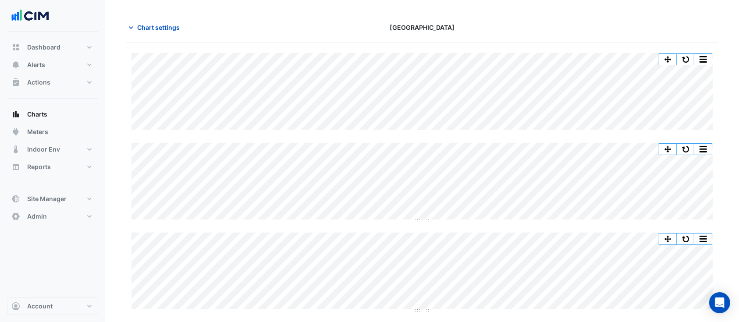
scroll to position [20, 0]
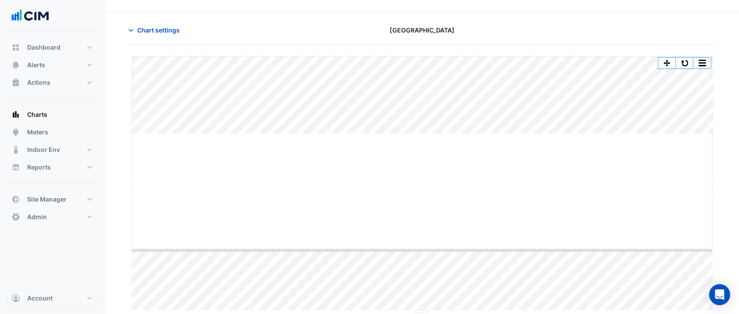
drag, startPoint x: 424, startPoint y: 131, endPoint x: 428, endPoint y: 246, distance: 115.8
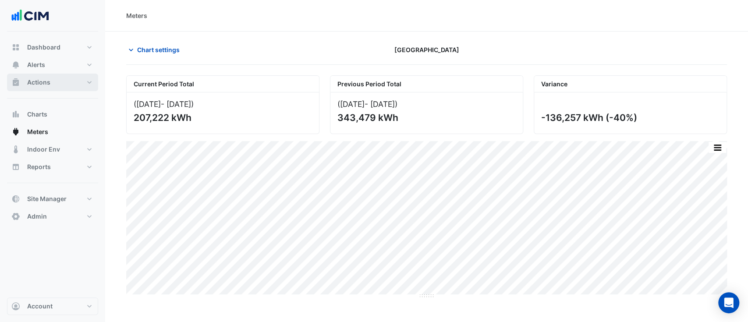
click at [65, 89] on button "Actions" at bounding box center [52, 83] width 91 height 18
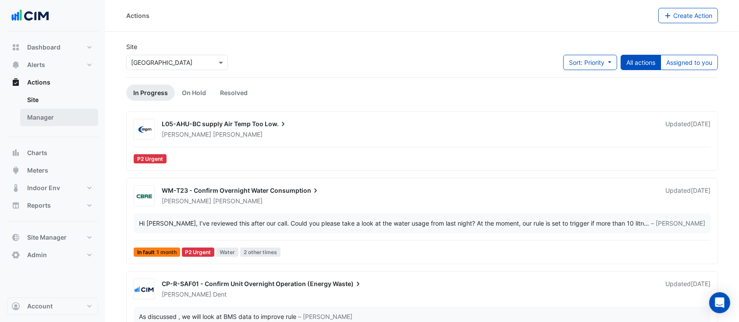
click at [54, 117] on link "Manager" at bounding box center [59, 118] width 78 height 18
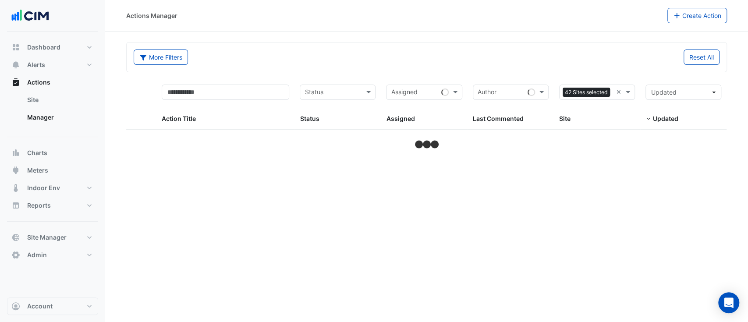
select select "***"
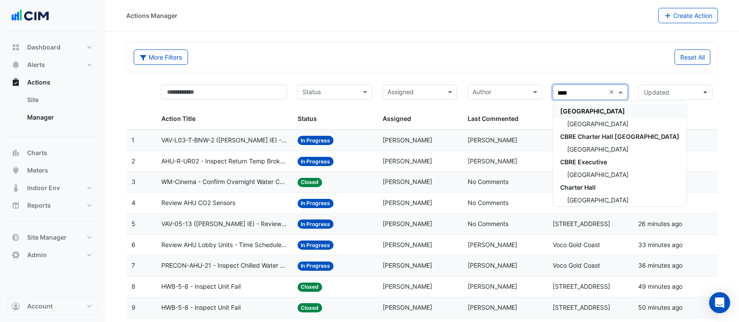
type input "*****"
click at [582, 121] on span "[GEOGRAPHIC_DATA]" at bounding box center [597, 123] width 61 height 7
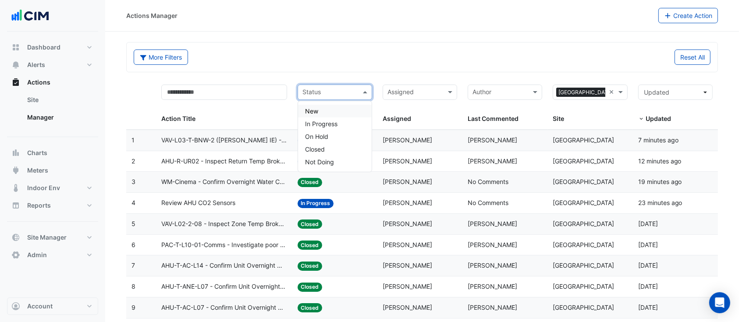
click at [326, 90] on input "text" at bounding box center [330, 93] width 55 height 10
click at [323, 125] on span "In Progress" at bounding box center [321, 123] width 32 height 7
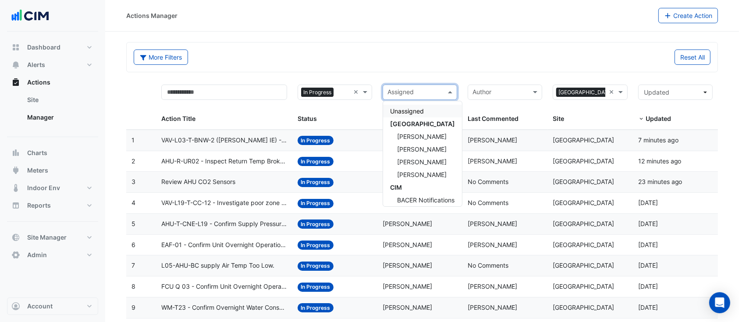
click at [429, 92] on input "text" at bounding box center [415, 93] width 55 height 10
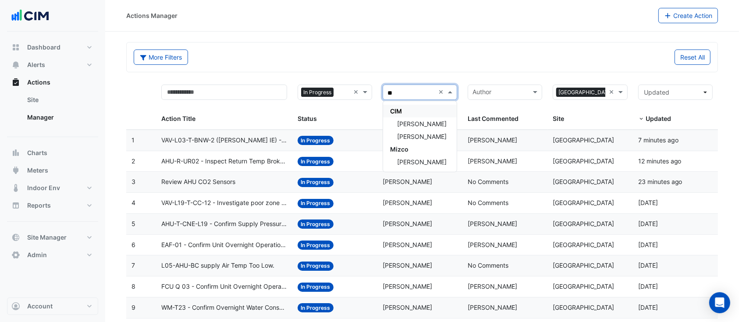
type input "***"
click at [428, 127] on div "[PERSON_NAME]" at bounding box center [420, 124] width 74 height 13
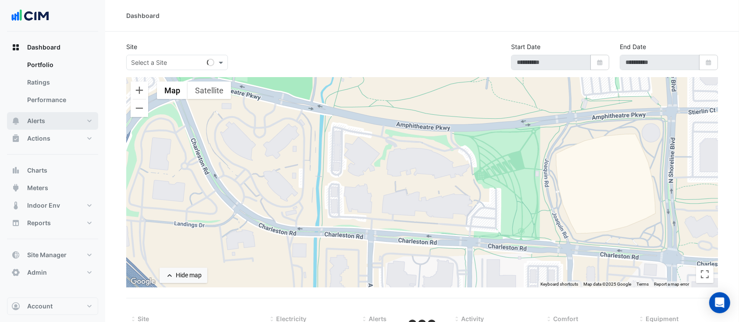
click at [52, 123] on button "Alerts" at bounding box center [52, 121] width 91 height 18
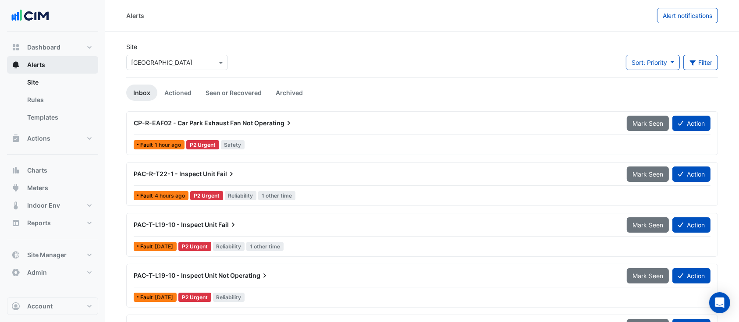
click at [66, 68] on button "Alerts" at bounding box center [52, 65] width 91 height 18
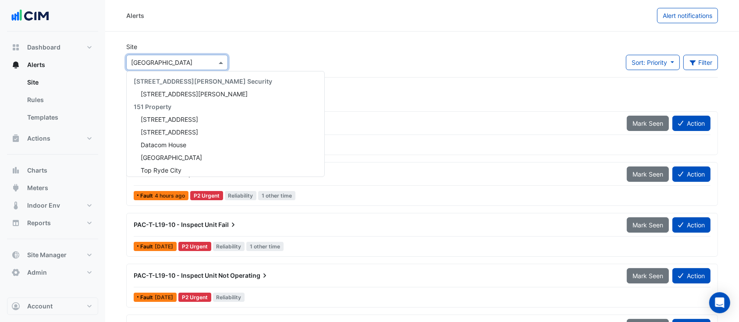
click at [156, 64] on input "text" at bounding box center [168, 62] width 75 height 9
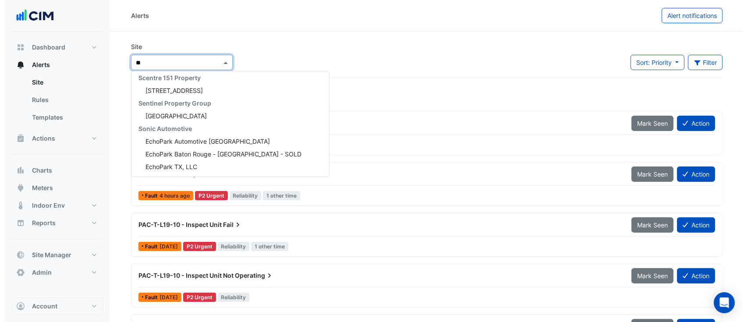
scroll to position [16, 0]
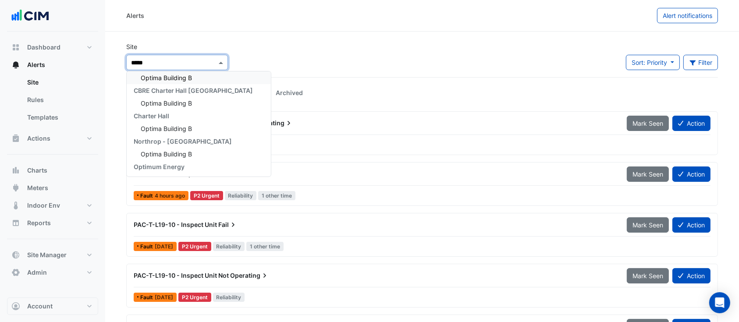
type input "******"
click at [160, 76] on span "Optima Building B" at bounding box center [166, 77] width 51 height 7
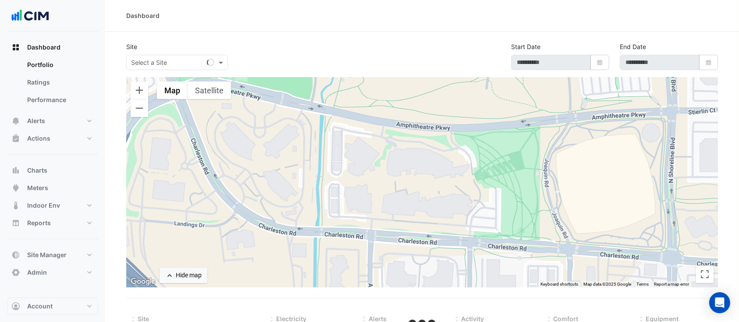
select select "***"
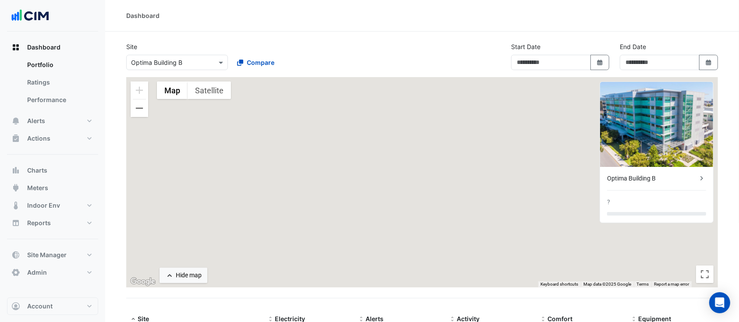
type input "**********"
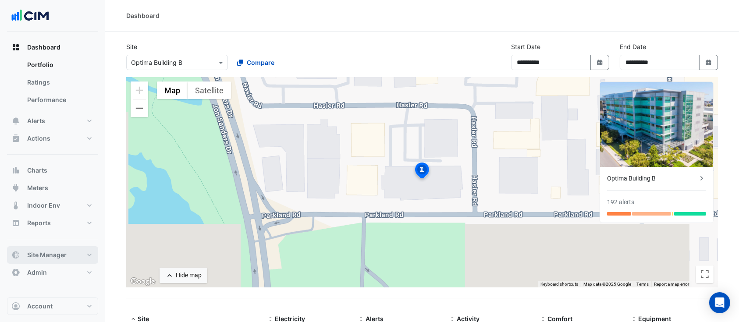
click at [75, 257] on button "Site Manager" at bounding box center [52, 255] width 91 height 18
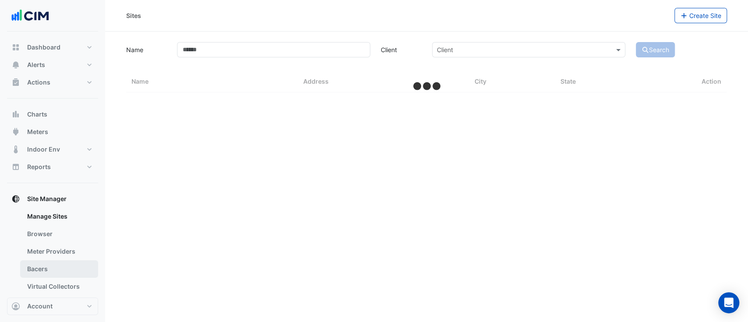
click at [53, 266] on link "Bacers" at bounding box center [59, 269] width 78 height 18
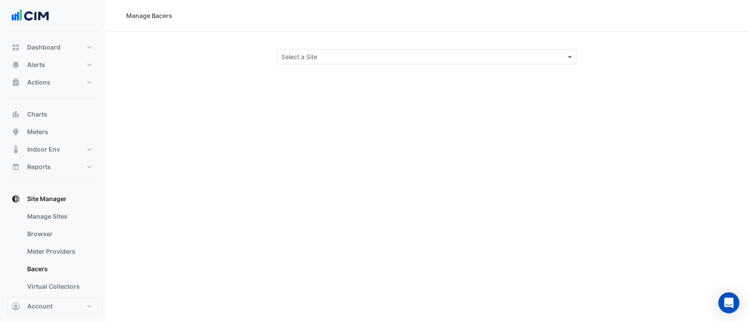
click at [432, 55] on input "text" at bounding box center [418, 57] width 274 height 9
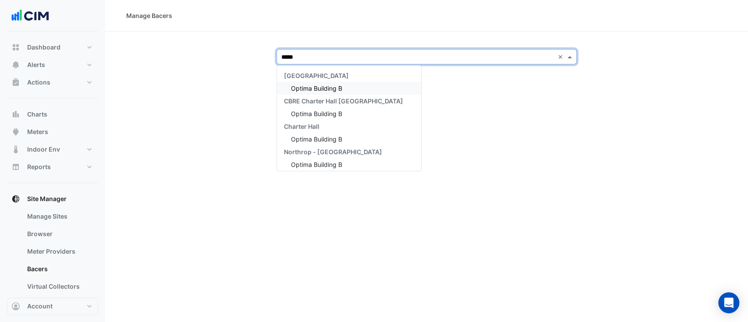
type input "******"
click at [324, 90] on span "Optima Building B" at bounding box center [316, 88] width 51 height 7
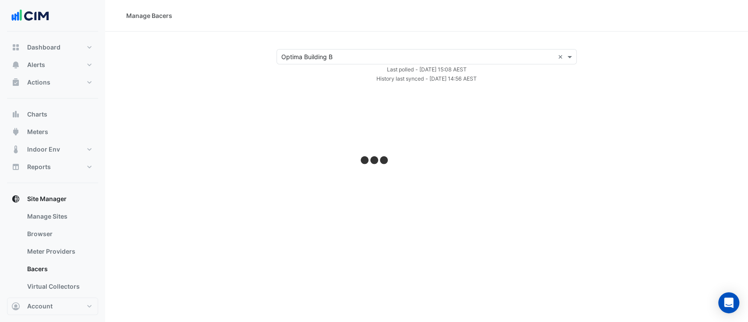
select select "***"
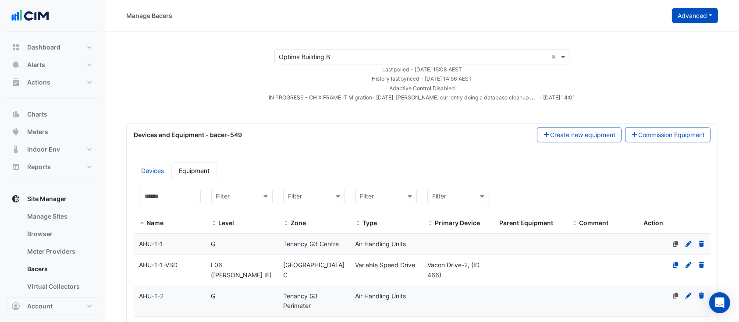
click at [703, 18] on button "Advanced" at bounding box center [695, 15] width 46 height 15
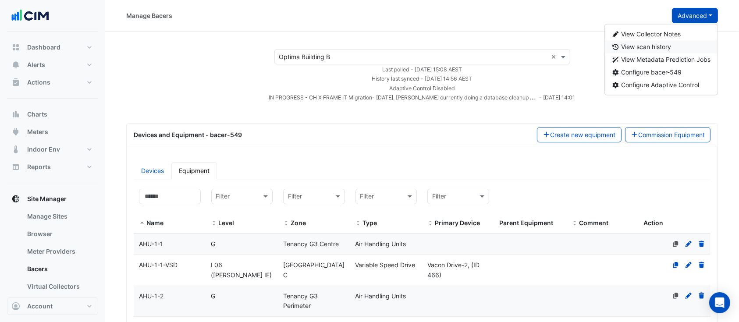
click at [653, 47] on span "View scan history" at bounding box center [646, 46] width 50 height 7
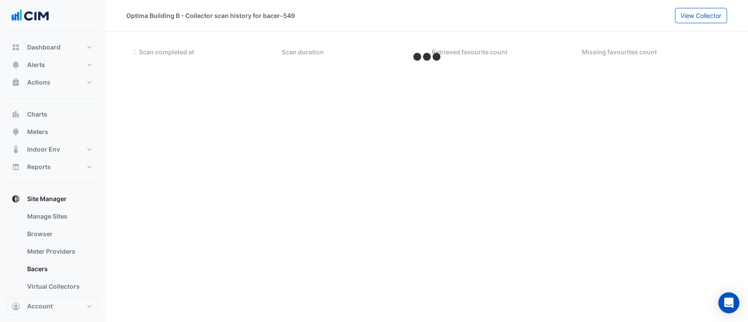
select select "***"
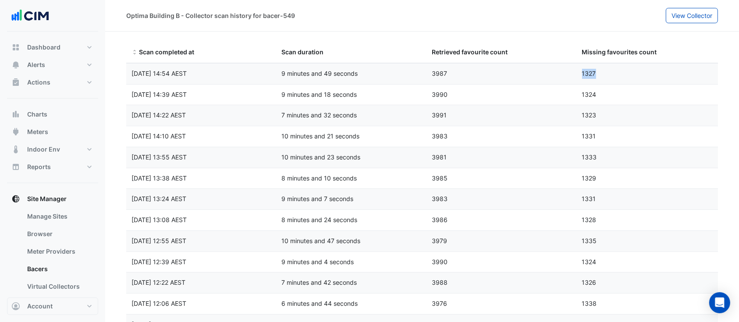
drag, startPoint x: 607, startPoint y: 71, endPoint x: 579, endPoint y: 71, distance: 28.1
click at [579, 71] on div "1327" at bounding box center [652, 74] width 150 height 10
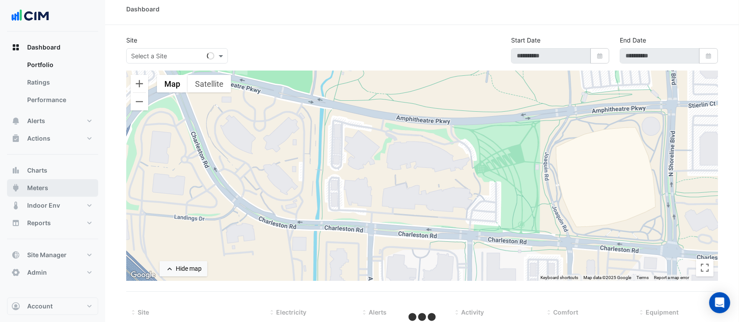
scroll to position [7, 0]
click at [58, 252] on span "Site Manager" at bounding box center [46, 255] width 39 height 9
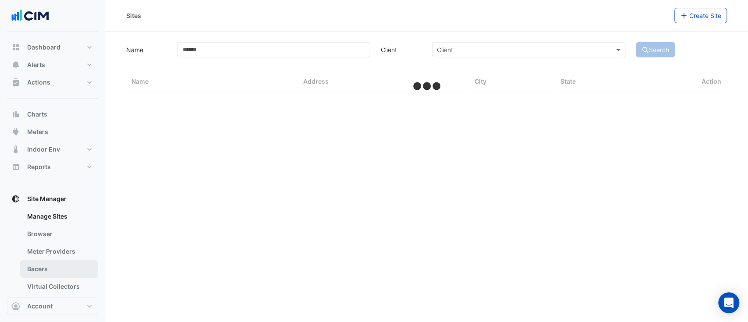
click at [51, 270] on link "Bacers" at bounding box center [59, 269] width 78 height 18
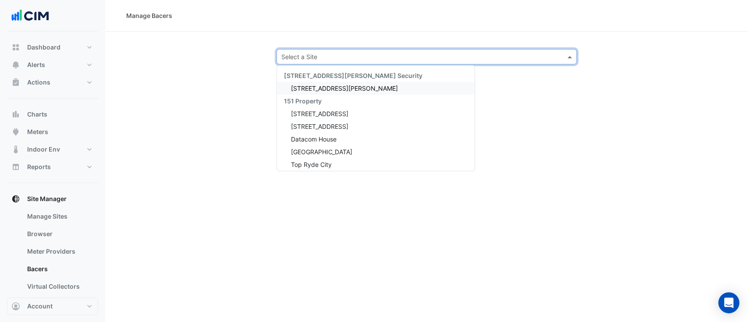
click at [381, 60] on input "text" at bounding box center [418, 57] width 274 height 9
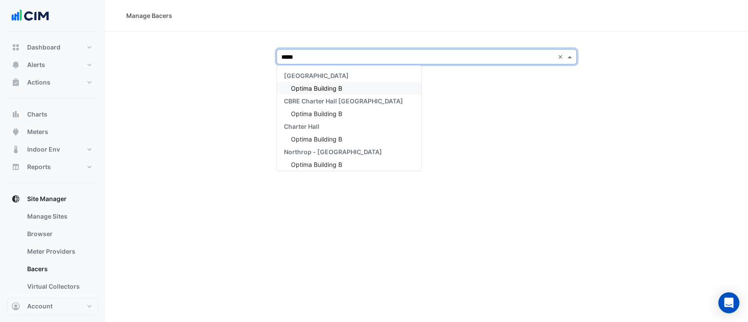
type input "******"
click at [332, 90] on span "Optima Building B" at bounding box center [316, 88] width 51 height 7
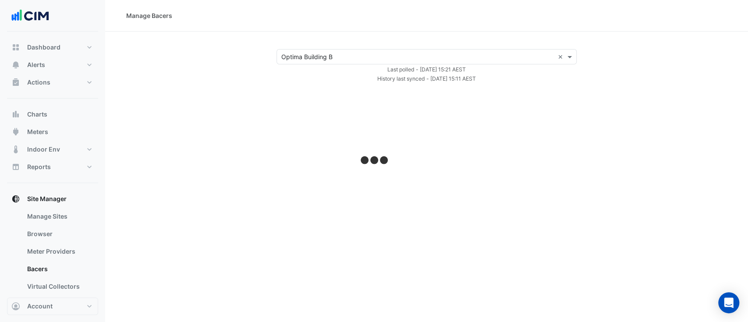
select select "***"
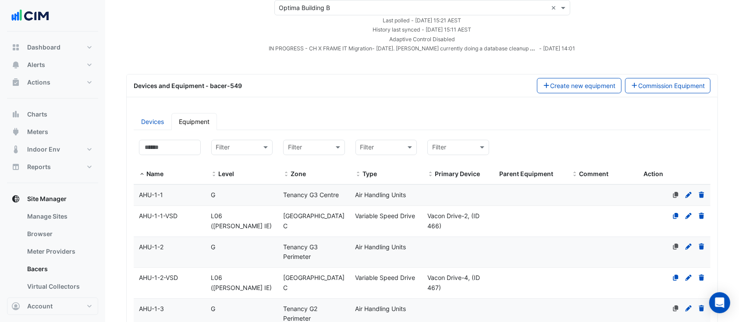
scroll to position [49, 0]
click at [152, 143] on input at bounding box center [170, 147] width 62 height 15
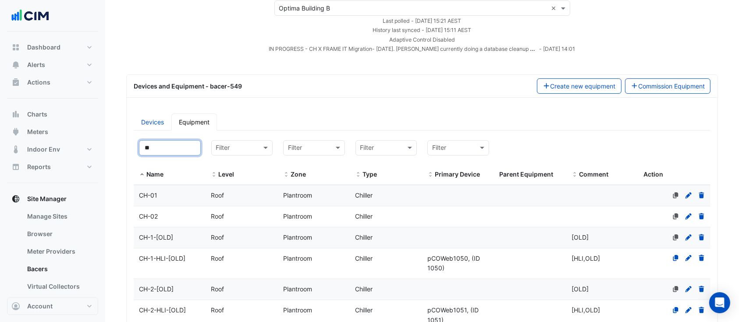
type input "**"
click at [167, 201] on datatable-body-cell "Name CH-01" at bounding box center [170, 195] width 72 height 21
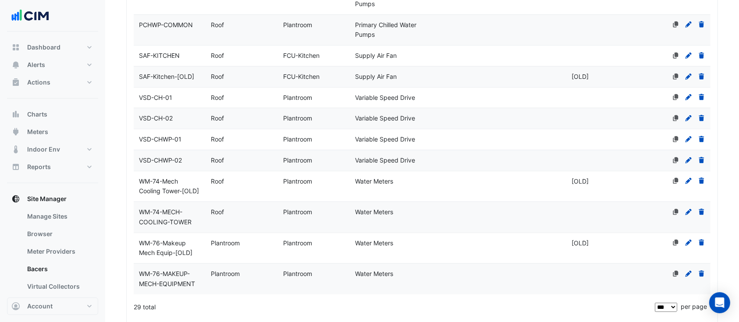
scroll to position [778, 0]
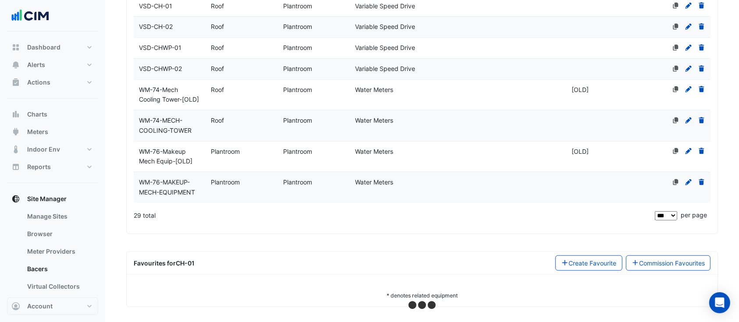
select select "***"
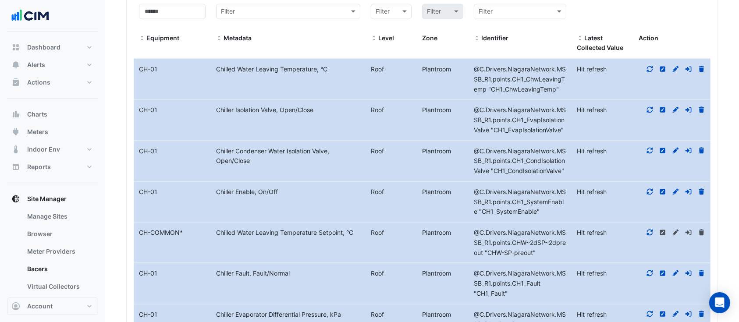
scroll to position [1080, 0]
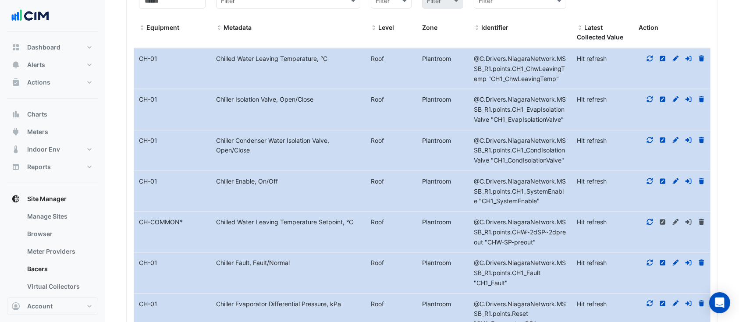
click at [648, 57] on icon at bounding box center [650, 59] width 6 height 6
click at [648, 96] on icon at bounding box center [650, 99] width 8 height 6
click at [651, 137] on icon at bounding box center [650, 140] width 6 height 6
click at [652, 185] on icon at bounding box center [650, 181] width 8 height 6
click at [649, 225] on icon at bounding box center [650, 222] width 8 height 6
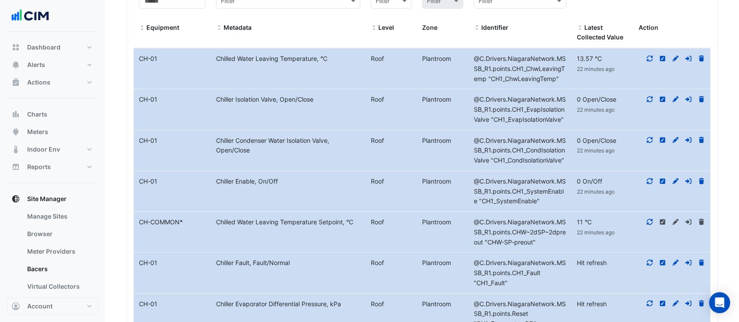
click at [650, 266] on icon at bounding box center [650, 263] width 8 height 6
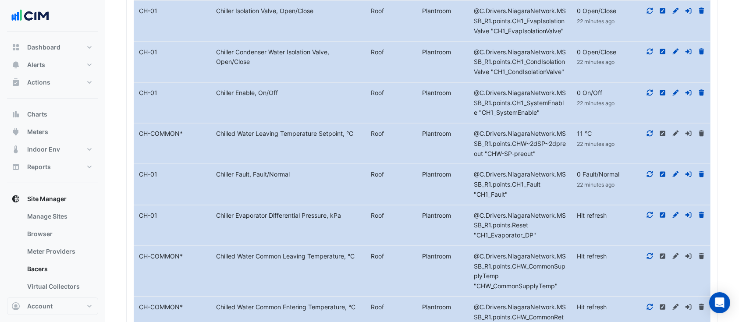
scroll to position [1171, 0]
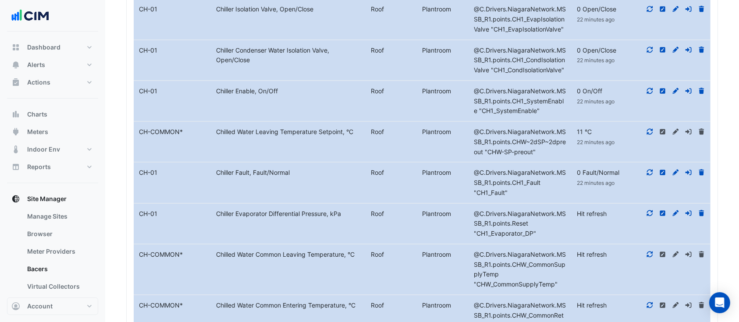
click at [652, 217] on icon at bounding box center [650, 213] width 6 height 6
click at [648, 257] on icon at bounding box center [650, 254] width 6 height 6
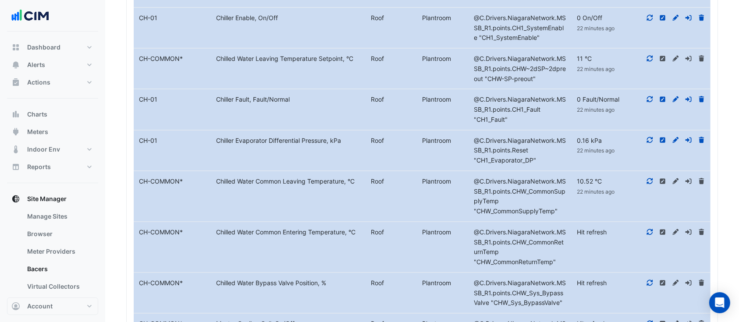
scroll to position [1245, 0]
click at [651, 235] on fa-icon at bounding box center [650, 230] width 8 height 7
click at [650, 285] on icon at bounding box center [650, 282] width 8 height 6
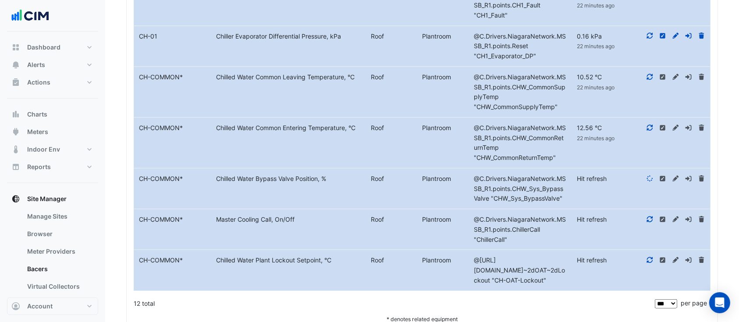
scroll to position [1349, 0]
click at [646, 222] on icon at bounding box center [650, 219] width 8 height 6
click at [652, 263] on icon at bounding box center [650, 260] width 8 height 6
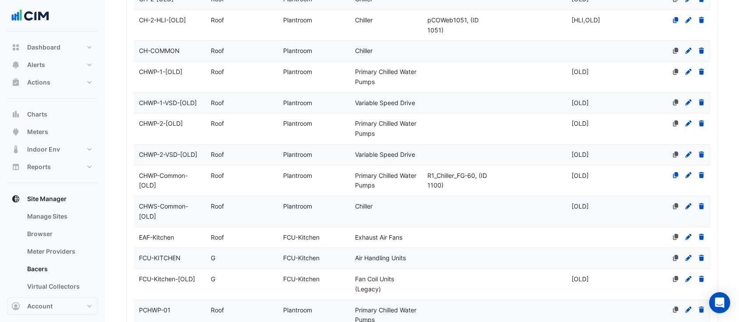
scroll to position [0, 0]
